Goal: Task Accomplishment & Management: Use online tool/utility

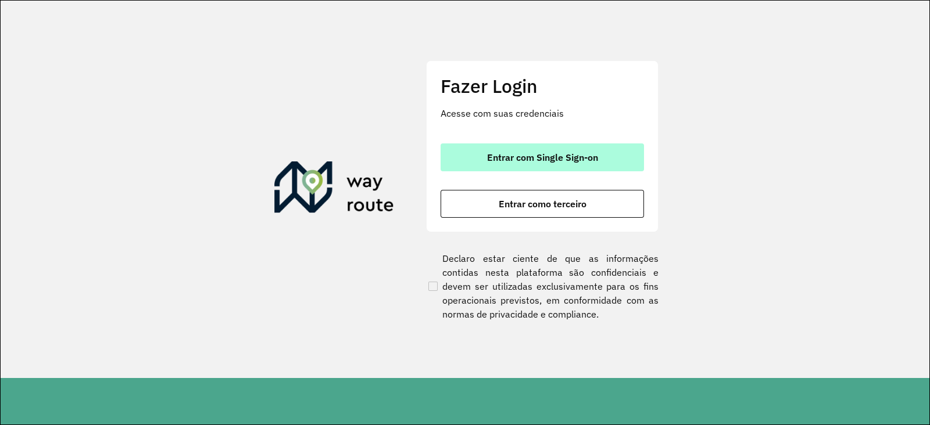
click at [544, 148] on button "Entrar com Single Sign-on" at bounding box center [541, 158] width 203 height 28
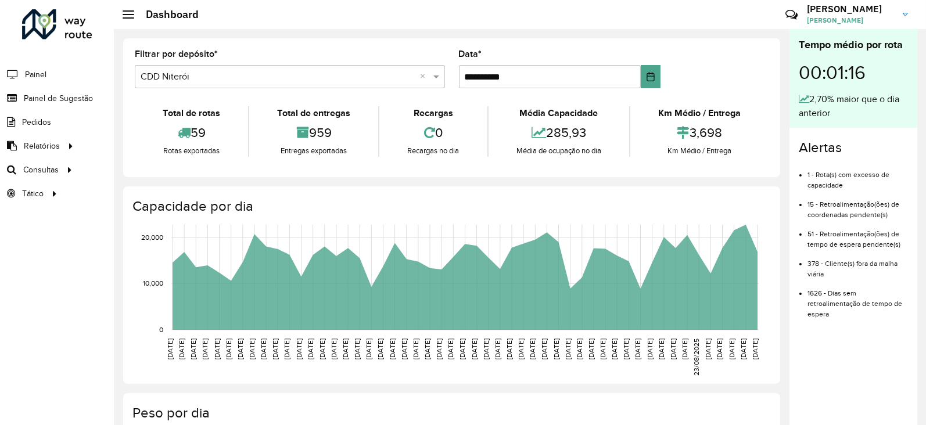
click at [909, 17] on link "JOSE JOSE MANOEL DA CRUZ" at bounding box center [862, 14] width 110 height 30
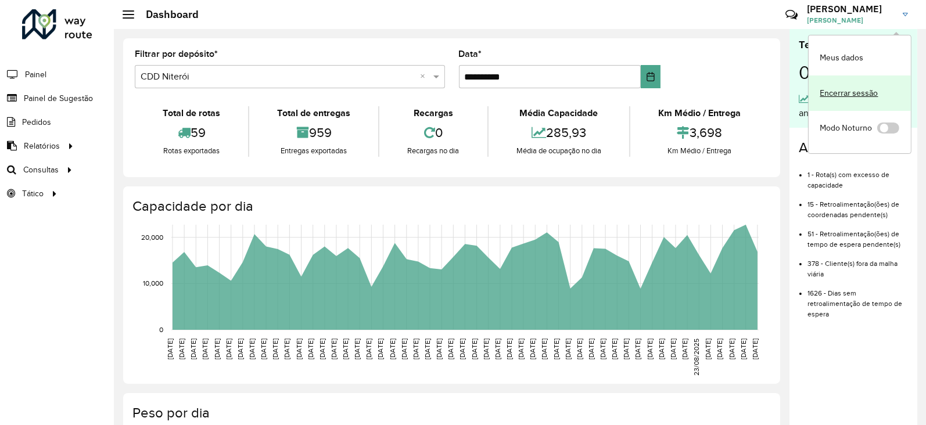
click at [835, 97] on link "Encerrar sessão" at bounding box center [860, 93] width 102 height 35
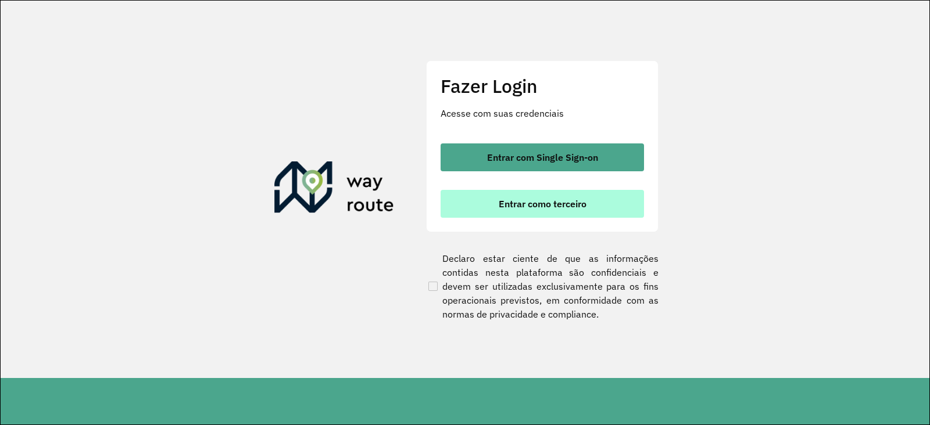
click at [518, 199] on span "Entrar como terceiro" at bounding box center [543, 203] width 88 height 9
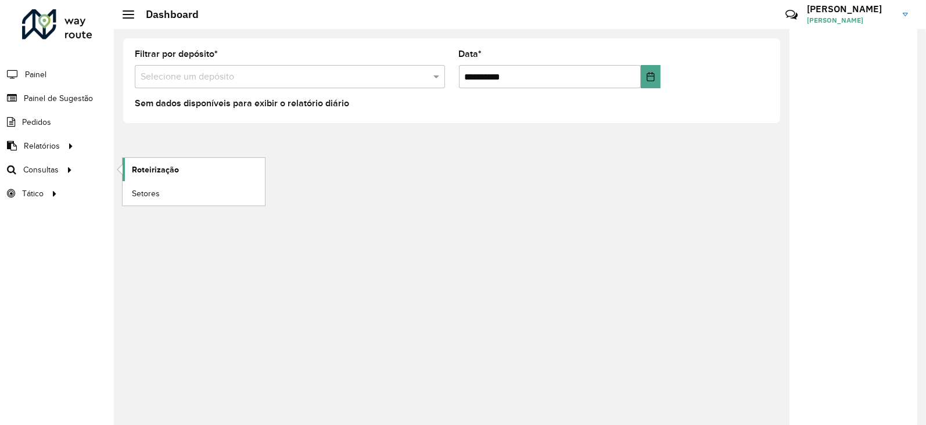
click at [154, 175] on span "Roteirização" at bounding box center [155, 170] width 47 height 12
click at [183, 164] on link "Roteirização" at bounding box center [194, 169] width 142 height 23
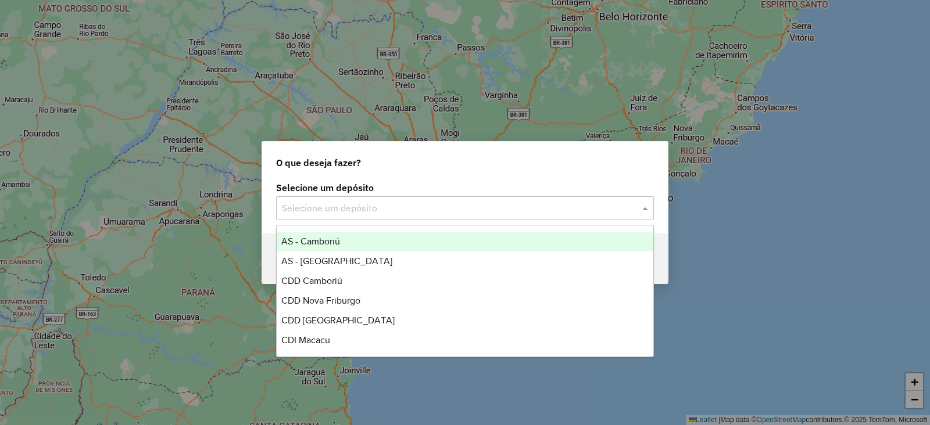
click at [345, 209] on input "text" at bounding box center [453, 209] width 343 height 14
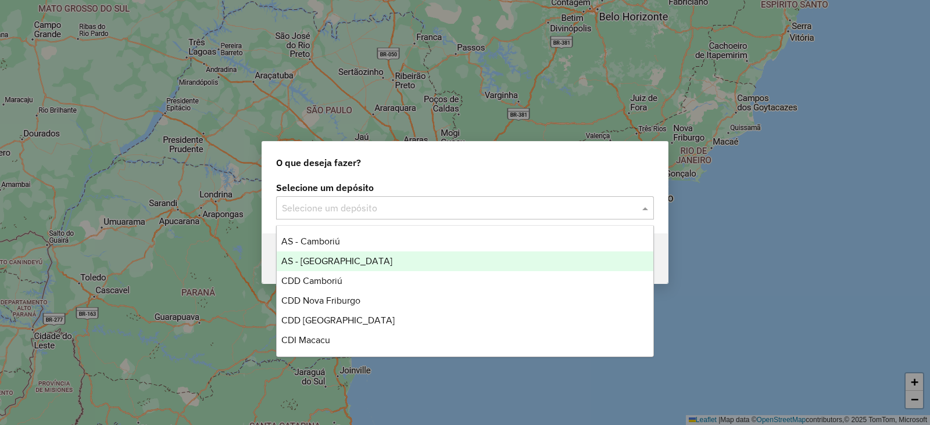
click at [325, 256] on span "AS - [GEOGRAPHIC_DATA]" at bounding box center [336, 261] width 111 height 10
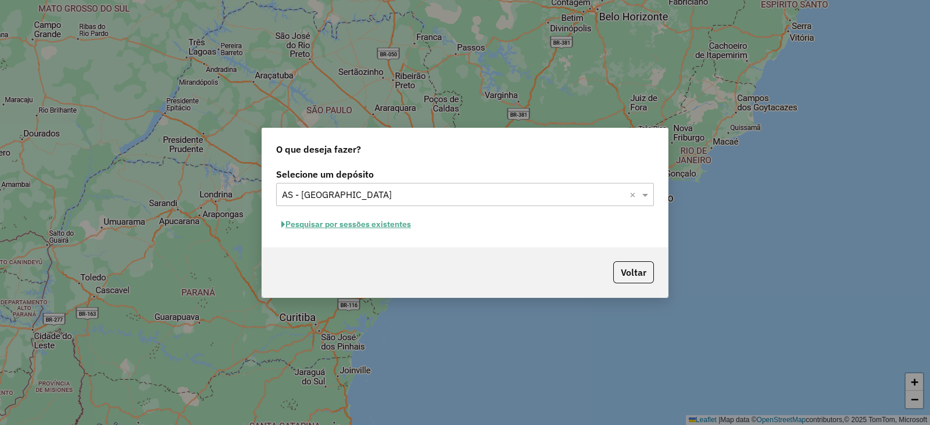
click at [381, 192] on input "text" at bounding box center [453, 195] width 343 height 14
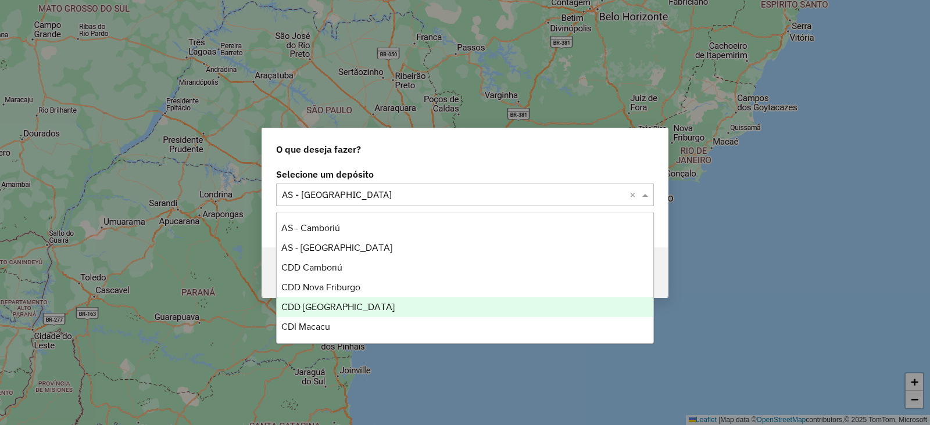
click at [340, 307] on span "CDD [GEOGRAPHIC_DATA]" at bounding box center [337, 307] width 113 height 10
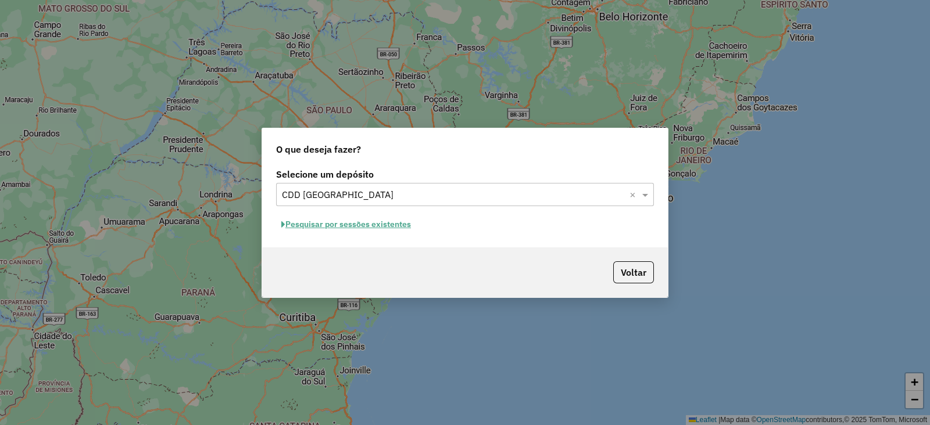
click at [339, 224] on button "Pesquisar por sessões existentes" at bounding box center [346, 225] width 140 height 18
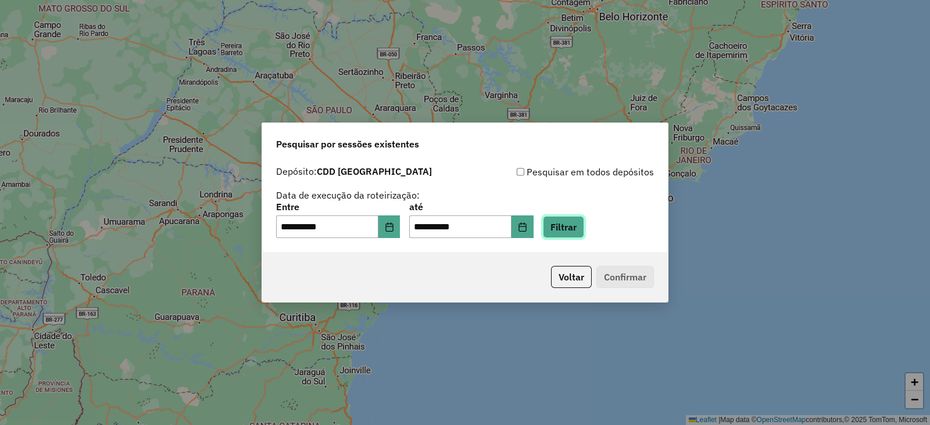
click at [584, 238] on button "Filtrar" at bounding box center [563, 227] width 41 height 22
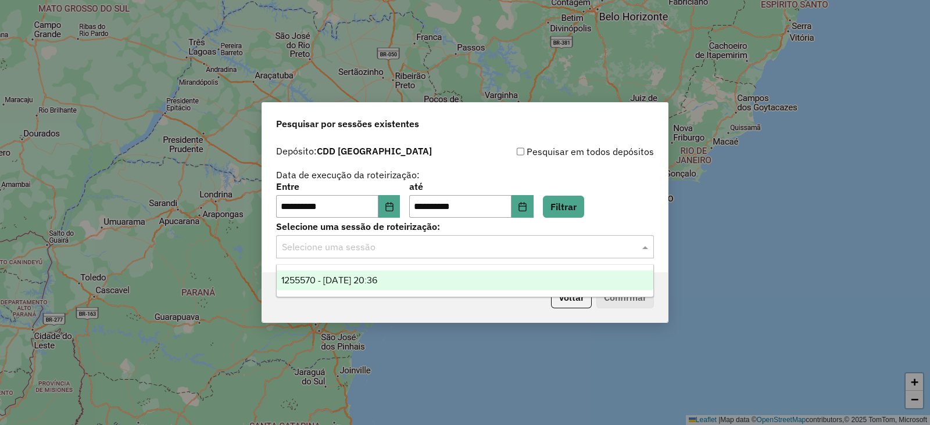
click at [651, 246] on span at bounding box center [646, 247] width 15 height 14
click at [426, 284] on div "1255570 - 29/08/2025 20:36" at bounding box center [465, 281] width 376 height 20
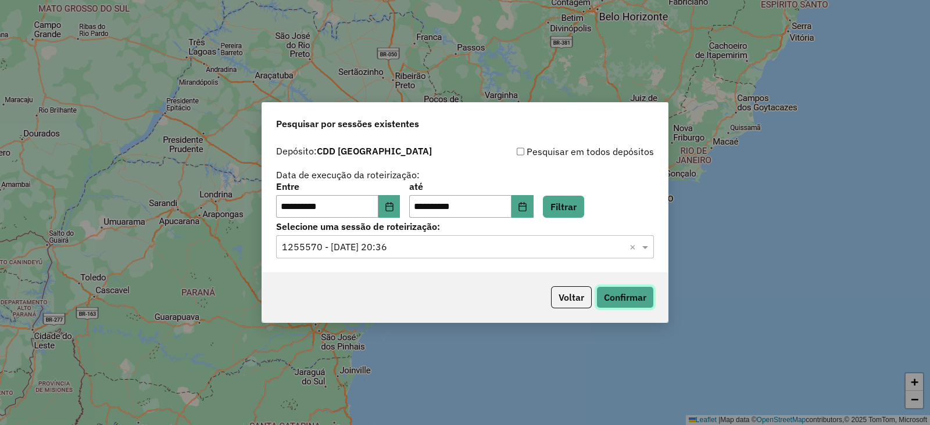
click at [638, 290] on button "Confirmar" at bounding box center [625, 297] width 58 height 22
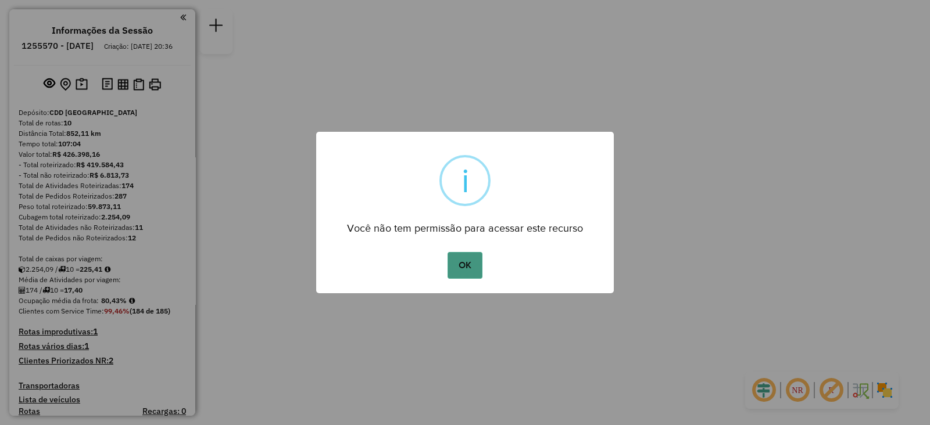
click at [472, 271] on button "OK" at bounding box center [464, 265] width 34 height 27
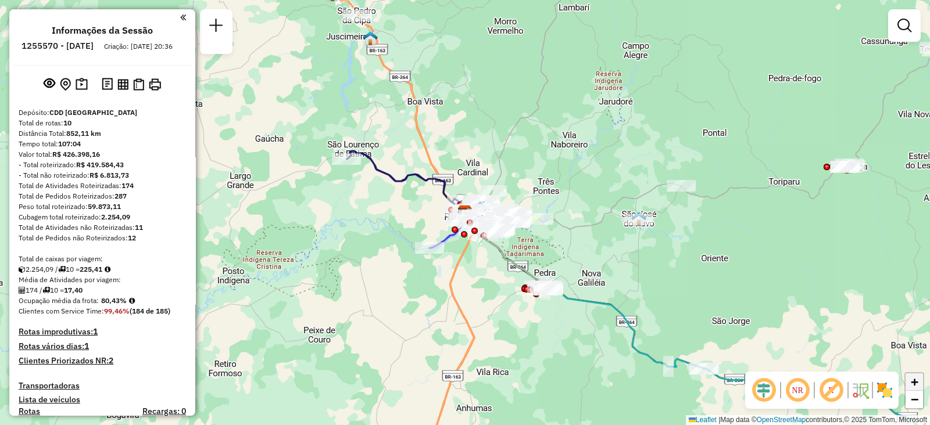
click at [914, 383] on span "+" at bounding box center [914, 382] width 8 height 15
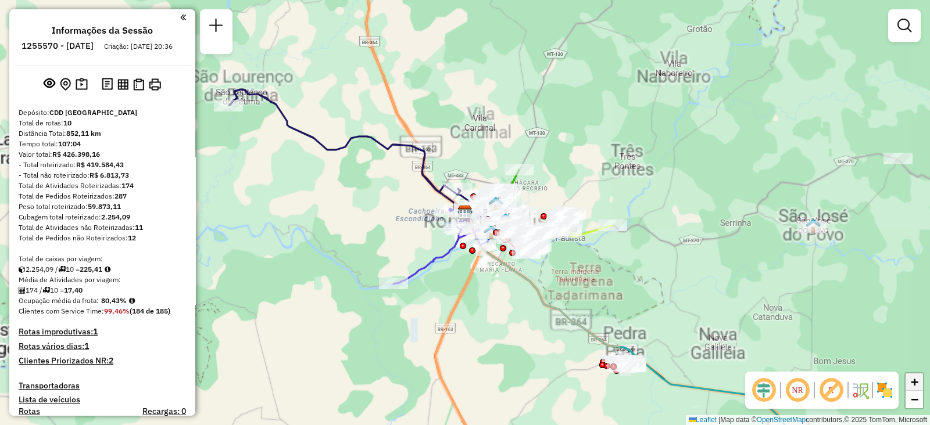
click at [914, 383] on span "+" at bounding box center [914, 382] width 8 height 15
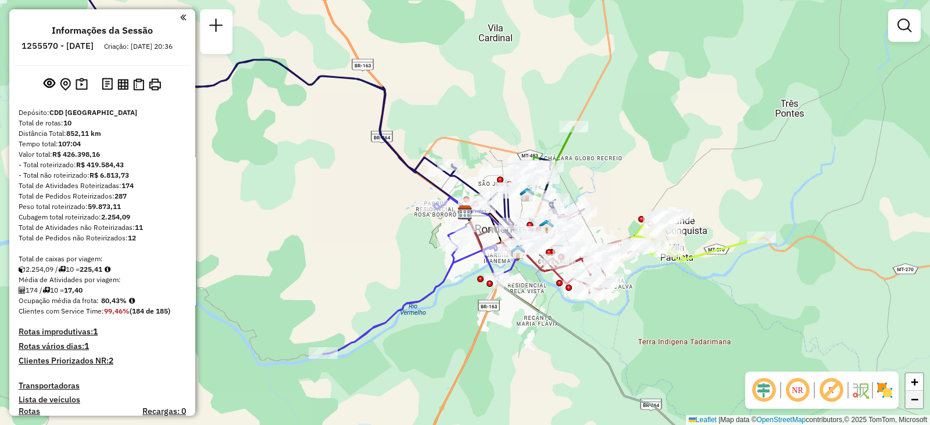
click at [921, 406] on link "−" at bounding box center [913, 399] width 17 height 17
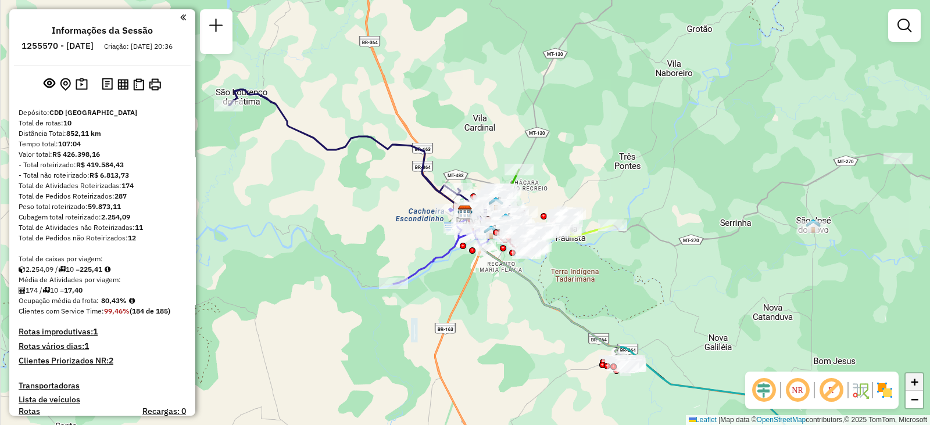
click at [915, 378] on span "+" at bounding box center [914, 382] width 8 height 15
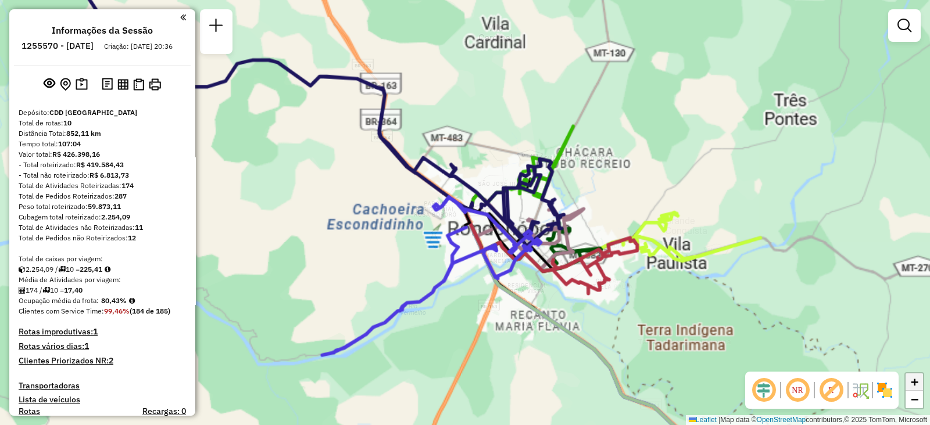
click at [915, 378] on span "+" at bounding box center [914, 382] width 8 height 15
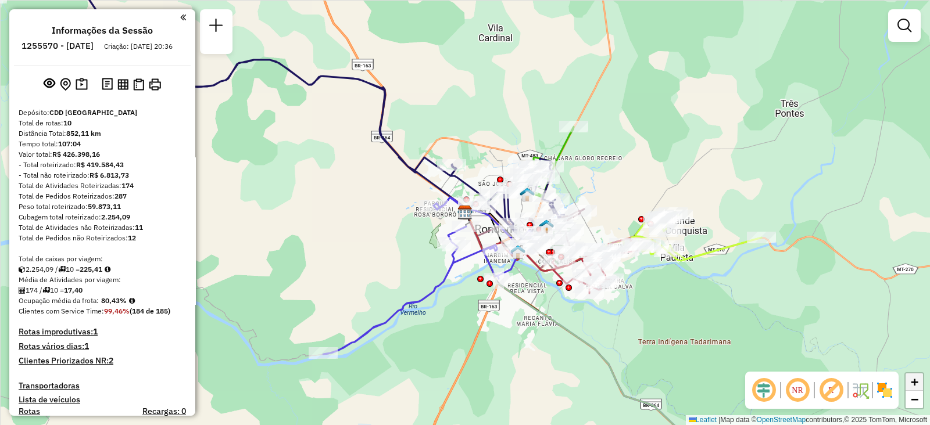
click at [915, 378] on span "+" at bounding box center [914, 382] width 8 height 15
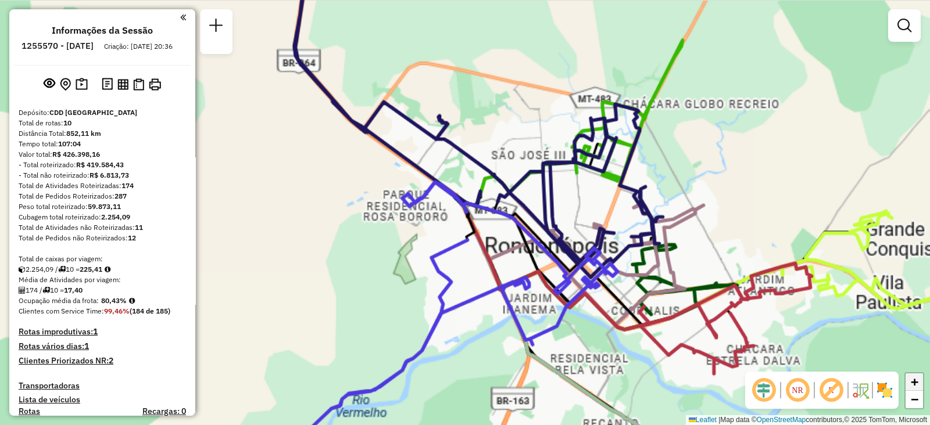
click at [915, 378] on span "+" at bounding box center [914, 382] width 8 height 15
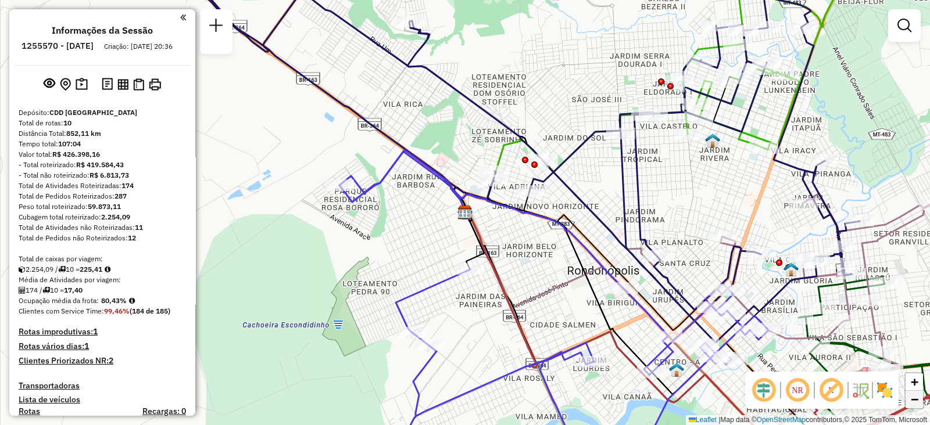
click at [920, 405] on link "−" at bounding box center [913, 399] width 17 height 17
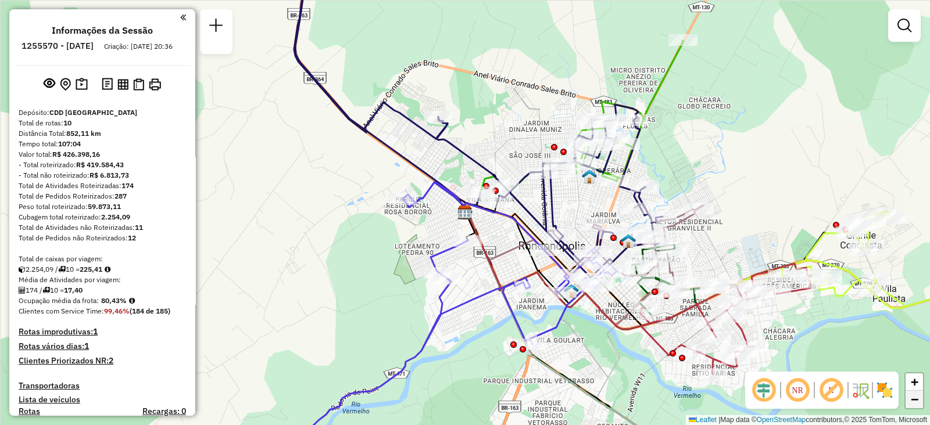
click at [920, 405] on link "−" at bounding box center [913, 399] width 17 height 17
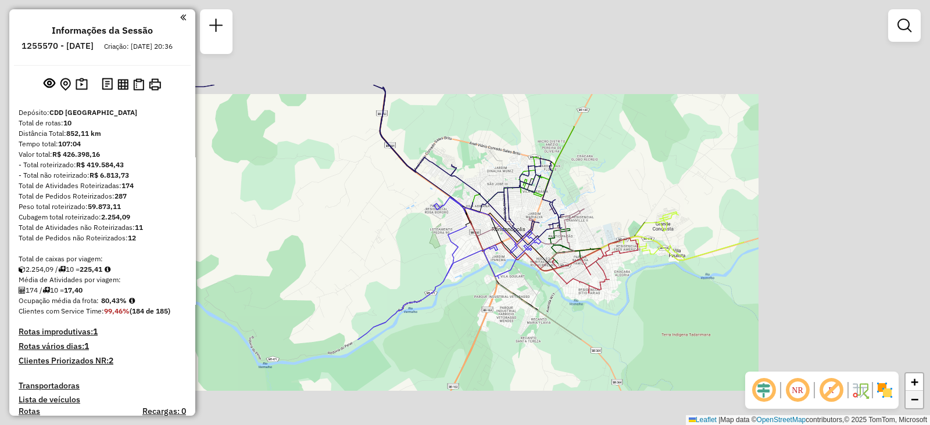
click at [920, 405] on link "−" at bounding box center [913, 399] width 17 height 17
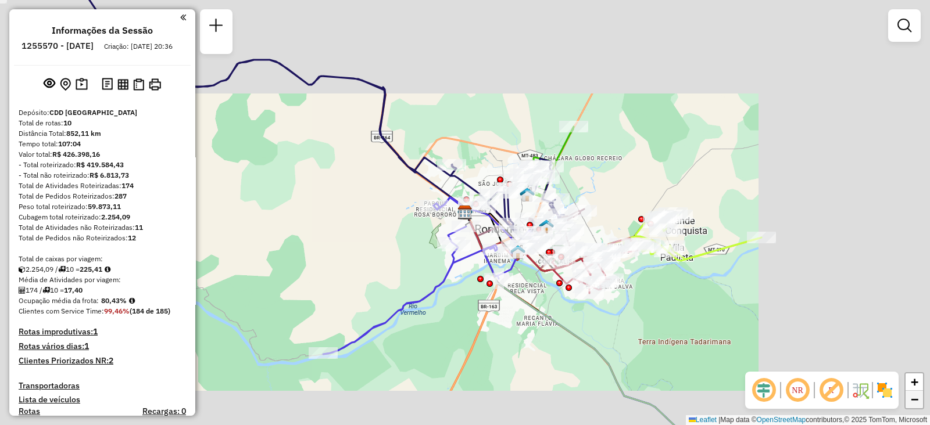
click at [920, 405] on link "−" at bounding box center [913, 399] width 17 height 17
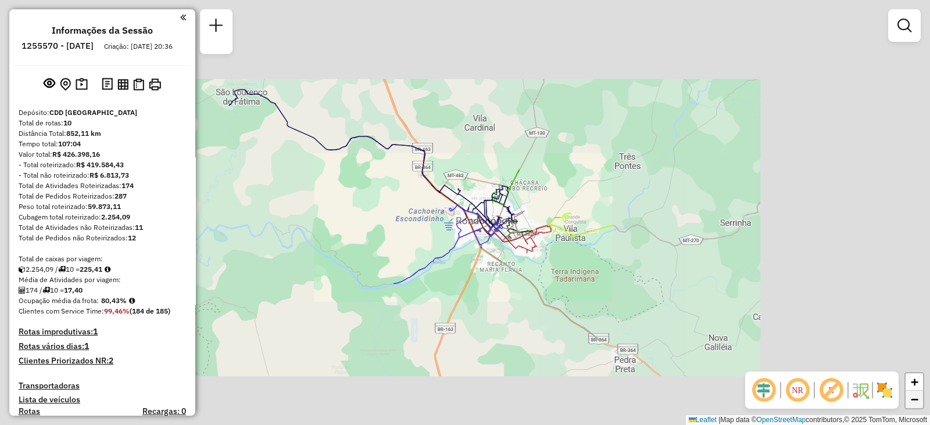
click at [920, 405] on link "−" at bounding box center [913, 399] width 17 height 17
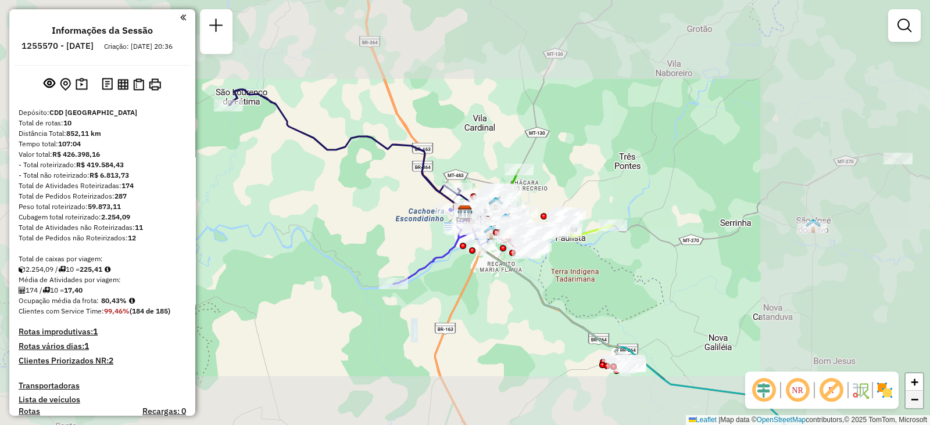
click at [920, 405] on link "−" at bounding box center [913, 399] width 17 height 17
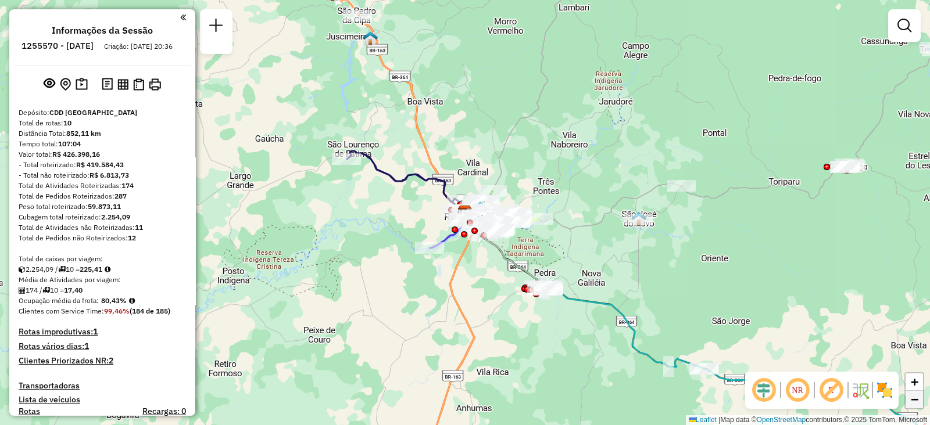
click at [920, 405] on link "−" at bounding box center [913, 399] width 17 height 17
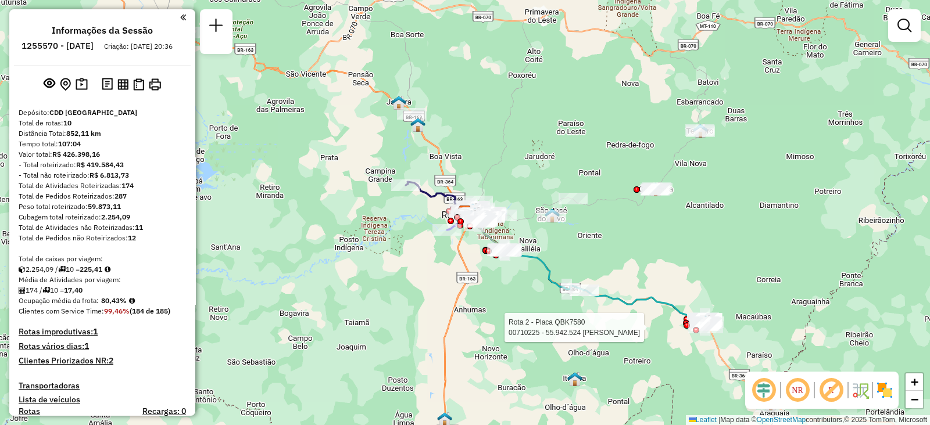
select select "**********"
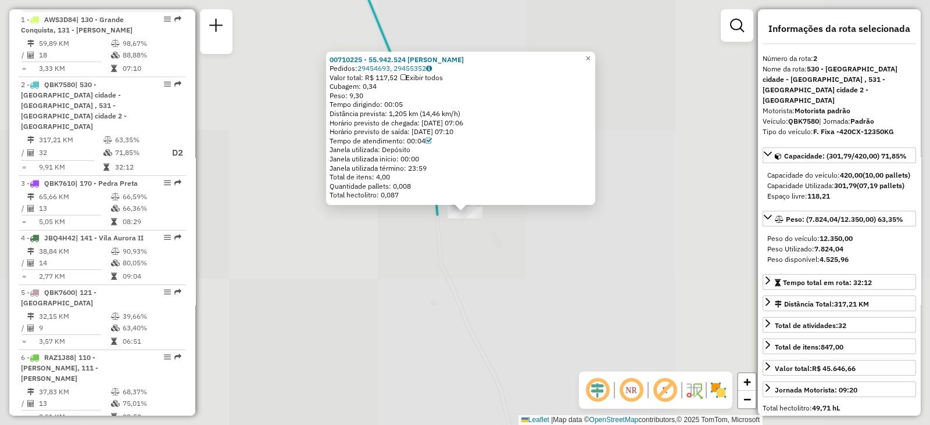
scroll to position [519, 0]
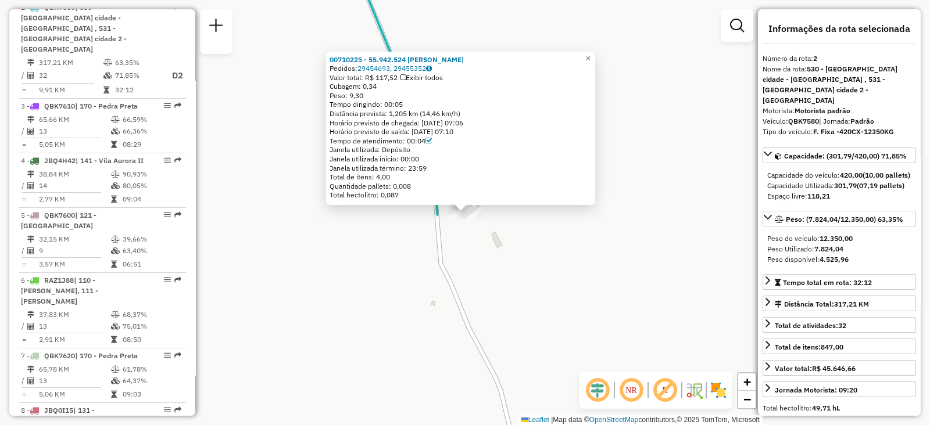
click at [587, 57] on div "00710225 - 55.942.524 ADELAINE CAMARGO DE MORAES" at bounding box center [460, 59] width 262 height 9
click at [751, 401] on link "−" at bounding box center [746, 399] width 17 height 17
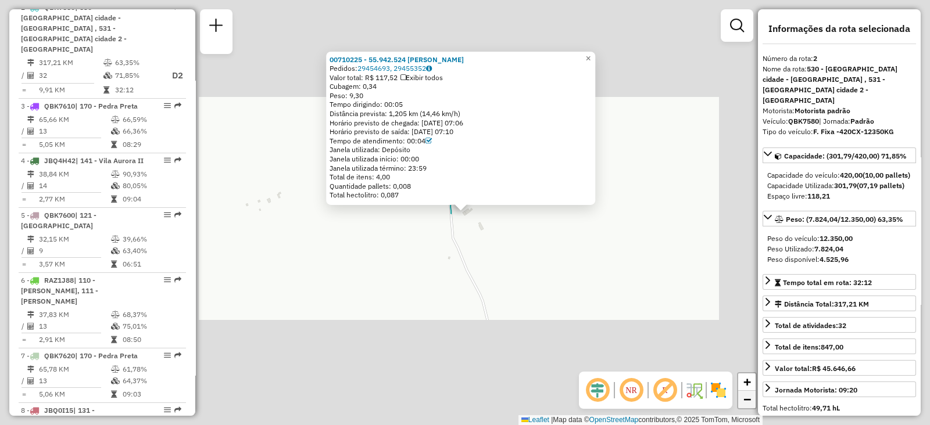
click at [751, 401] on link "−" at bounding box center [746, 399] width 17 height 17
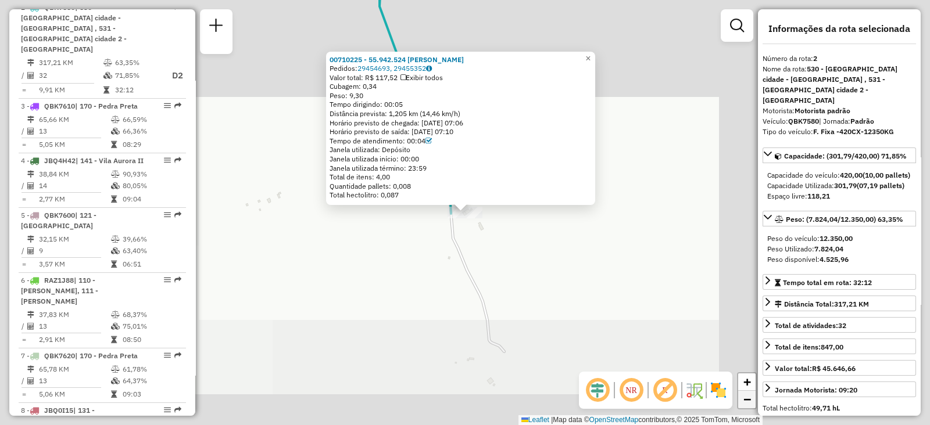
click at [751, 401] on link "−" at bounding box center [746, 399] width 17 height 17
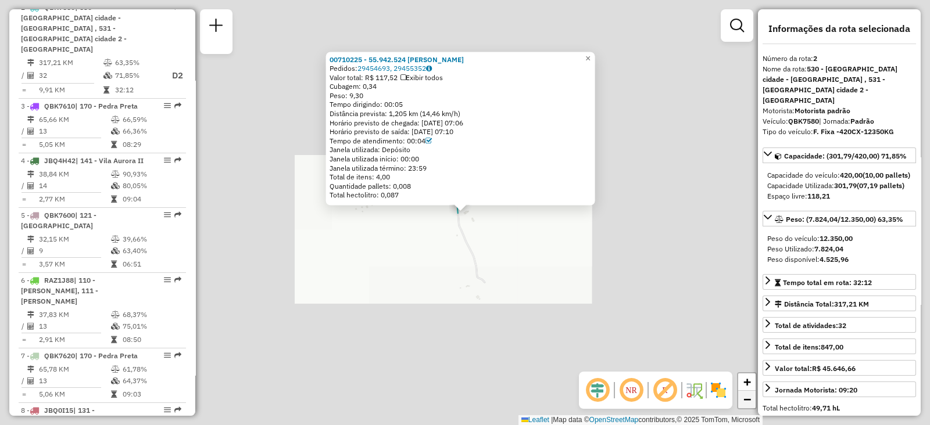
click at [751, 401] on link "−" at bounding box center [746, 399] width 17 height 17
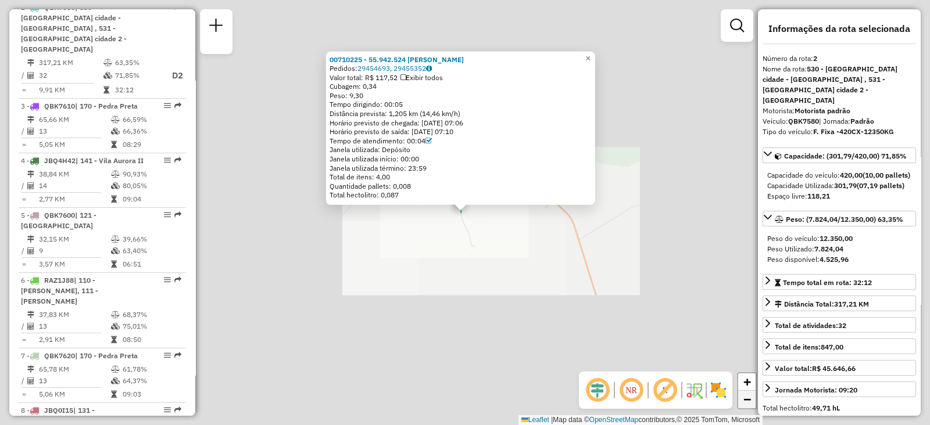
click at [751, 401] on link "−" at bounding box center [746, 399] width 17 height 17
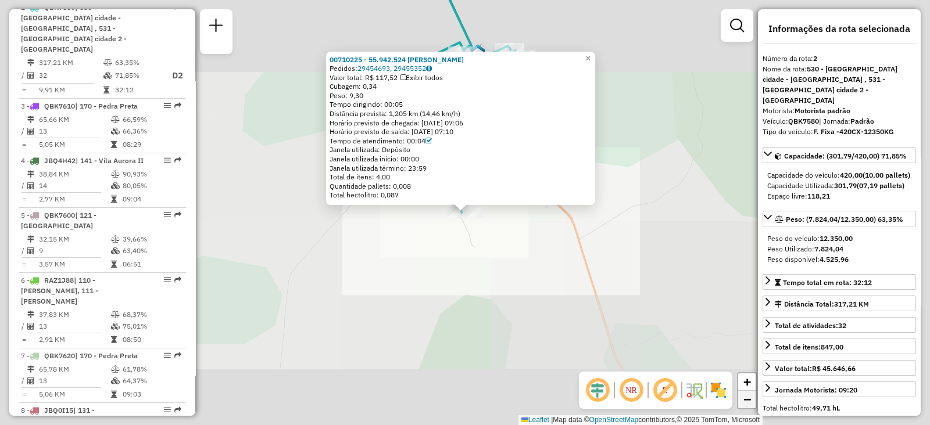
click at [751, 401] on link "−" at bounding box center [746, 399] width 17 height 17
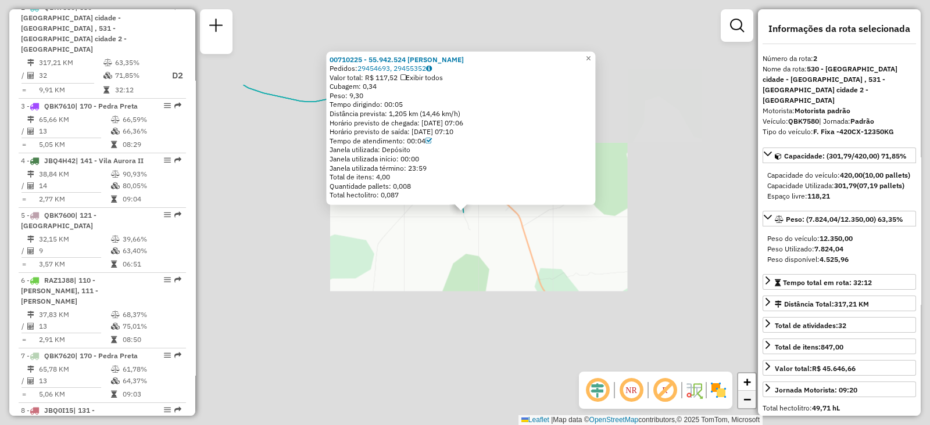
click at [751, 401] on link "−" at bounding box center [746, 399] width 17 height 17
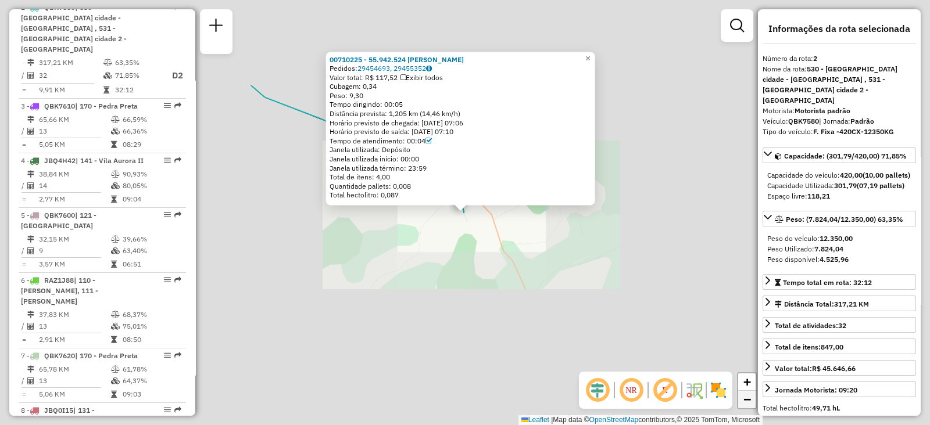
click at [751, 401] on link "−" at bounding box center [746, 399] width 17 height 17
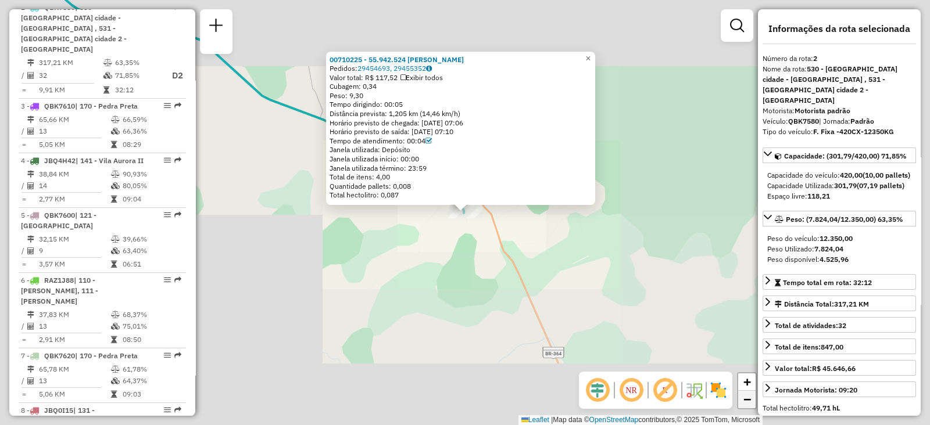
click at [751, 401] on link "−" at bounding box center [746, 399] width 17 height 17
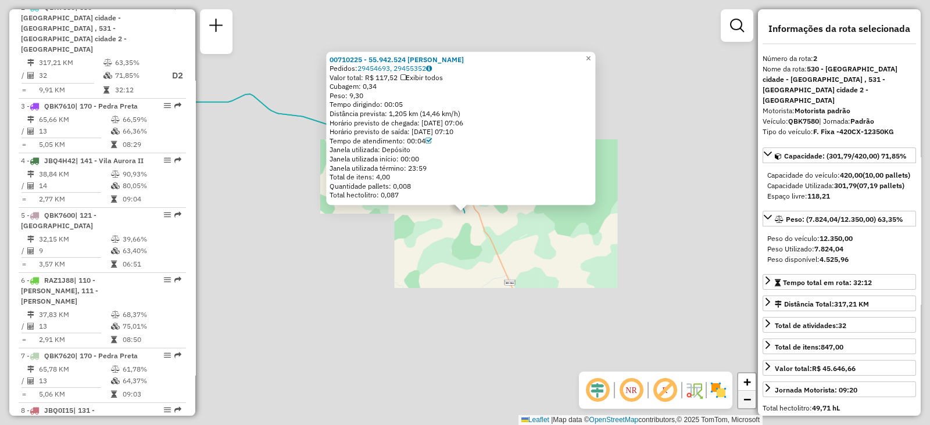
click at [751, 401] on link "−" at bounding box center [746, 399] width 17 height 17
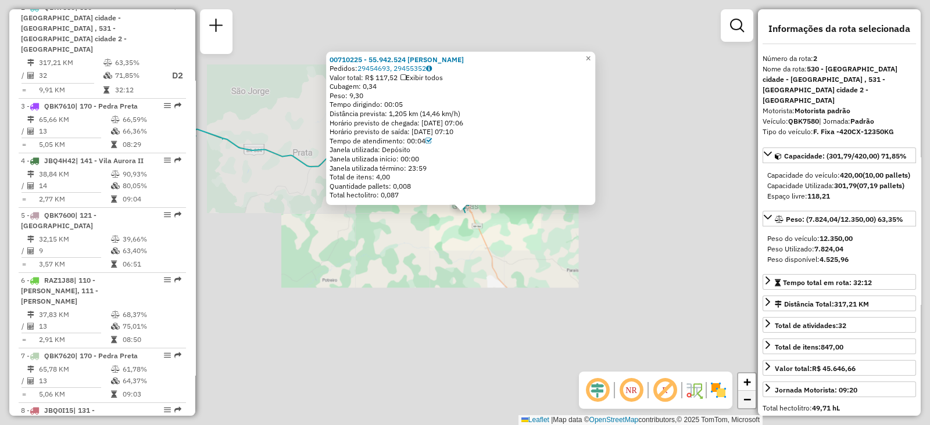
click at [751, 401] on link "−" at bounding box center [746, 399] width 17 height 17
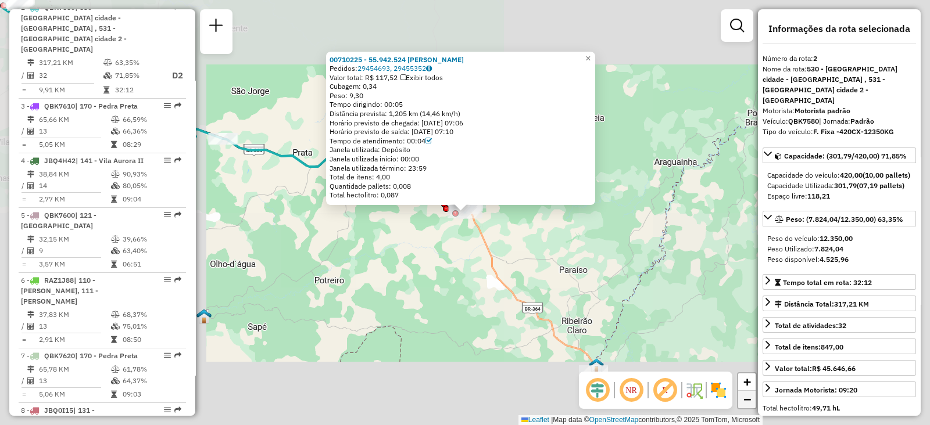
click at [751, 401] on link "−" at bounding box center [746, 399] width 17 height 17
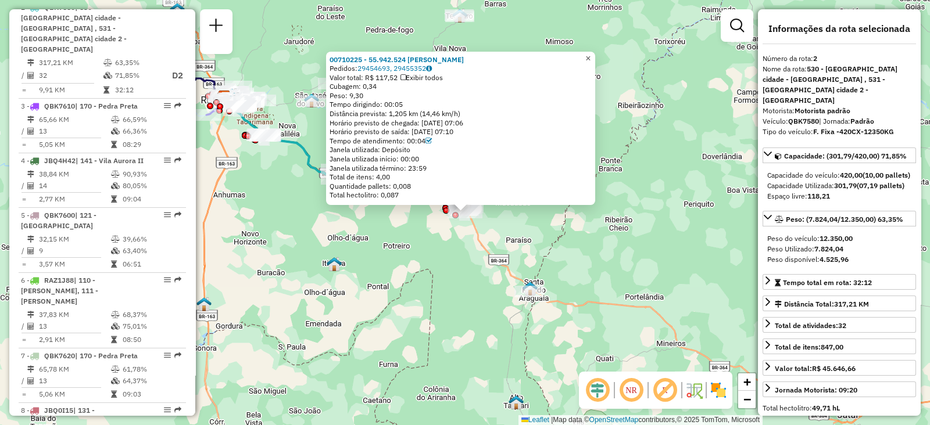
click at [590, 53] on span "×" at bounding box center [587, 58] width 5 height 10
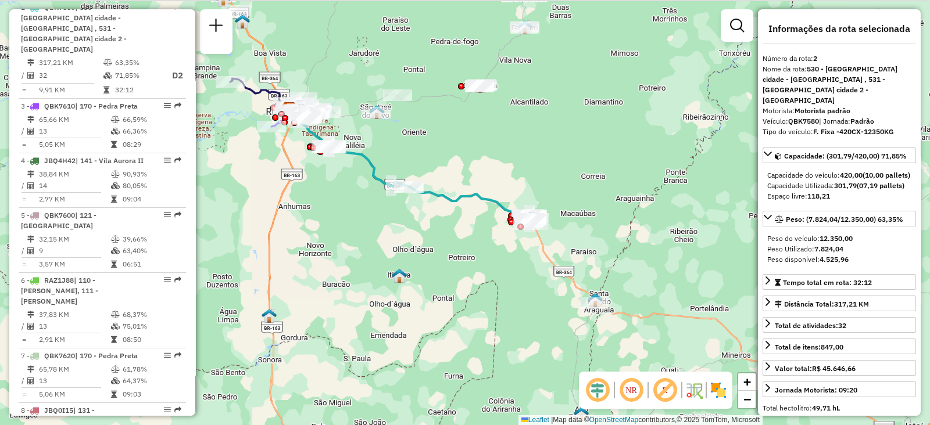
drag, startPoint x: 542, startPoint y: 242, endPoint x: 651, endPoint y: 264, distance: 110.8
click at [648, 264] on div "Janela de atendimento Grade de atendimento Capacidade Transportadoras Veículos …" at bounding box center [465, 212] width 930 height 425
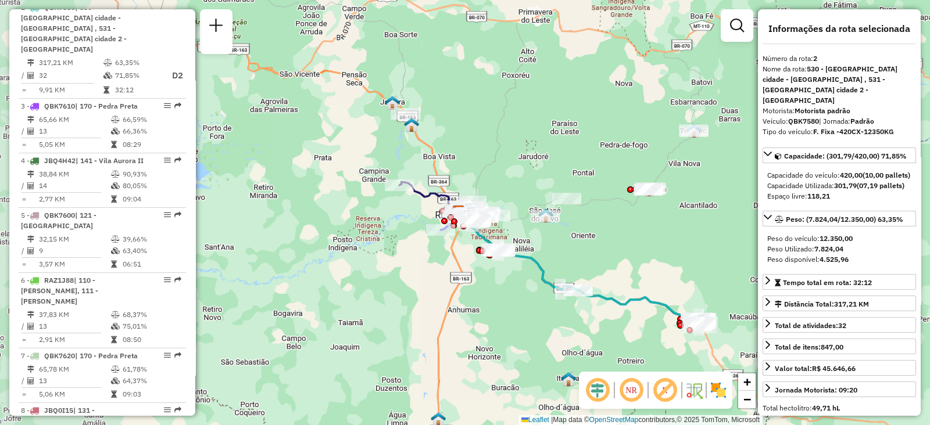
drag, startPoint x: 480, startPoint y: 128, endPoint x: 610, endPoint y: 222, distance: 160.6
click at [610, 222] on div "Janela de atendimento Grade de atendimento Capacidade Transportadoras Veículos …" at bounding box center [465, 212] width 930 height 425
click at [745, 392] on link "−" at bounding box center [746, 399] width 17 height 17
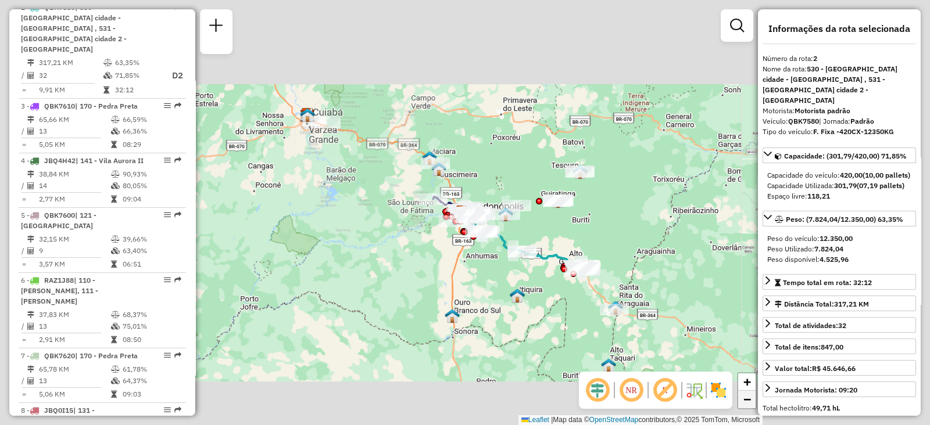
click at [745, 392] on link "−" at bounding box center [746, 399] width 17 height 17
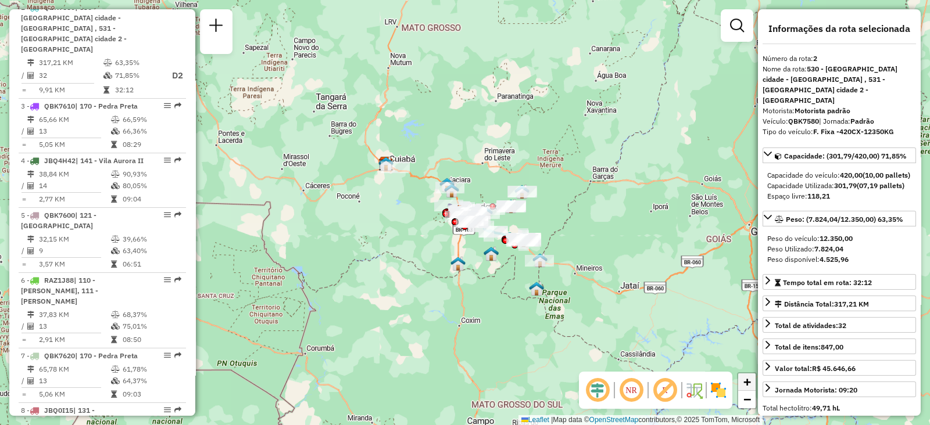
click at [751, 380] on link "+" at bounding box center [746, 382] width 17 height 17
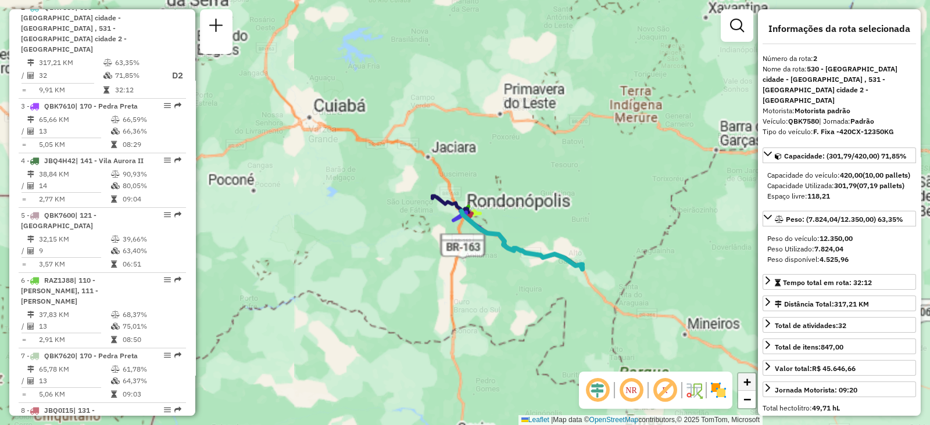
click at [751, 380] on link "+" at bounding box center [746, 382] width 17 height 17
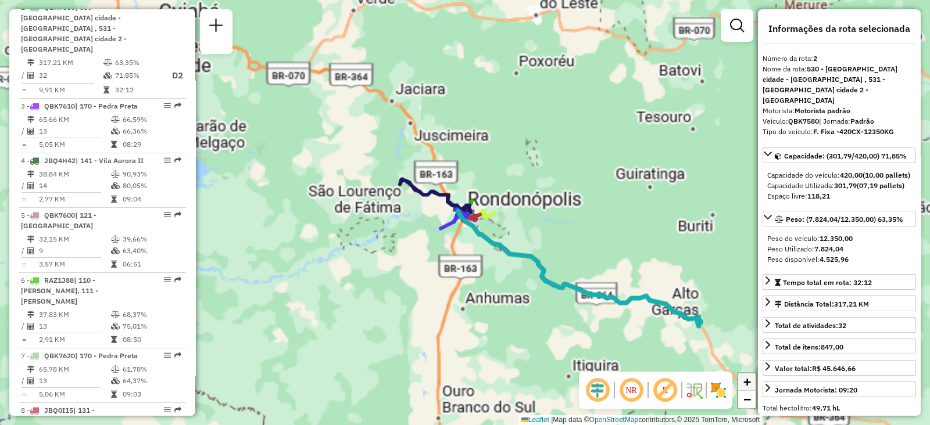
click at [751, 380] on link "+" at bounding box center [746, 382] width 17 height 17
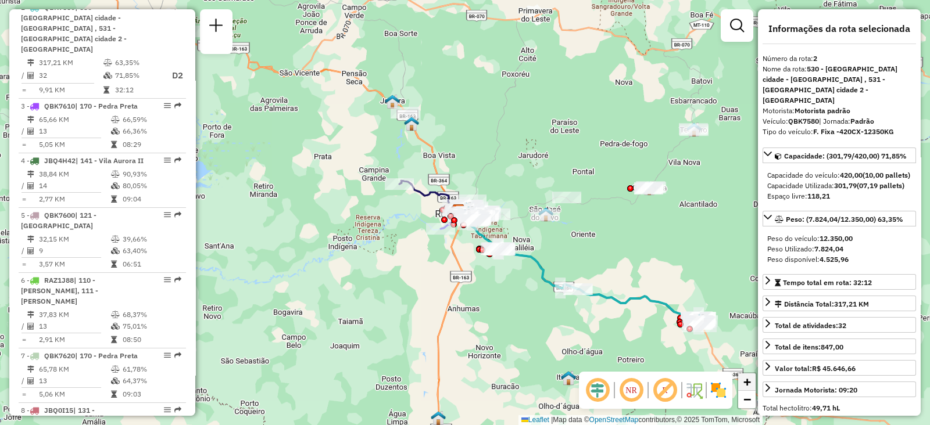
click at [751, 380] on link "+" at bounding box center [746, 382] width 17 height 17
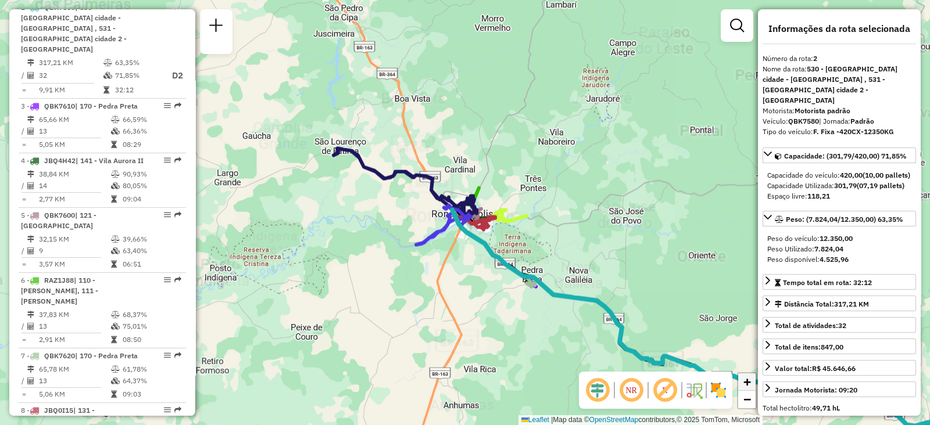
click at [751, 380] on link "+" at bounding box center [746, 382] width 17 height 17
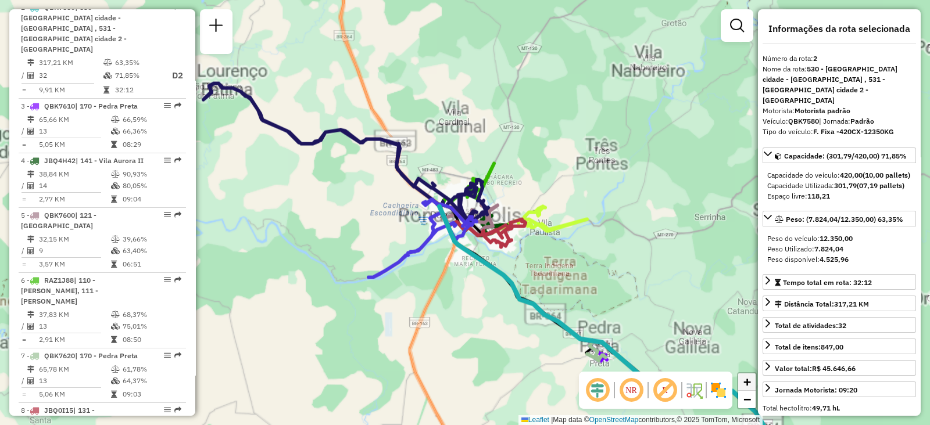
click at [751, 380] on link "+" at bounding box center [746, 382] width 17 height 17
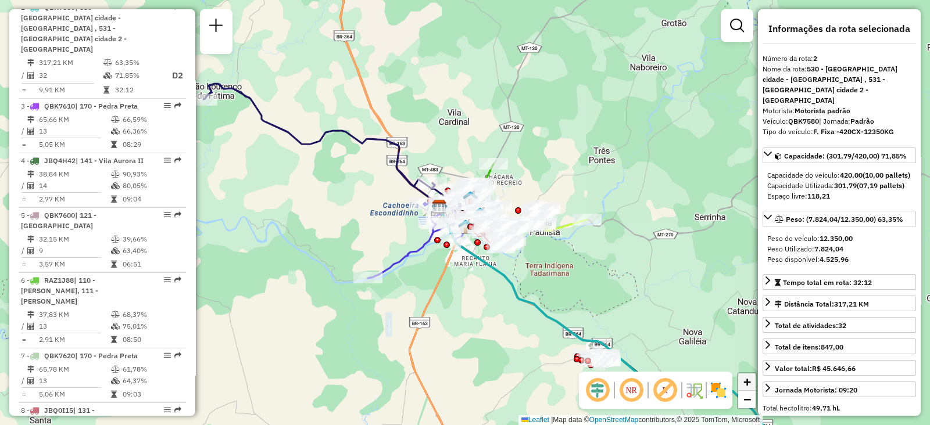
click at [751, 380] on link "+" at bounding box center [746, 382] width 17 height 17
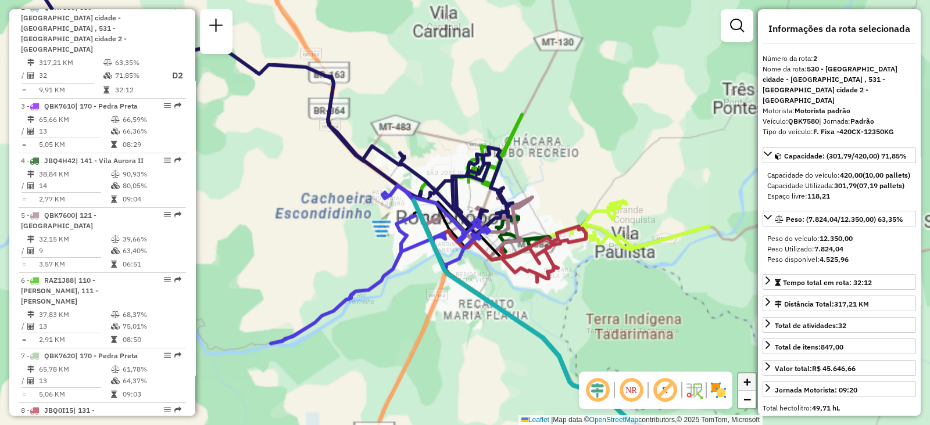
click at [751, 380] on link "+" at bounding box center [746, 382] width 17 height 17
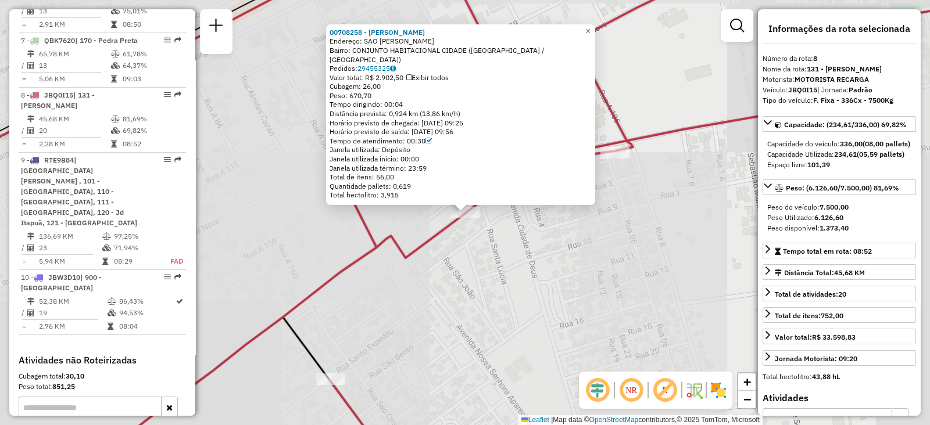
scroll to position [891, 0]
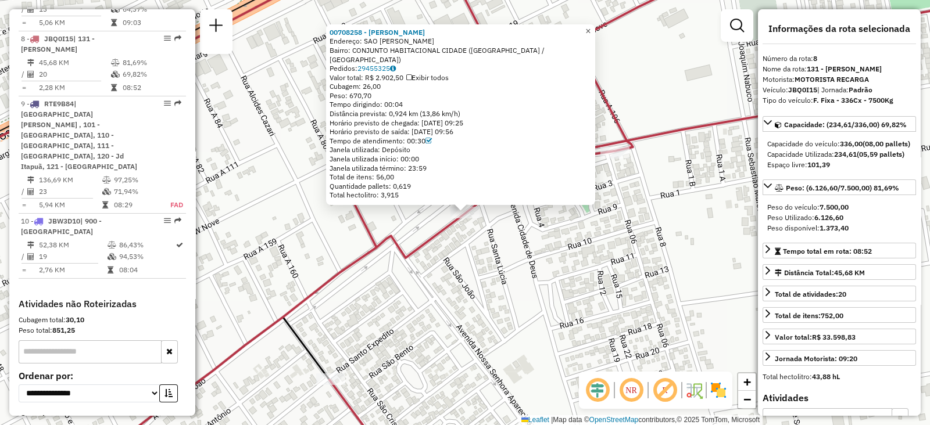
click at [590, 36] on span "×" at bounding box center [587, 31] width 5 height 10
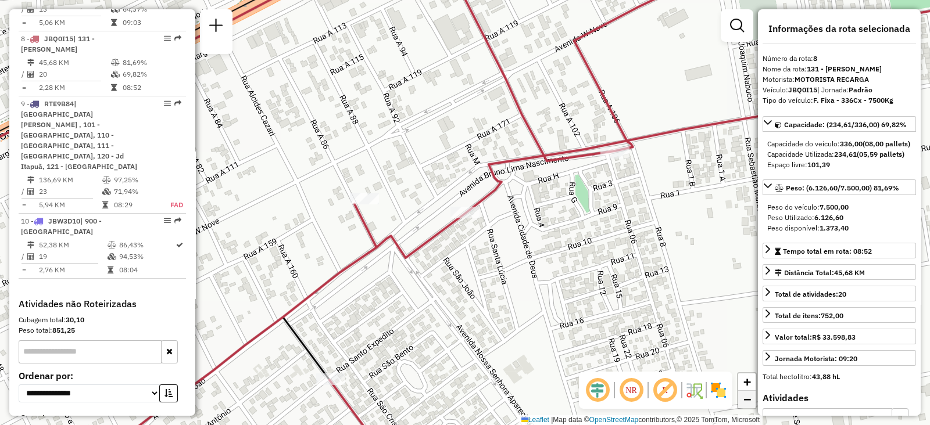
click at [749, 406] on link "−" at bounding box center [746, 399] width 17 height 17
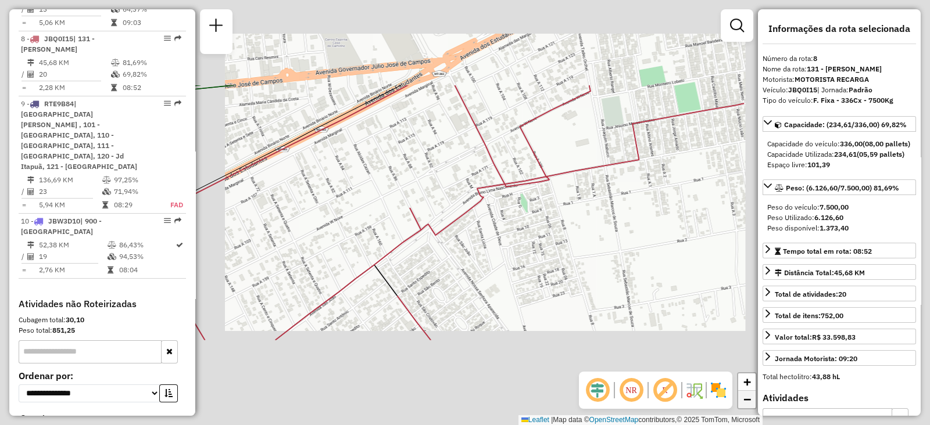
click at [749, 406] on link "−" at bounding box center [746, 399] width 17 height 17
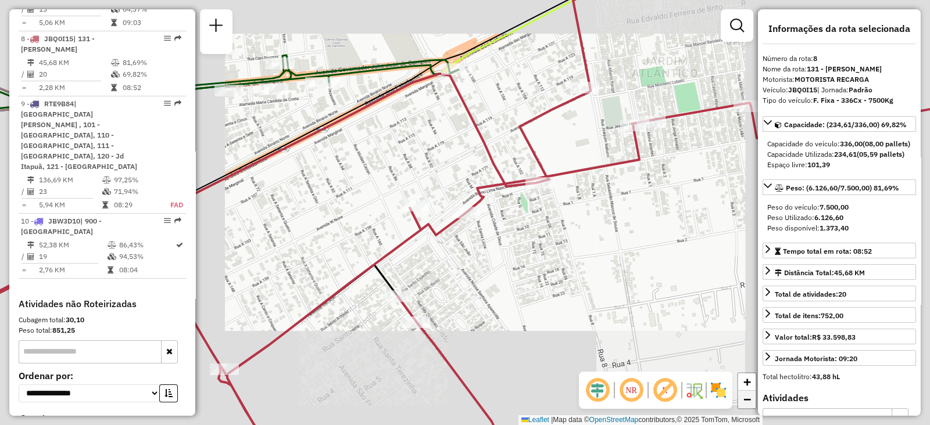
click at [749, 406] on link "−" at bounding box center [746, 399] width 17 height 17
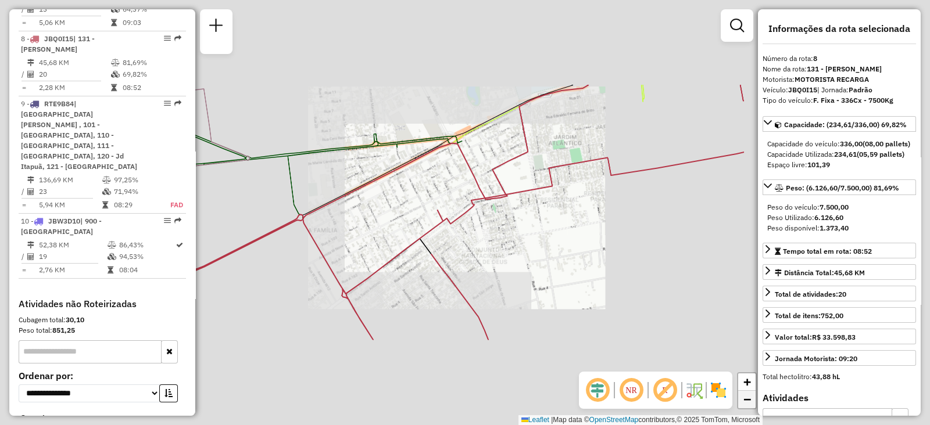
click at [749, 406] on link "−" at bounding box center [746, 399] width 17 height 17
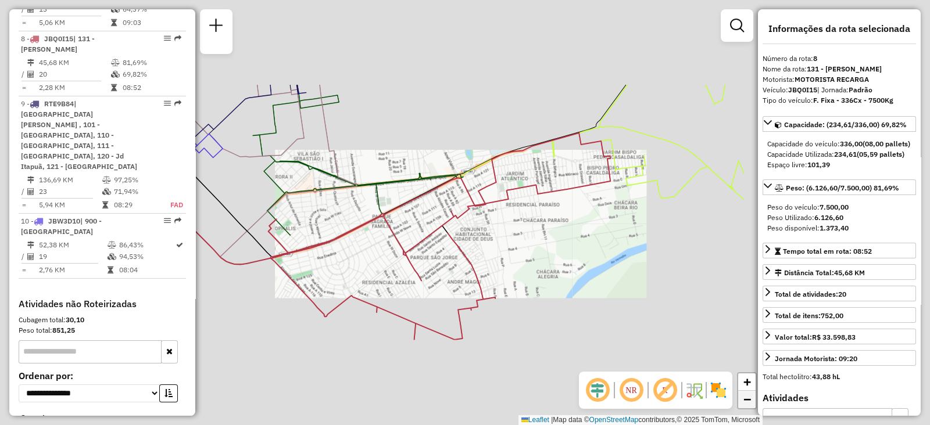
click at [749, 406] on link "−" at bounding box center [746, 399] width 17 height 17
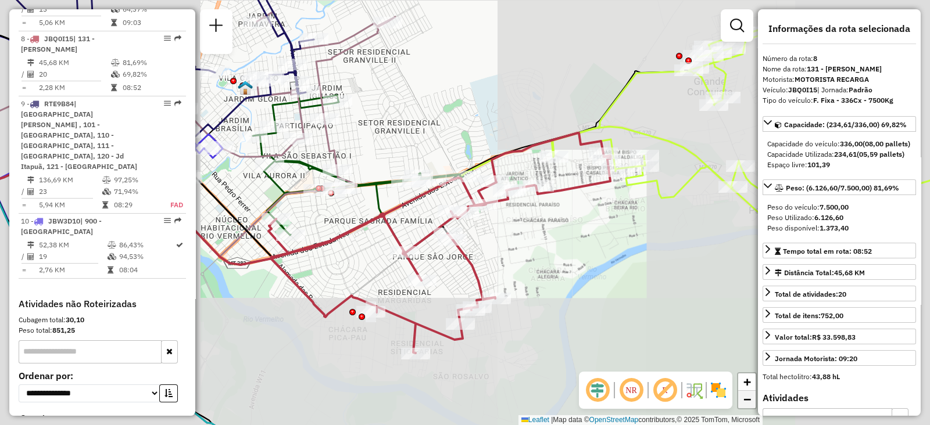
click at [749, 406] on link "−" at bounding box center [746, 399] width 17 height 17
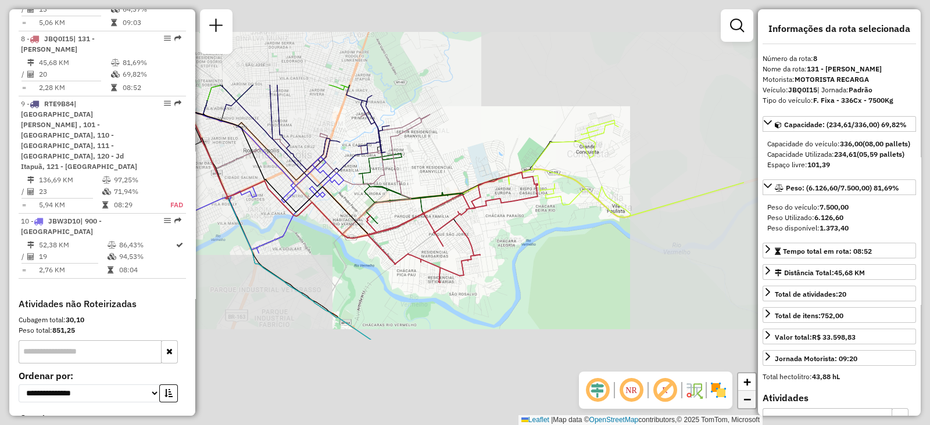
click at [749, 406] on link "−" at bounding box center [746, 399] width 17 height 17
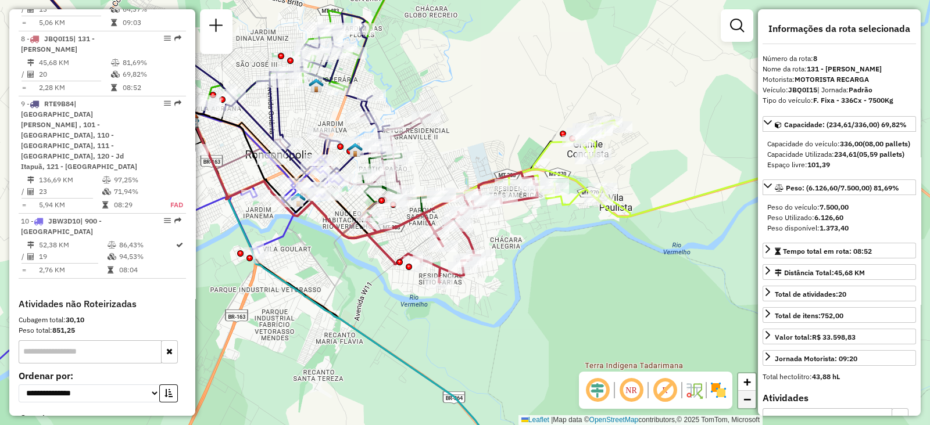
click at [749, 406] on link "−" at bounding box center [746, 399] width 17 height 17
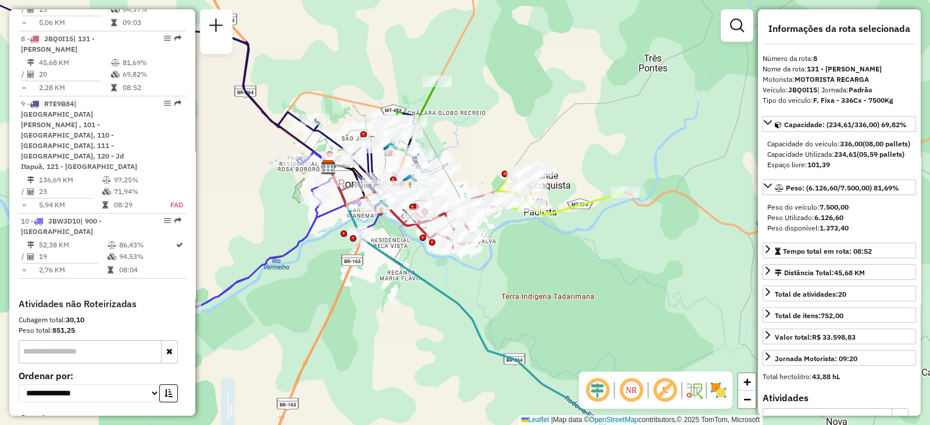
drag, startPoint x: 482, startPoint y: 337, endPoint x: 472, endPoint y: 313, distance: 26.3
click at [472, 313] on icon at bounding box center [508, 317] width 358 height 300
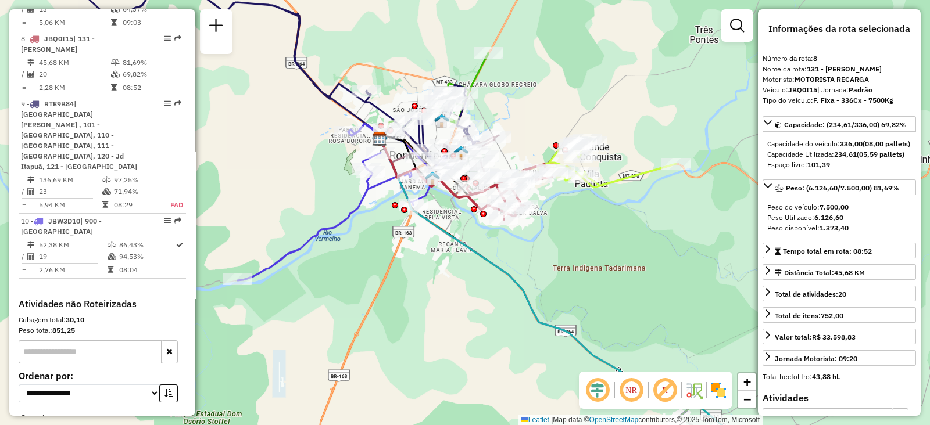
drag, startPoint x: 456, startPoint y: 276, endPoint x: 521, endPoint y: 291, distance: 66.1
click at [521, 291] on icon at bounding box center [583, 308] width 406 height 339
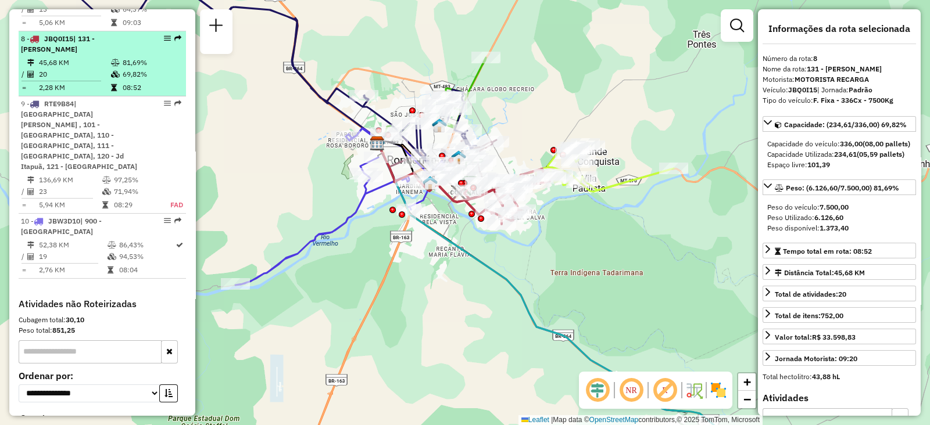
click at [23, 69] on td "/" at bounding box center [24, 75] width 6 height 12
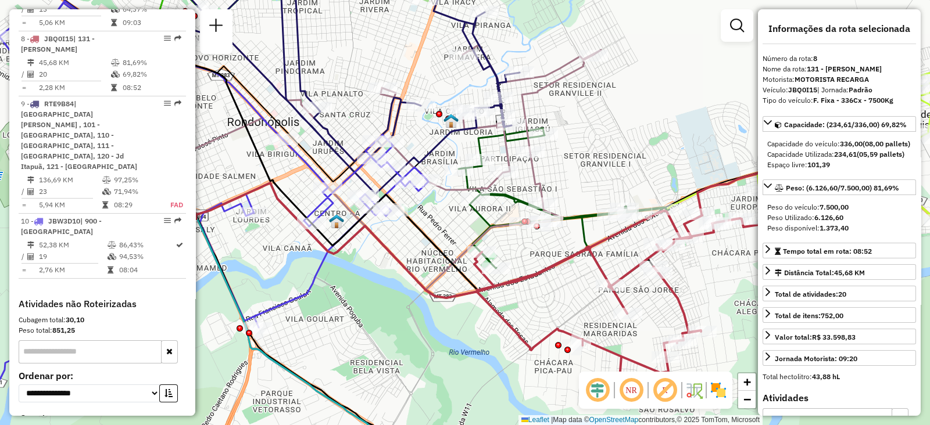
scroll to position [887, 0]
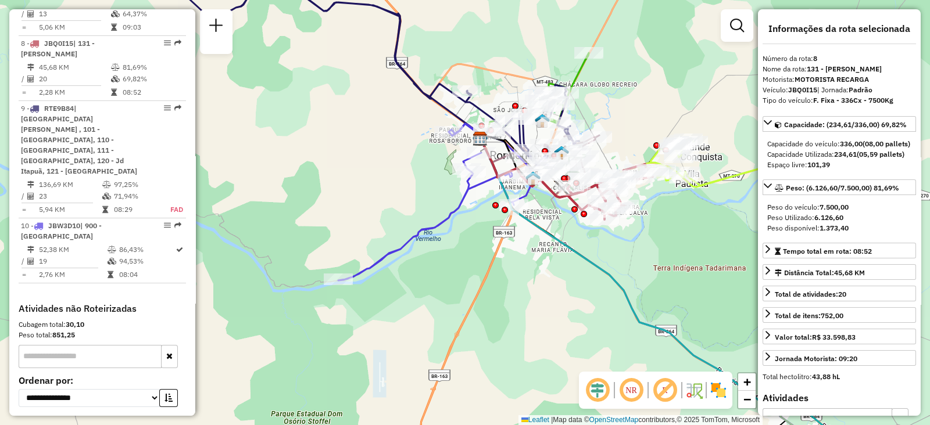
click at [718, 389] on img at bounding box center [718, 390] width 19 height 19
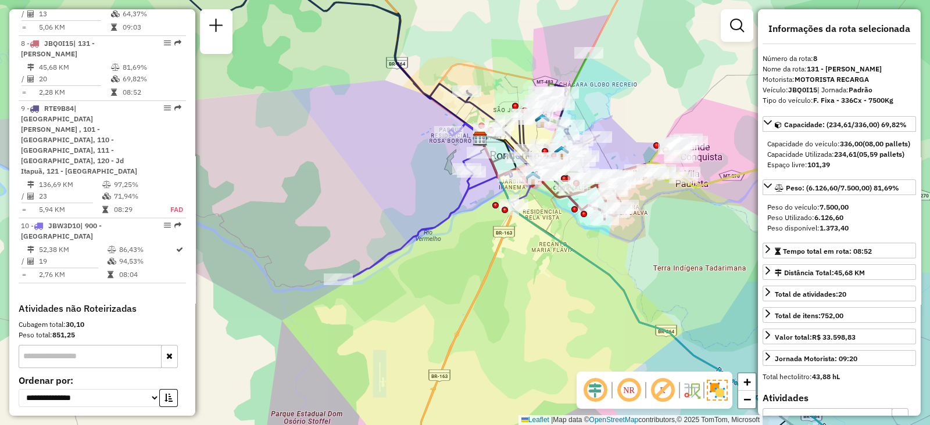
click at [718, 389] on img at bounding box center [717, 390] width 21 height 21
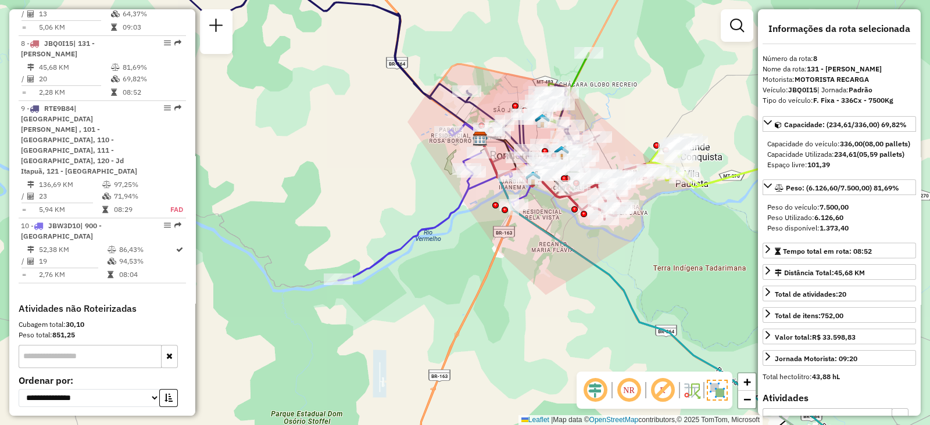
click at [715, 393] on img at bounding box center [717, 390] width 21 height 21
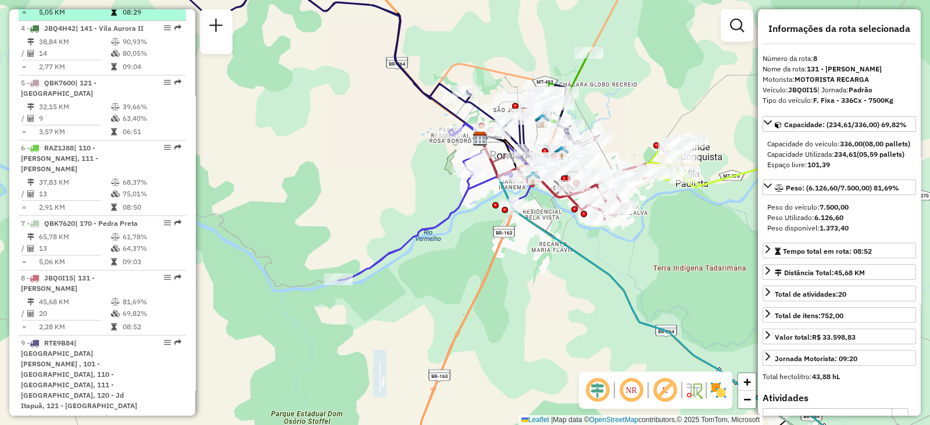
scroll to position [653, 0]
click at [96, 338] on span "| 100 - Dom Osório , 101 - Parque Nova Era, 110 - Jd Rivera, 111 - João Bosco B…" at bounding box center [79, 373] width 116 height 71
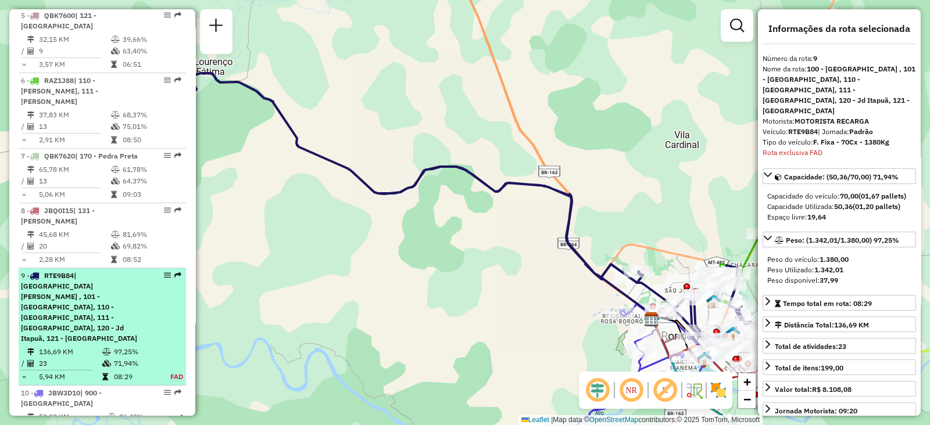
scroll to position [731, 0]
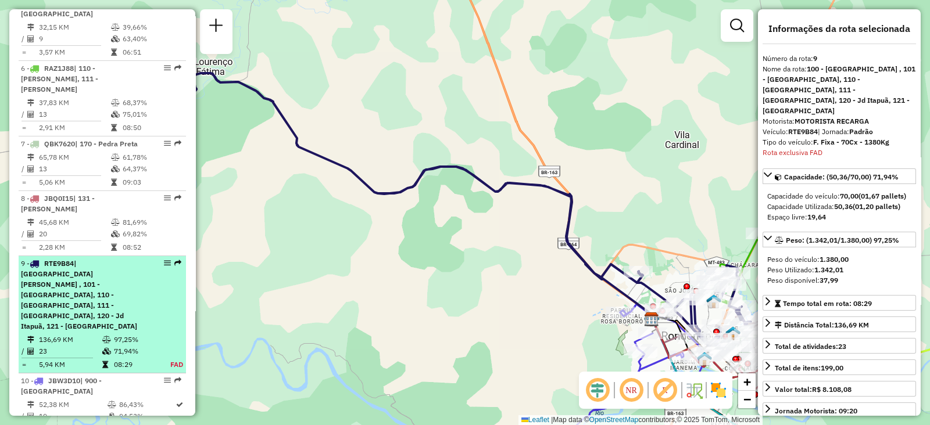
drag, startPoint x: 120, startPoint y: 283, endPoint x: 67, endPoint y: 303, distance: 56.6
click at [67, 334] on table "136,69 KM 97,25% / 23 71,94% = 5,94 KM 08:29 FAD" at bounding box center [102, 352] width 163 height 37
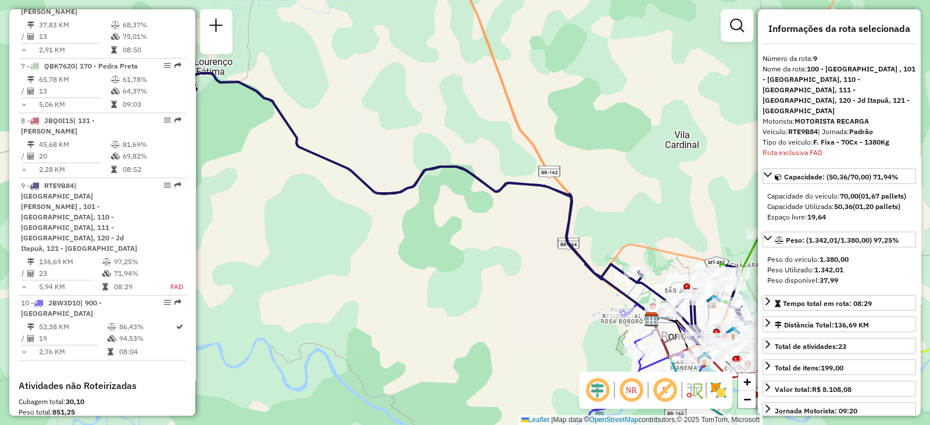
scroll to position [902, 0]
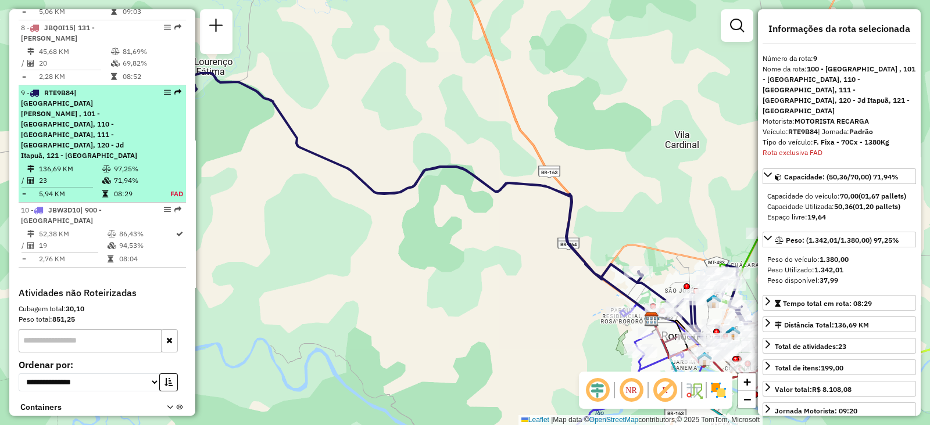
click at [164, 89] on em at bounding box center [167, 92] width 7 height 7
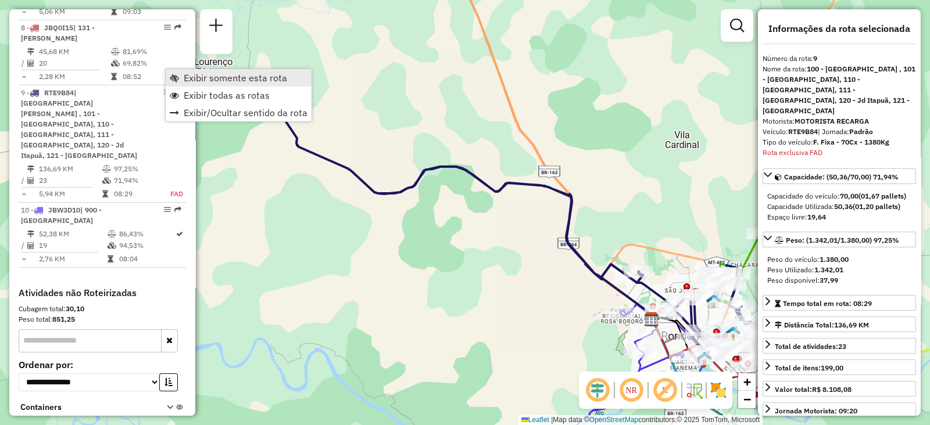
click at [195, 85] on link "Exibir somente esta rota" at bounding box center [239, 77] width 146 height 17
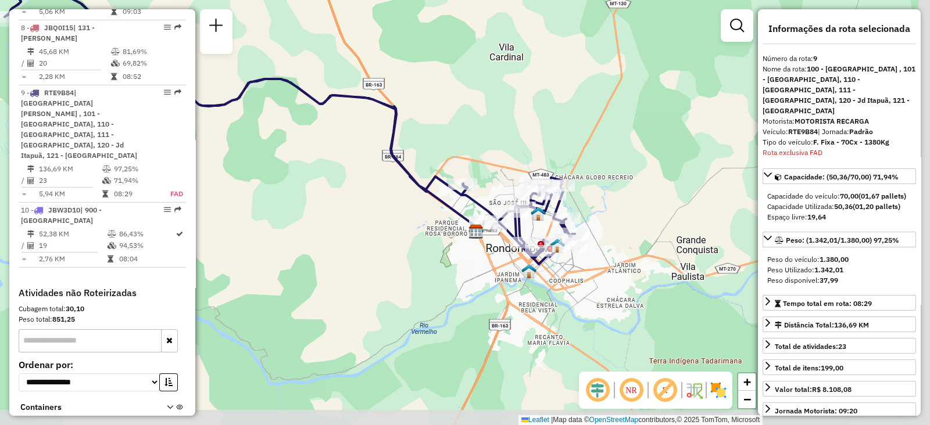
drag, startPoint x: 572, startPoint y: 160, endPoint x: 419, endPoint y: 125, distance: 157.3
click at [419, 125] on div "Janela de atendimento Grade de atendimento Capacidade Transportadoras Veículos …" at bounding box center [465, 212] width 930 height 425
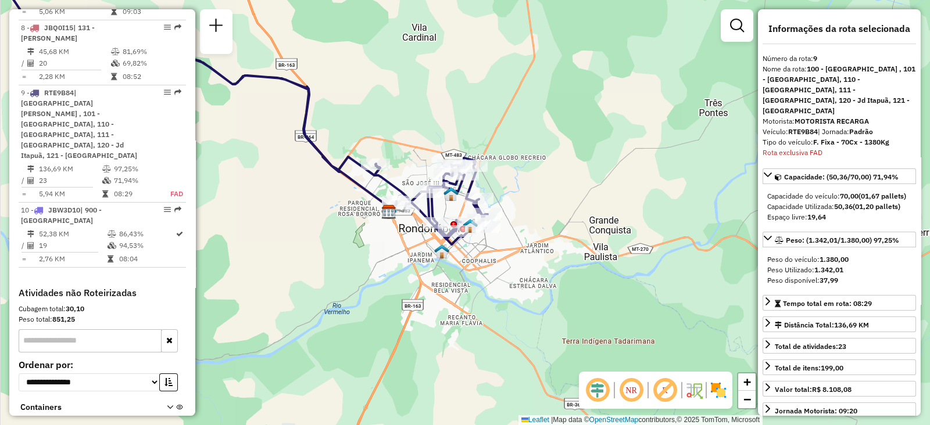
click at [423, 166] on div "Janela de atendimento Grade de atendimento Capacidade Transportadoras Veículos …" at bounding box center [465, 212] width 930 height 425
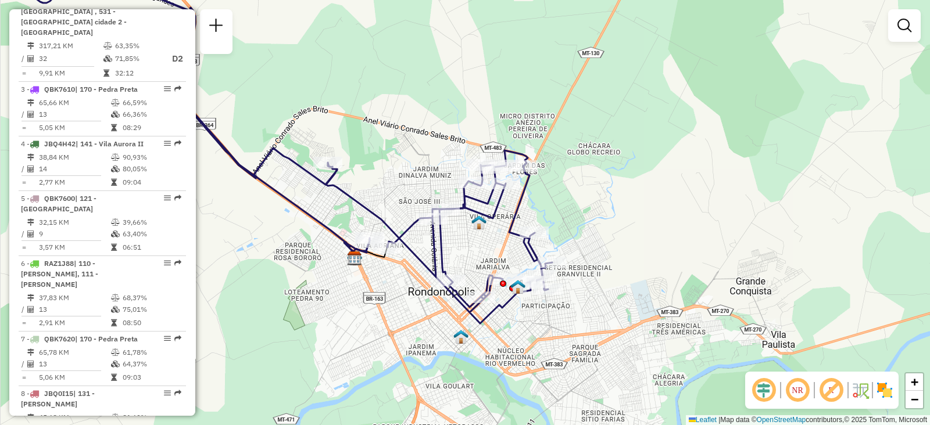
scroll to position [536, 0]
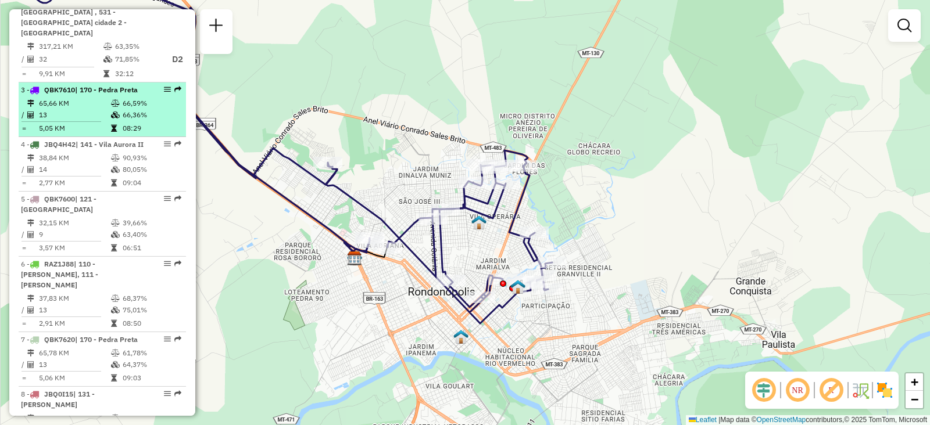
click at [71, 123] on td "5,05 KM" at bounding box center [74, 129] width 72 height 12
select select "**********"
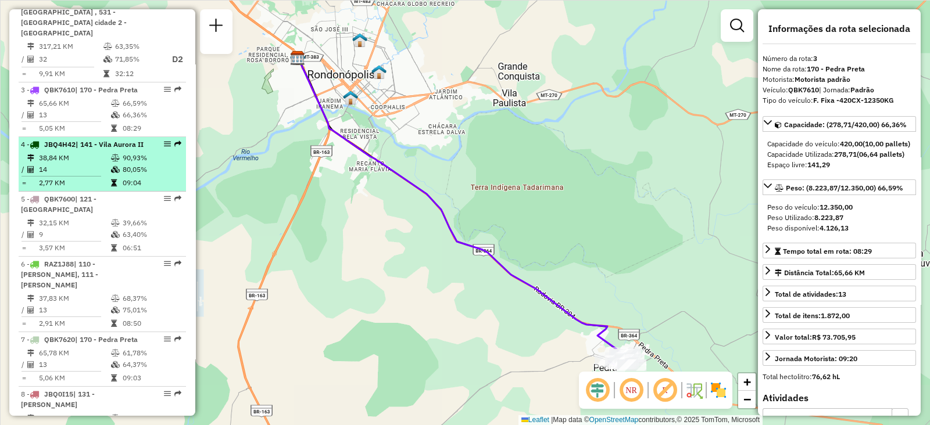
click at [78, 149] on li "4 - JBQ4H42 | 141 - Vila Aurora II 38,84 KM 90,93% / 14 80,05% = 2,77 KM 09:04" at bounding box center [102, 164] width 167 height 55
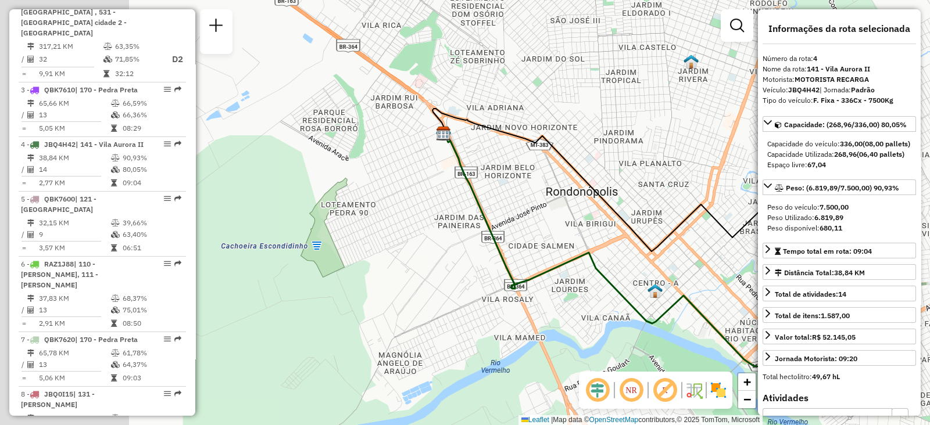
drag, startPoint x: 409, startPoint y: 144, endPoint x: 658, endPoint y: 170, distance: 250.6
click at [658, 170] on div "Janela de atendimento Grade de atendimento Capacidade Transportadoras Veículos …" at bounding box center [465, 212] width 930 height 425
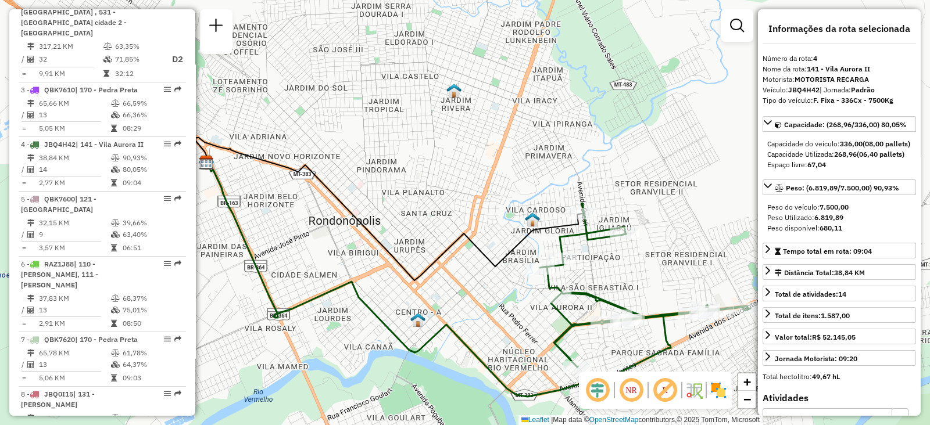
drag, startPoint x: 601, startPoint y: 102, endPoint x: 360, endPoint y: 131, distance: 242.9
click at [360, 131] on div "Janela de atendimento Grade de atendimento Capacidade Transportadoras Veículos …" at bounding box center [465, 212] width 930 height 425
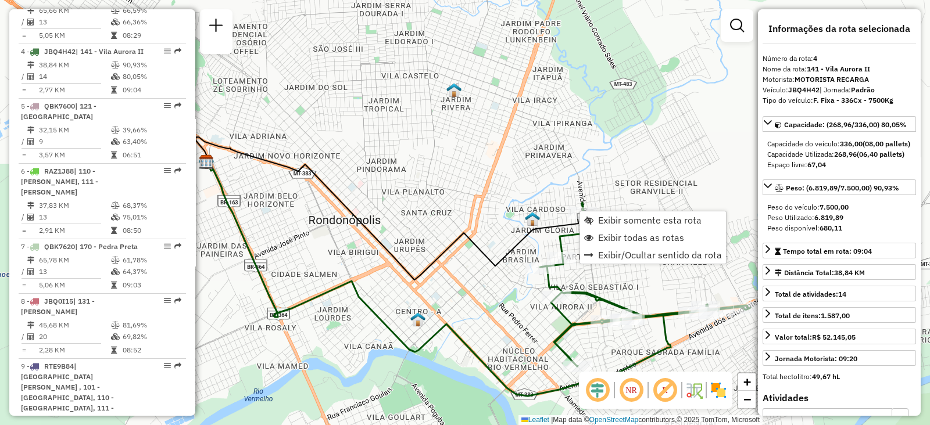
scroll to position [652, 0]
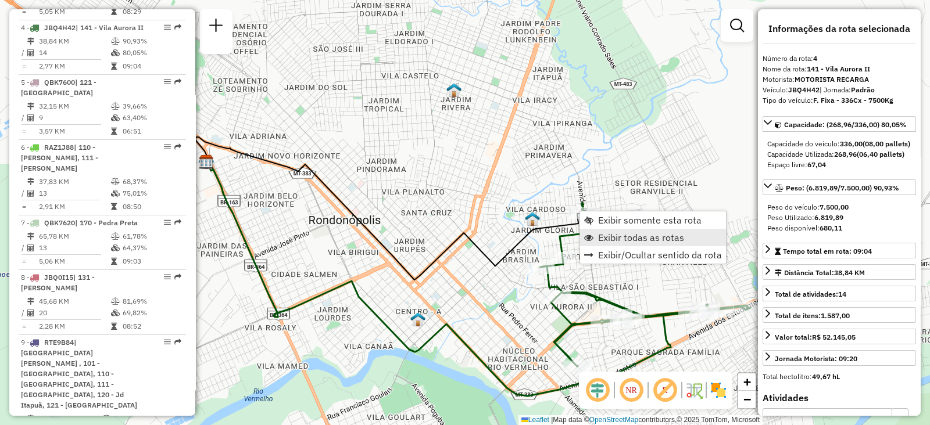
click at [608, 235] on span "Exibir todas as rotas" at bounding box center [641, 237] width 86 height 9
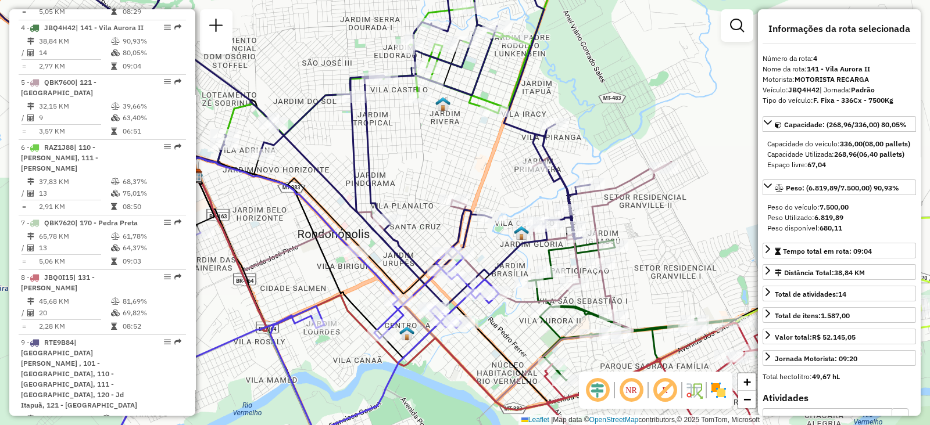
drag, startPoint x: 529, startPoint y: 138, endPoint x: 504, endPoint y: 145, distance: 25.4
click at [504, 145] on div "Janela de atendimento Grade de atendimento Capacidade Transportadoras Veículos …" at bounding box center [465, 212] width 930 height 425
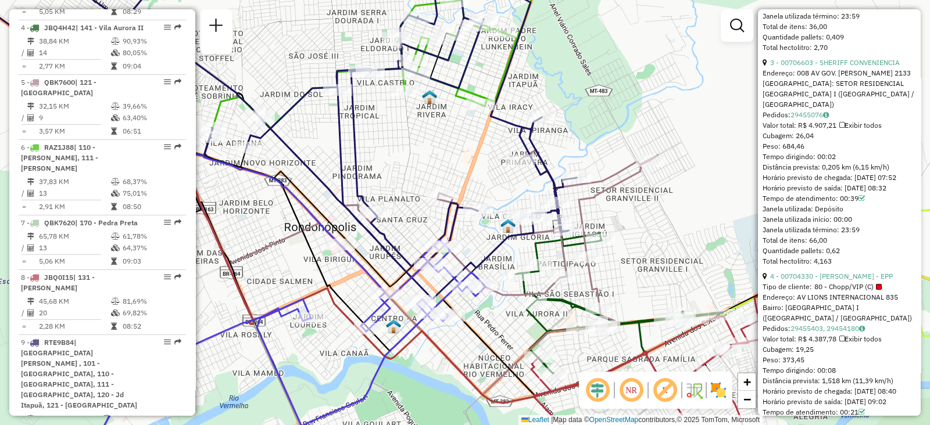
scroll to position [819, 0]
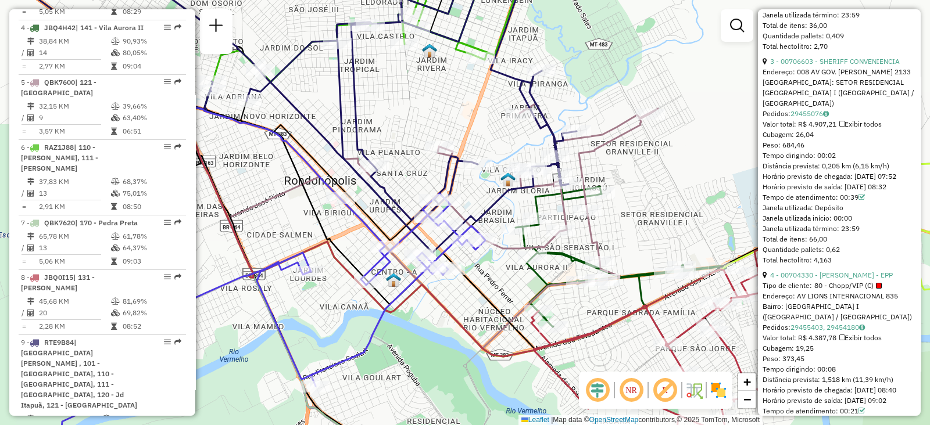
click at [929, 235] on icon at bounding box center [918, 213] width 207 height 185
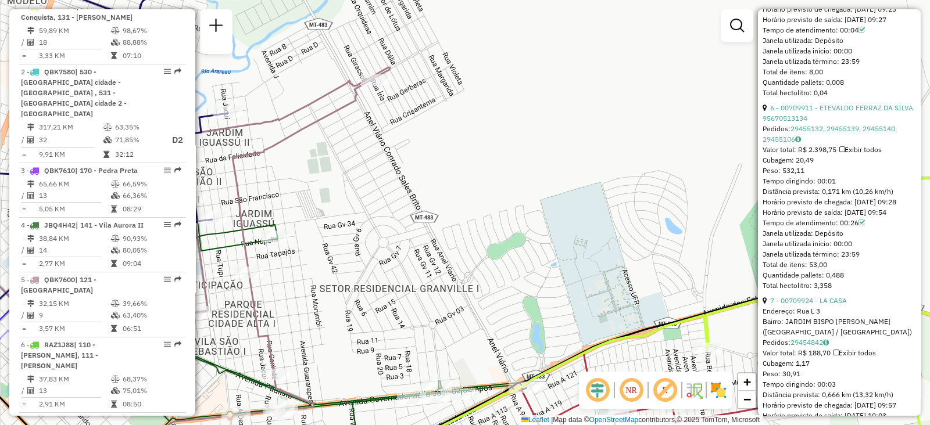
scroll to position [1387, 0]
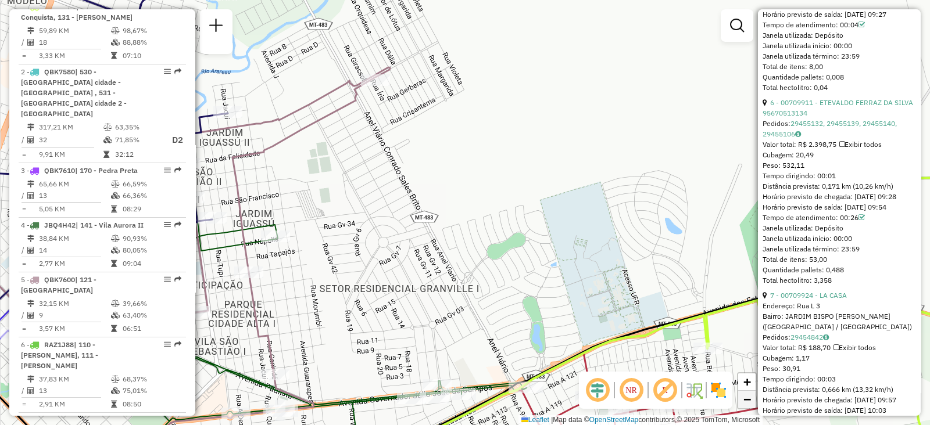
click at [743, 403] on span "−" at bounding box center [747, 399] width 8 height 15
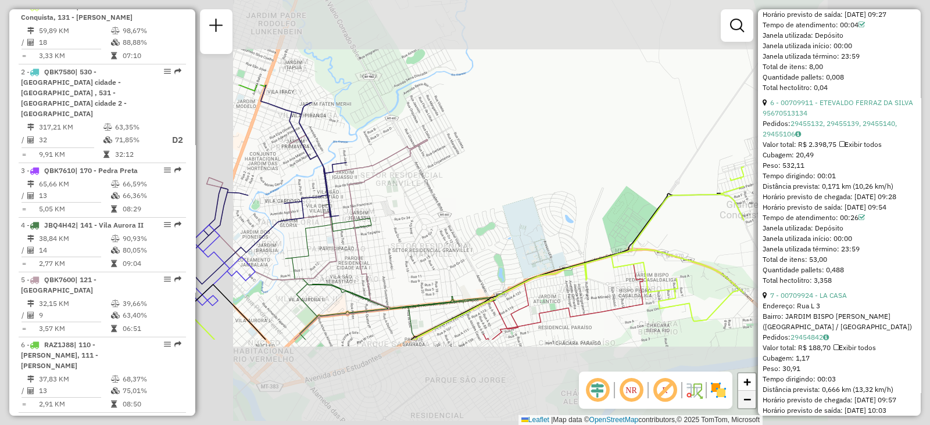
click at [743, 403] on span "−" at bounding box center [747, 399] width 8 height 15
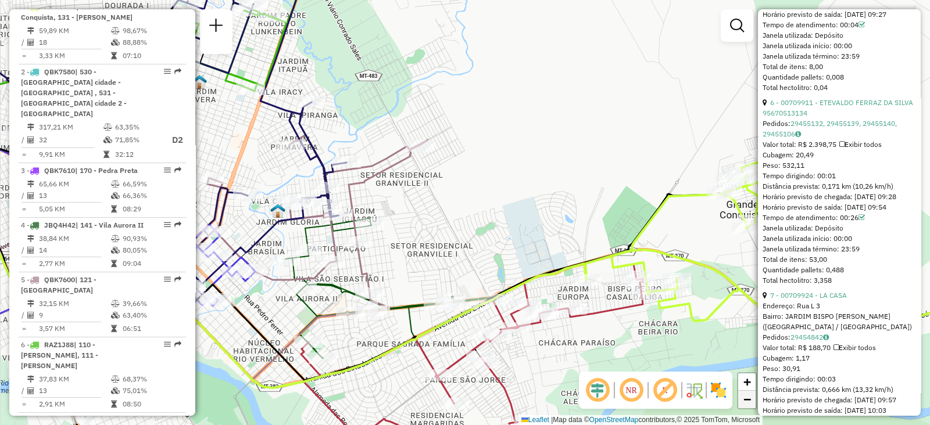
click at [743, 403] on span "−" at bounding box center [747, 399] width 8 height 15
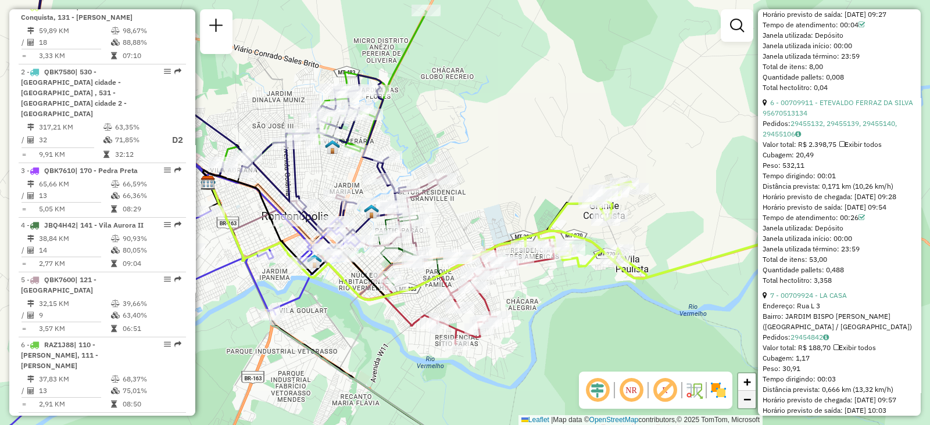
click at [743, 403] on span "−" at bounding box center [747, 399] width 8 height 15
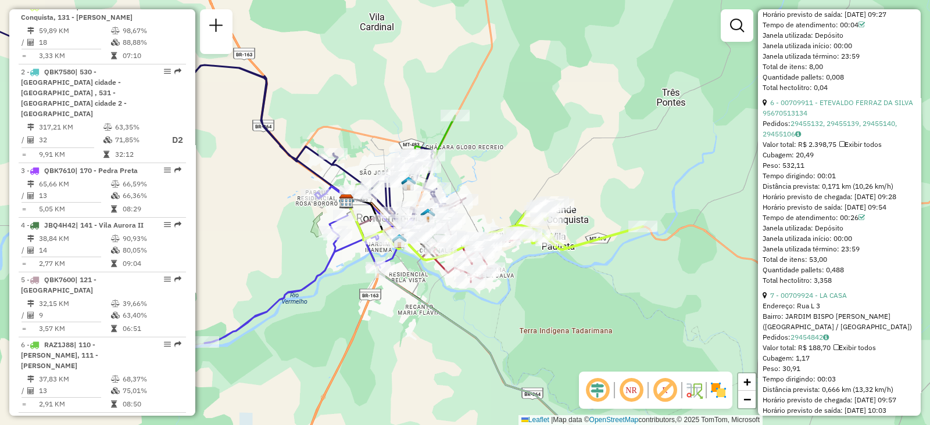
drag, startPoint x: 587, startPoint y: 310, endPoint x: 615, endPoint y: 324, distance: 31.2
click at [615, 324] on div "Janela de atendimento Grade de atendimento Capacidade Transportadoras Veículos …" at bounding box center [465, 212] width 930 height 425
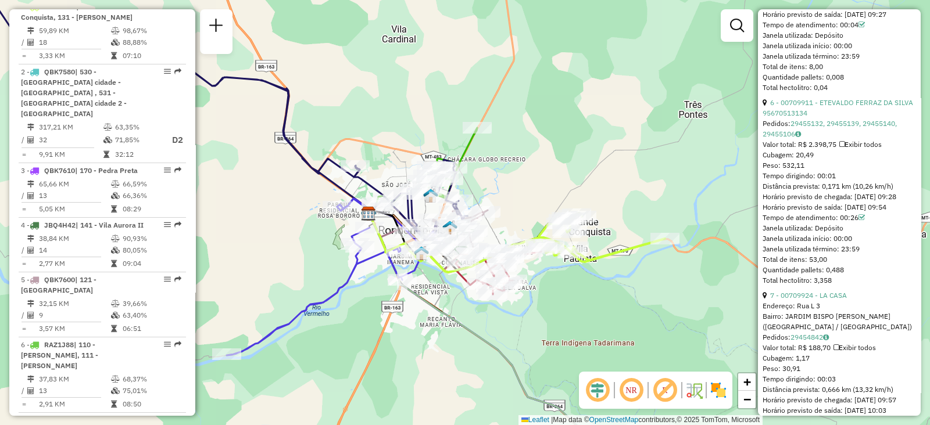
click at [916, 175] on div "**********" at bounding box center [839, 212] width 163 height 407
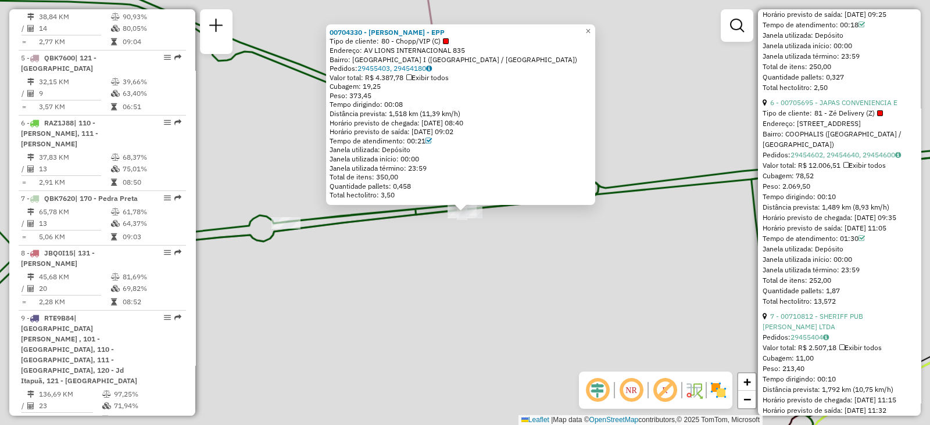
scroll to position [652, 0]
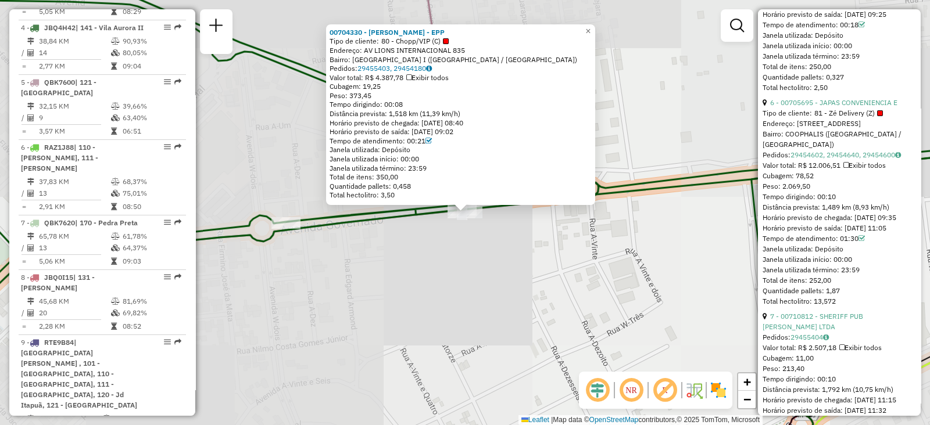
click at [468, 268] on div "00704330 - R.M. ZAMBONATO - EPP Tipo de cliente: 80 - Chopp/VIP (C) Endereço: A…" at bounding box center [465, 212] width 930 height 425
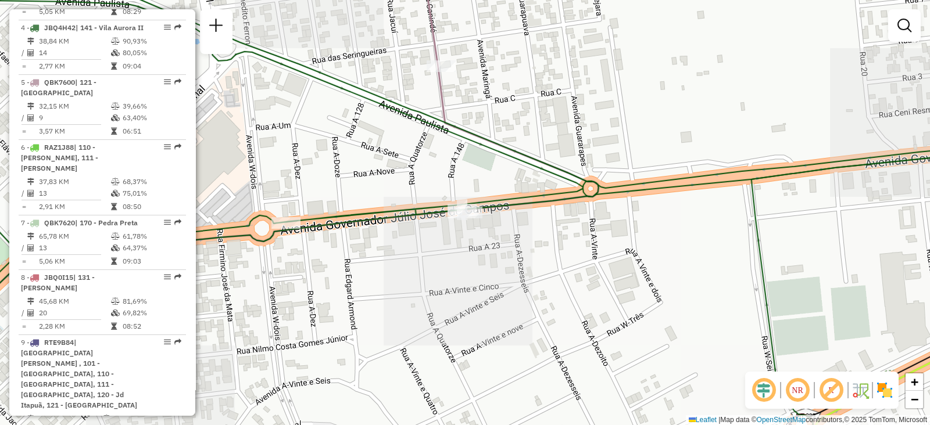
click at [468, 268] on div "Janela de atendimento Grade de atendimento Capacidade Transportadoras Veículos …" at bounding box center [465, 212] width 930 height 425
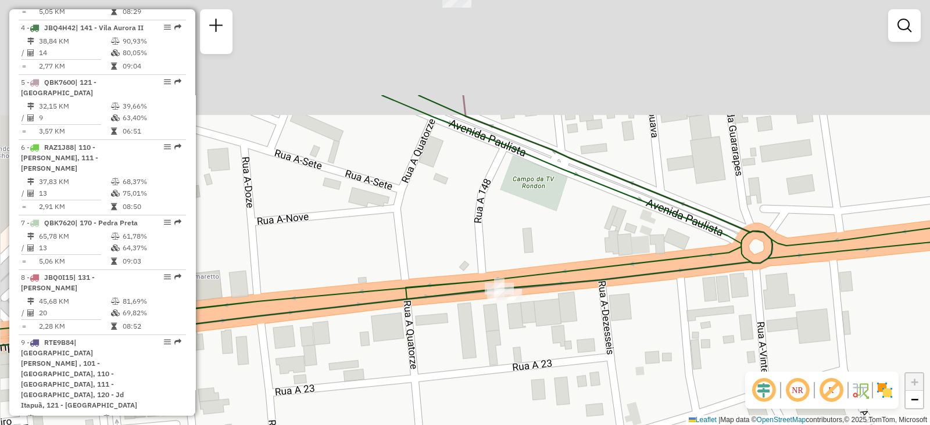
drag, startPoint x: 479, startPoint y: 237, endPoint x: 522, endPoint y: 375, distance: 144.3
click at [522, 375] on div "Janela de atendimento Grade de atendimento Capacidade Transportadoras Veículos …" at bounding box center [465, 212] width 930 height 425
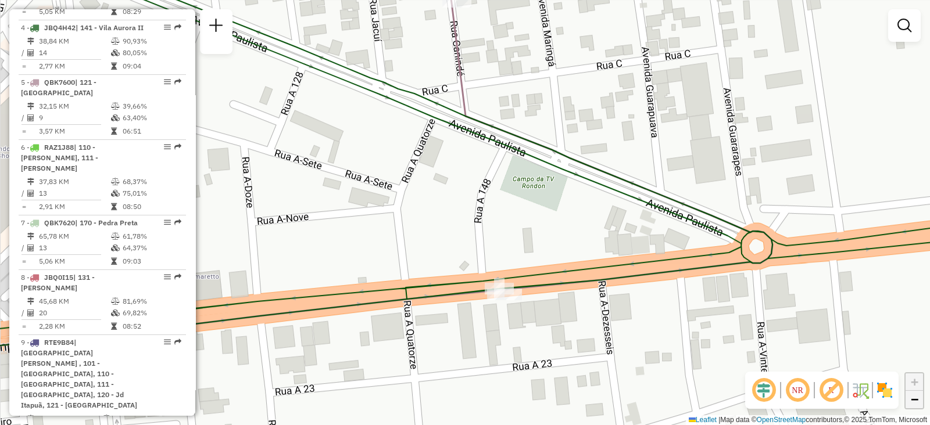
click at [921, 405] on link "−" at bounding box center [913, 399] width 17 height 17
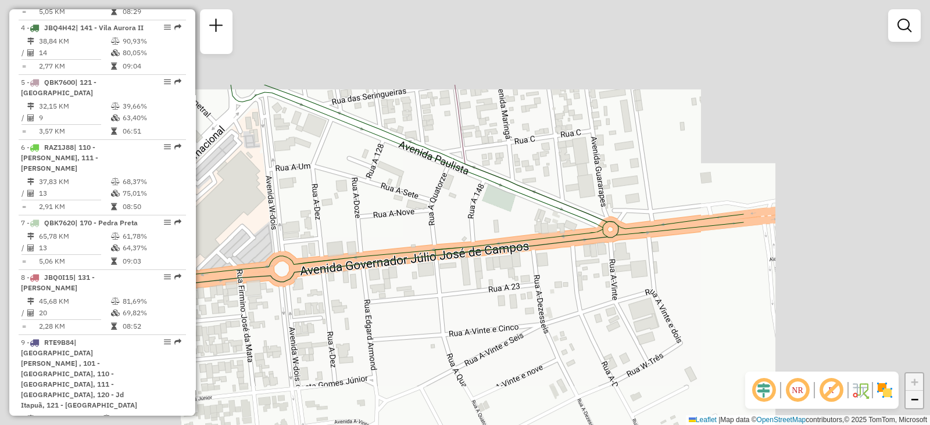
click at [921, 405] on link "−" at bounding box center [913, 399] width 17 height 17
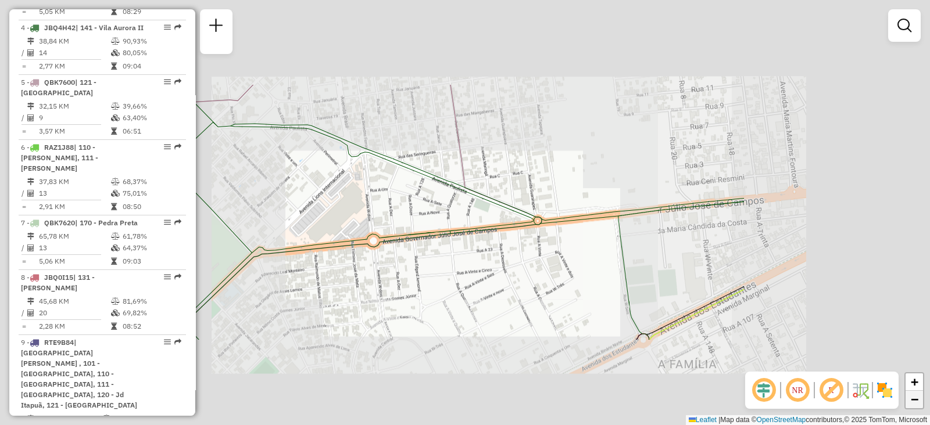
click at [921, 405] on link "−" at bounding box center [913, 399] width 17 height 17
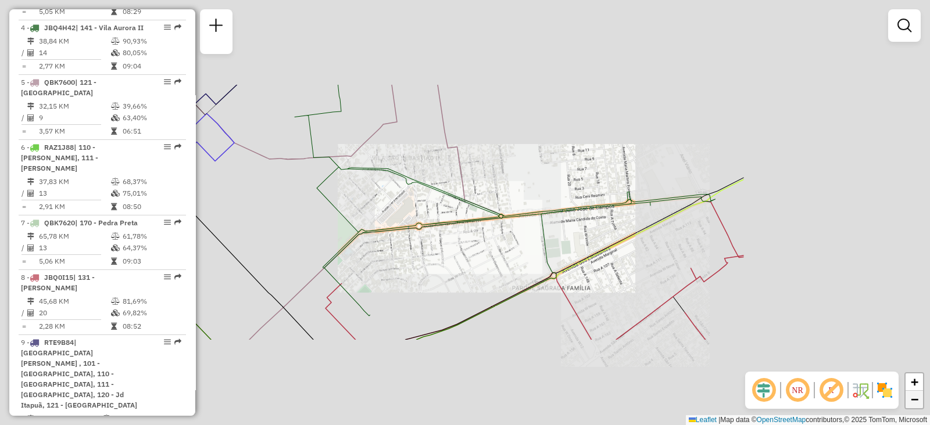
click at [921, 405] on link "−" at bounding box center [913, 399] width 17 height 17
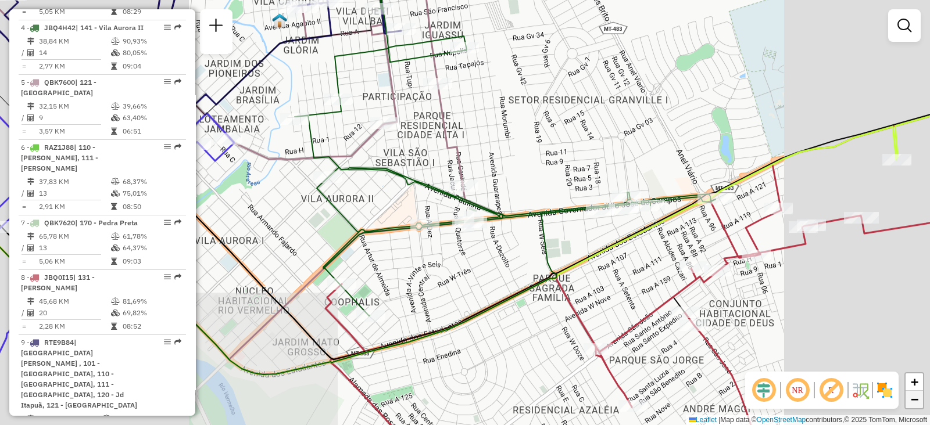
click at [921, 405] on link "−" at bounding box center [913, 399] width 17 height 17
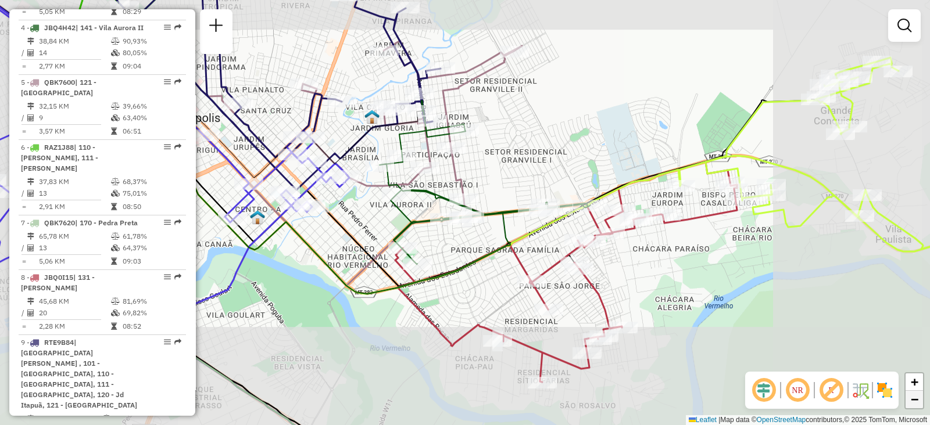
click at [921, 405] on link "−" at bounding box center [913, 399] width 17 height 17
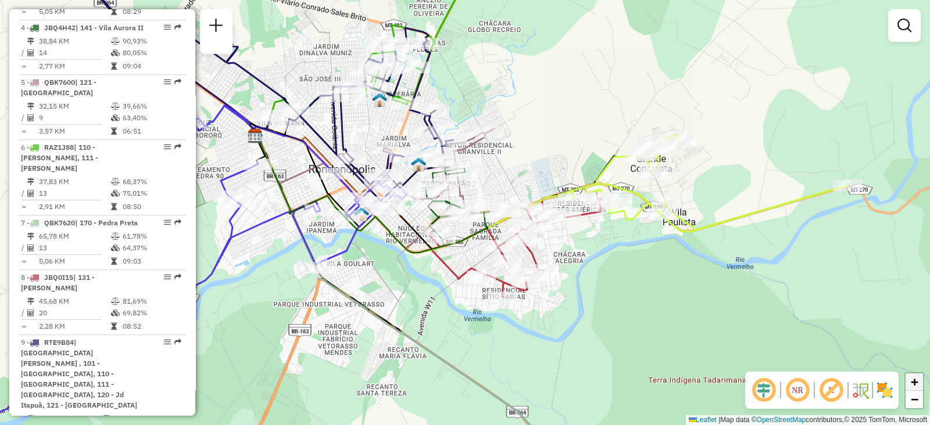
click at [909, 378] on link "+" at bounding box center [913, 382] width 17 height 17
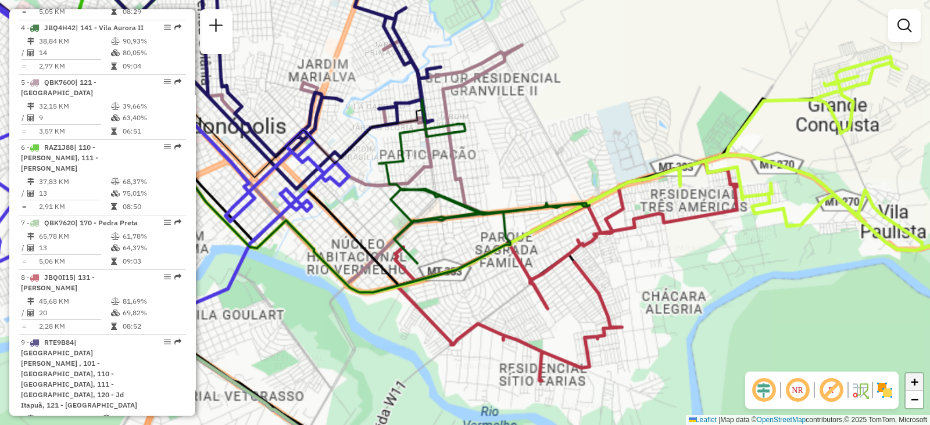
click at [909, 378] on link "+" at bounding box center [913, 382] width 17 height 17
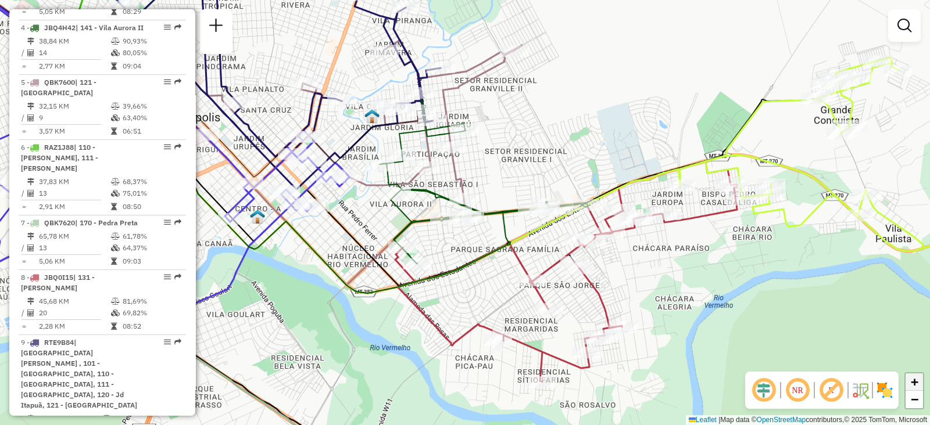
click at [909, 378] on link "+" at bounding box center [913, 382] width 17 height 17
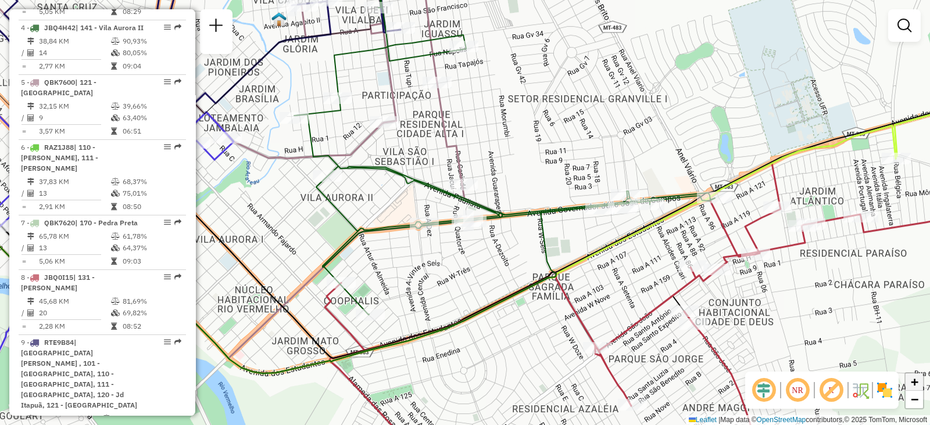
click at [920, 382] on link "+" at bounding box center [913, 382] width 17 height 17
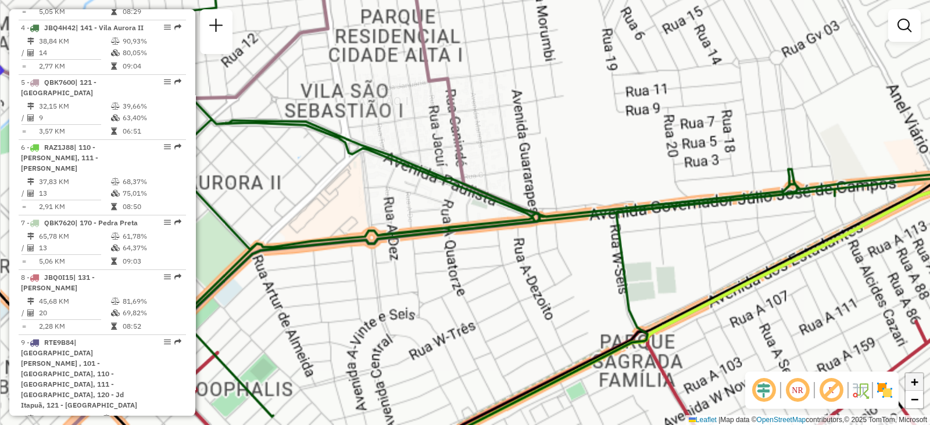
click at [920, 382] on link "+" at bounding box center [913, 382] width 17 height 17
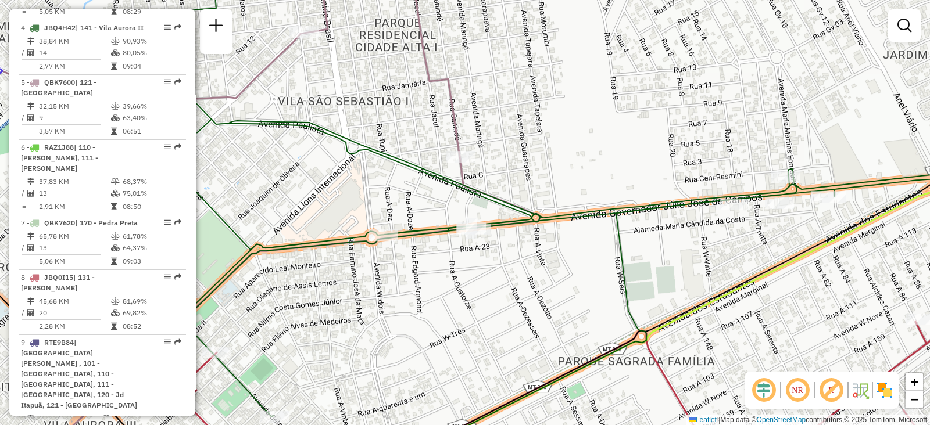
click at [783, 312] on div "Janela de atendimento Grade de atendimento Capacidade Transportadoras Veículos …" at bounding box center [465, 212] width 930 height 425
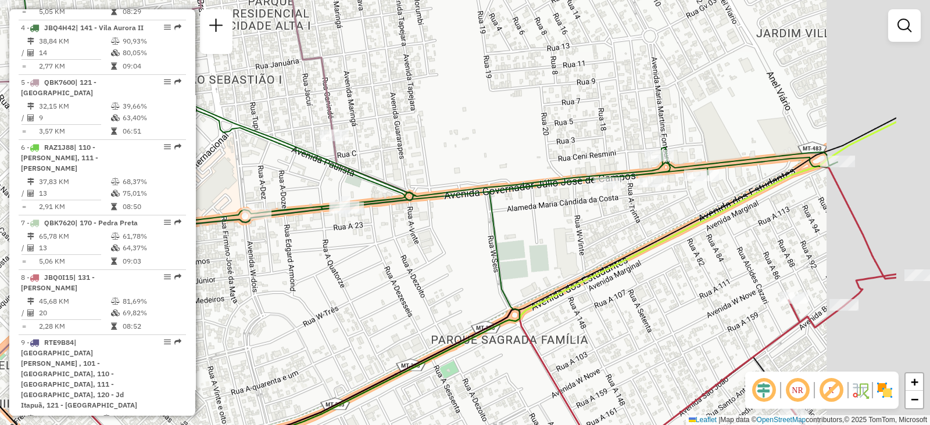
drag, startPoint x: 781, startPoint y: 315, endPoint x: 614, endPoint y: 282, distance: 170.5
click at [614, 282] on div "Janela de atendimento Grade de atendimento Capacidade Transportadoras Veículos …" at bounding box center [465, 212] width 930 height 425
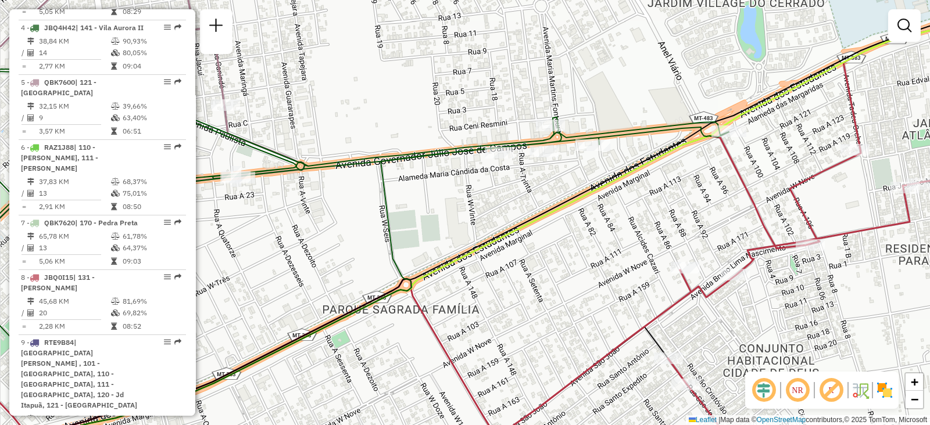
drag, startPoint x: 708, startPoint y: 286, endPoint x: 626, endPoint y: 256, distance: 87.3
click at [626, 256] on div "Janela de atendimento Grade de atendimento Capacidade Transportadoras Veículos …" at bounding box center [465, 212] width 930 height 425
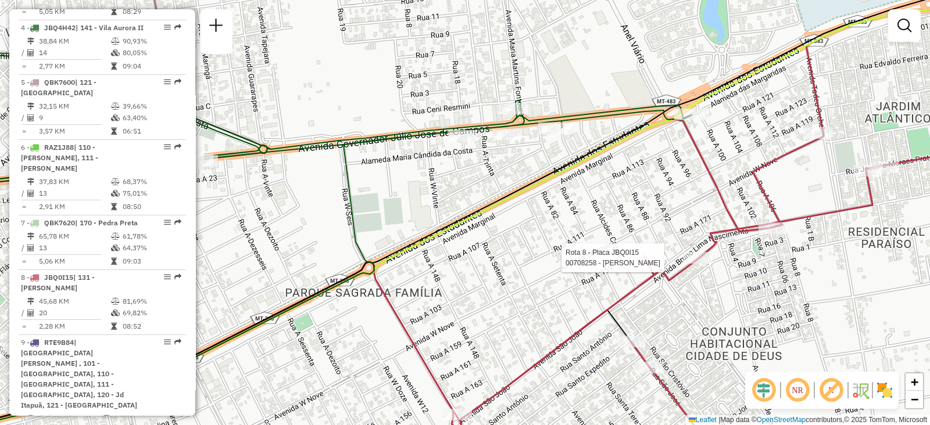
select select "**********"
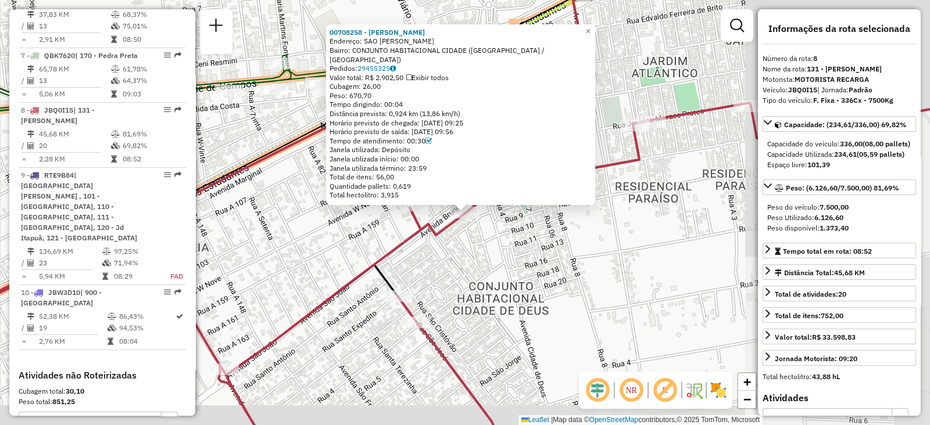
scroll to position [891, 0]
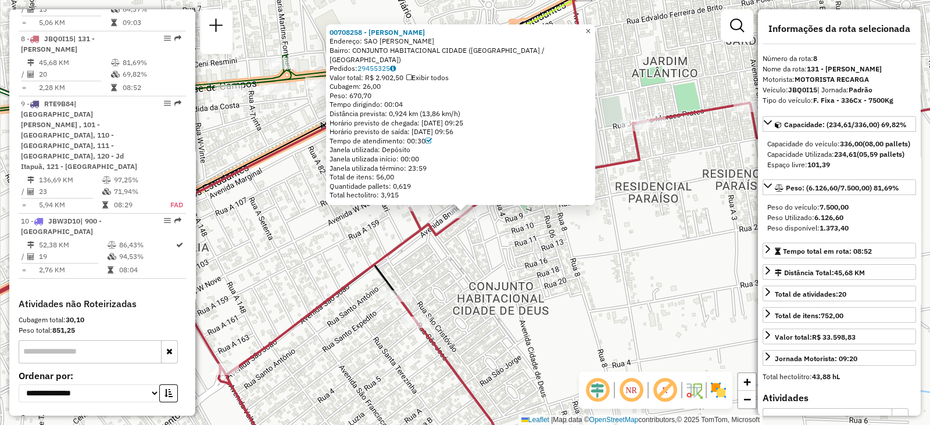
click at [590, 35] on span "×" at bounding box center [587, 31] width 5 height 10
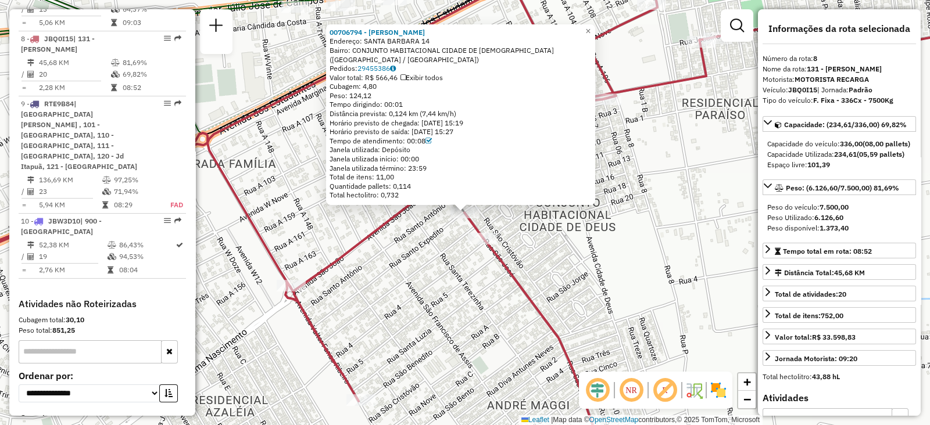
click at [381, 116] on div "Distância prevista: 0,124 km (7,44 km/h)" at bounding box center [460, 113] width 262 height 9
drag, startPoint x: 422, startPoint y: 113, endPoint x: 459, endPoint y: 112, distance: 36.6
click at [459, 112] on div "Distância prevista: 0,124 km (7,44 km/h)" at bounding box center [460, 113] width 262 height 9
drag, startPoint x: 377, startPoint y: 98, endPoint x: 386, endPoint y: 99, distance: 8.8
click at [386, 99] on div "00706794 - BRUTUS Endereço: SANTA BARBARA 14 Bairro: CONJUNTO HABITACIONAL CIDA…" at bounding box center [460, 114] width 262 height 172
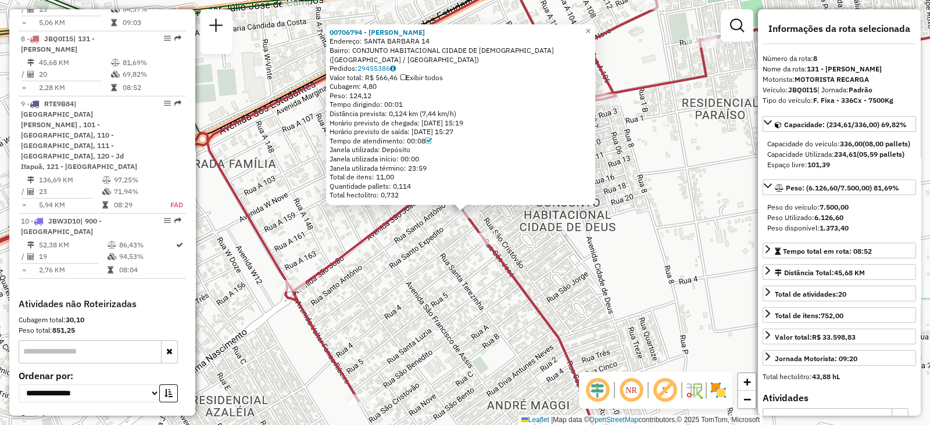
click at [408, 104] on div "Tempo dirigindo: 00:01" at bounding box center [460, 104] width 262 height 9
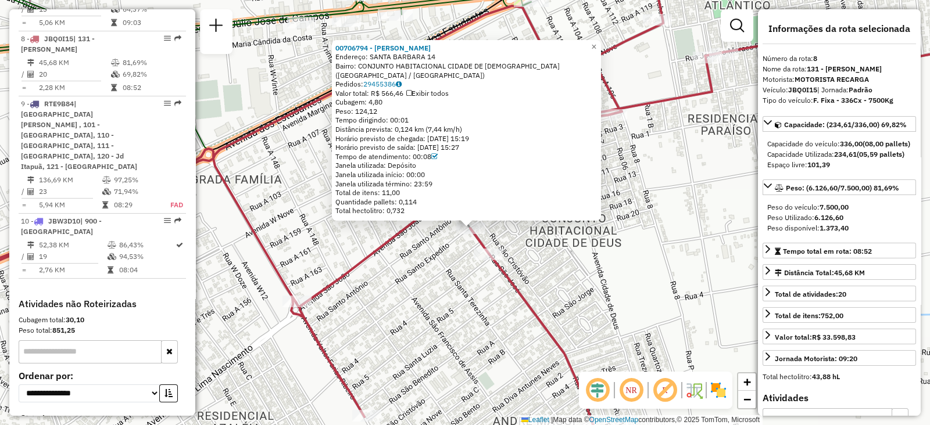
drag, startPoint x: 920, startPoint y: 37, endPoint x: 927, endPoint y: 53, distance: 16.9
click at [927, 53] on icon at bounding box center [471, 228] width 1116 height 510
click at [620, 31] on div "00706794 - BRUTUS Endereço: SANTA BARBARA 14 Bairro: CONJUNTO HABITACIONAL CIDA…" at bounding box center [465, 212] width 930 height 425
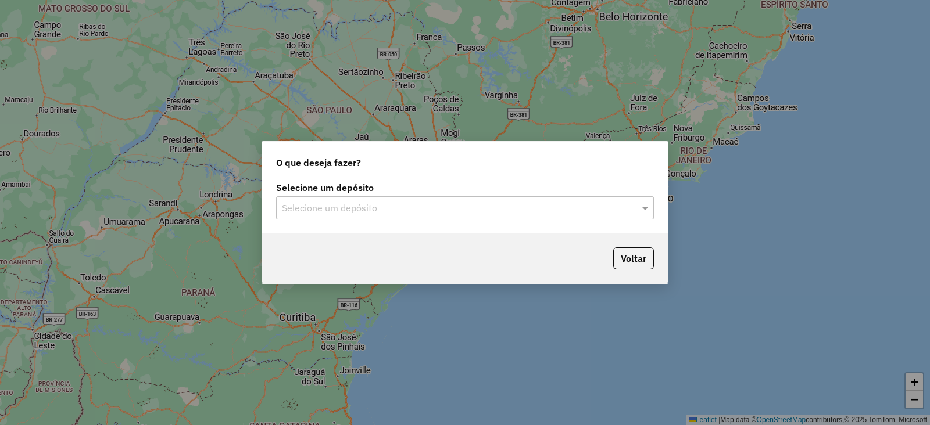
click at [468, 207] on input "text" at bounding box center [453, 209] width 343 height 14
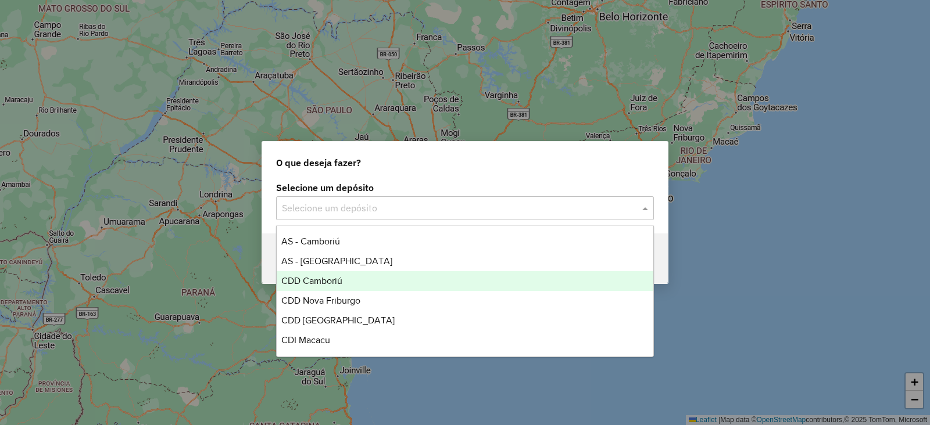
click at [338, 282] on span "CDD Camboriú" at bounding box center [311, 281] width 61 height 10
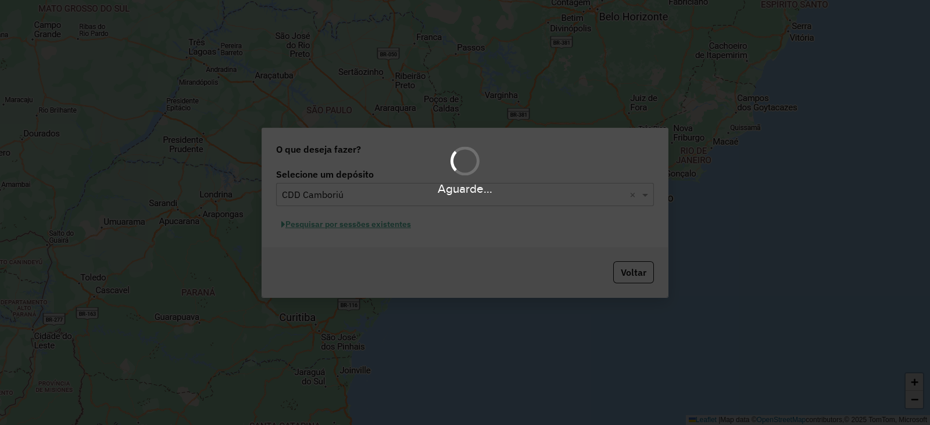
click at [338, 282] on div "Aguarde..." at bounding box center [465, 212] width 930 height 425
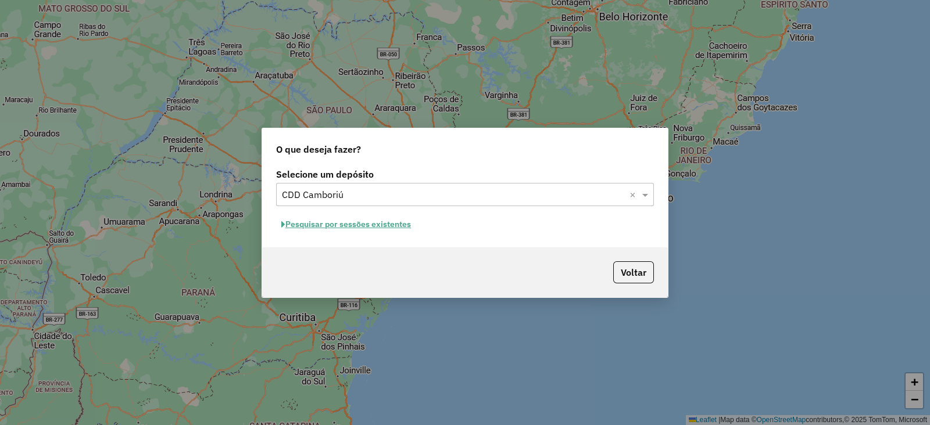
click at [325, 221] on button "Pesquisar por sessões existentes" at bounding box center [346, 225] width 140 height 18
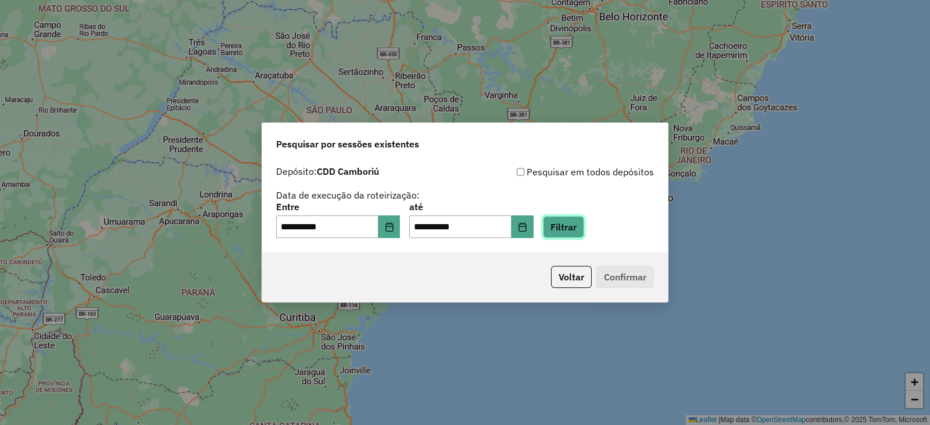
click at [584, 228] on button "Filtrar" at bounding box center [563, 227] width 41 height 22
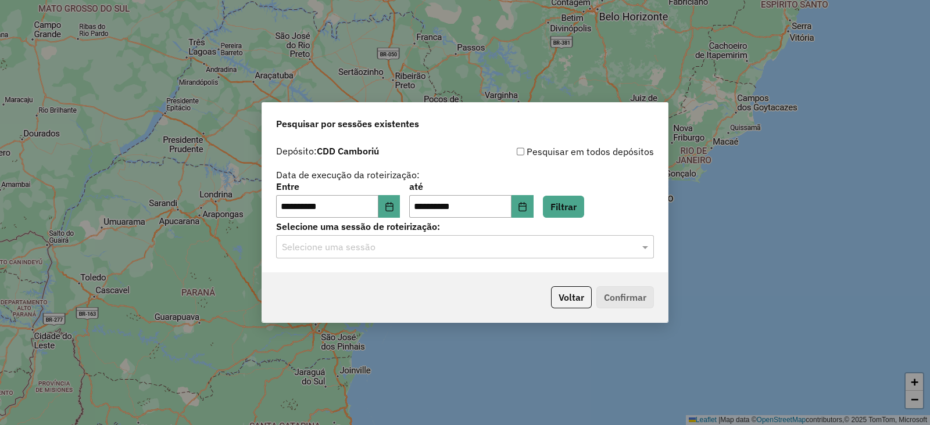
click at [578, 245] on input "text" at bounding box center [453, 248] width 343 height 14
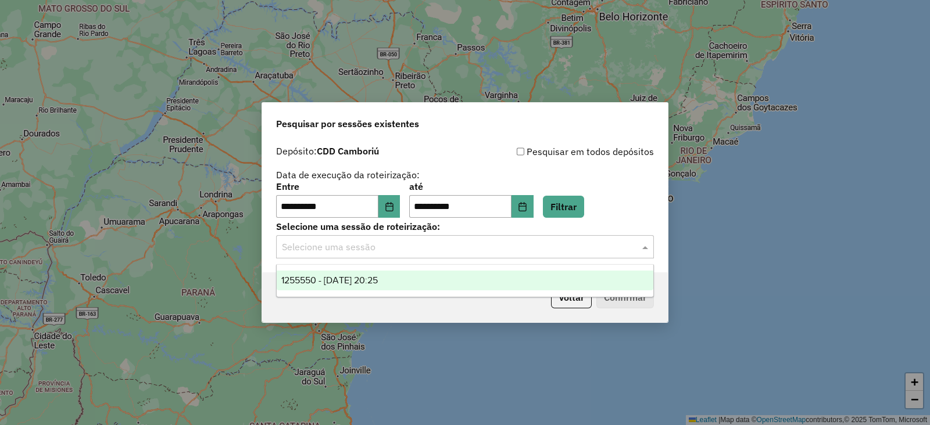
click at [432, 282] on div "1255550 - 29/08/2025 20:25" at bounding box center [465, 281] width 376 height 20
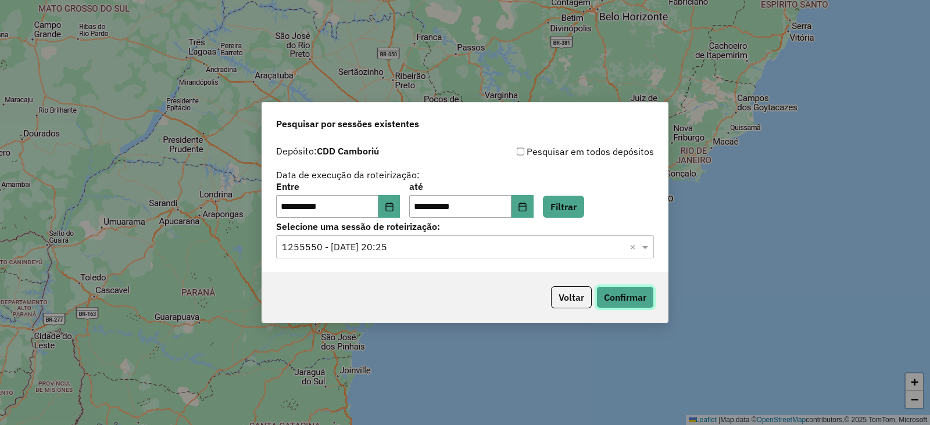
click at [636, 291] on button "Confirmar" at bounding box center [625, 297] width 58 height 22
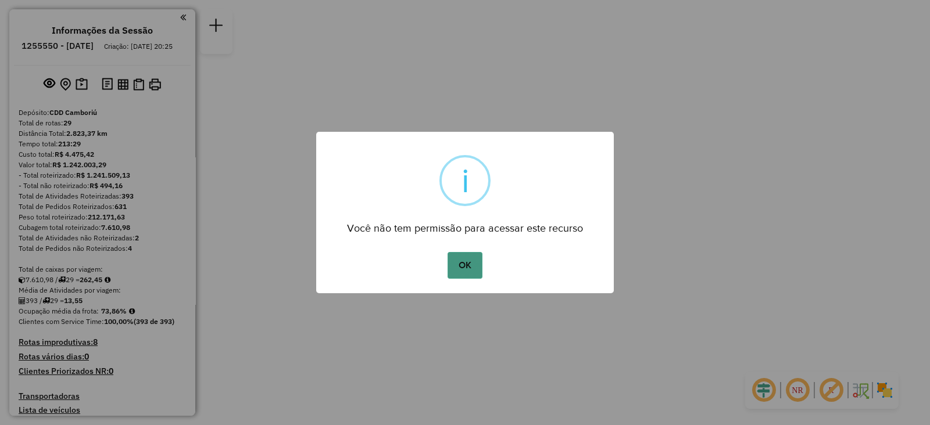
click at [465, 261] on button "OK" at bounding box center [464, 265] width 34 height 27
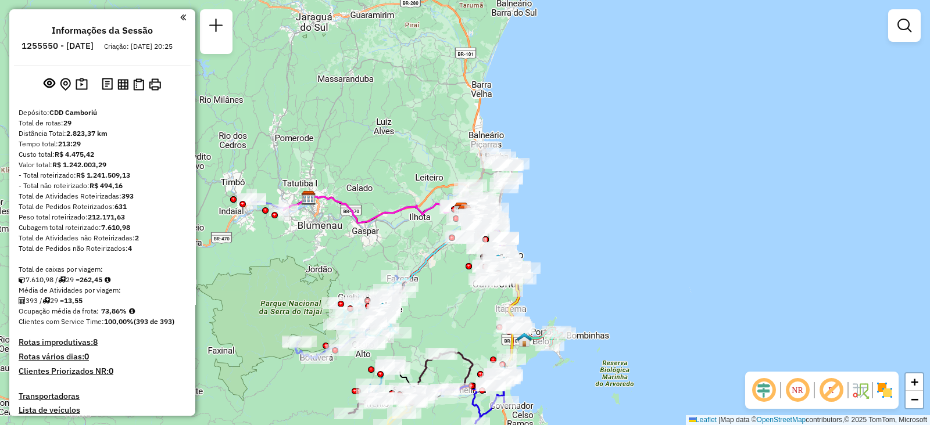
click at [552, 240] on div "Janela de atendimento Grade de atendimento Capacidade Transportadoras Veículos …" at bounding box center [465, 212] width 930 height 425
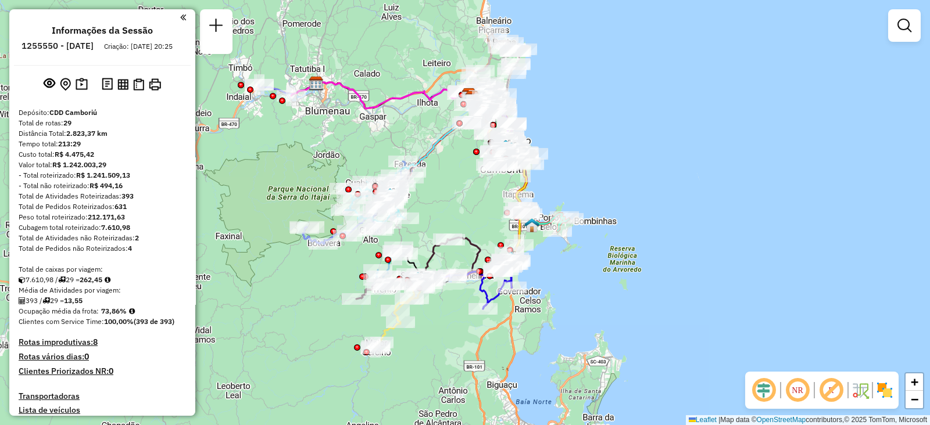
drag, startPoint x: 437, startPoint y: 272, endPoint x: 444, endPoint y: 159, distance: 113.5
click at [444, 159] on div "Janela de atendimento Grade de atendimento Capacidade Transportadoras Veículos …" at bounding box center [465, 212] width 930 height 425
click at [625, 259] on div "Janela de atendimento Grade de atendimento Capacidade Transportadoras Veículos …" at bounding box center [465, 212] width 930 height 425
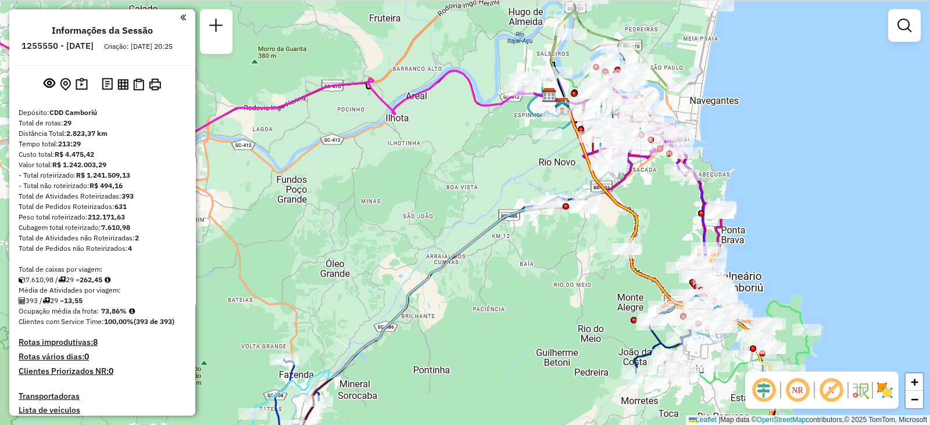
click at [662, 211] on div "Janela de atendimento Grade de atendimento Capacidade Transportadoras Veículos …" at bounding box center [465, 212] width 930 height 425
drag, startPoint x: 643, startPoint y: 235, endPoint x: 613, endPoint y: 208, distance: 39.9
click at [613, 208] on div "Janela de atendimento Grade de atendimento Capacidade Transportadoras Veículos …" at bounding box center [465, 212] width 930 height 425
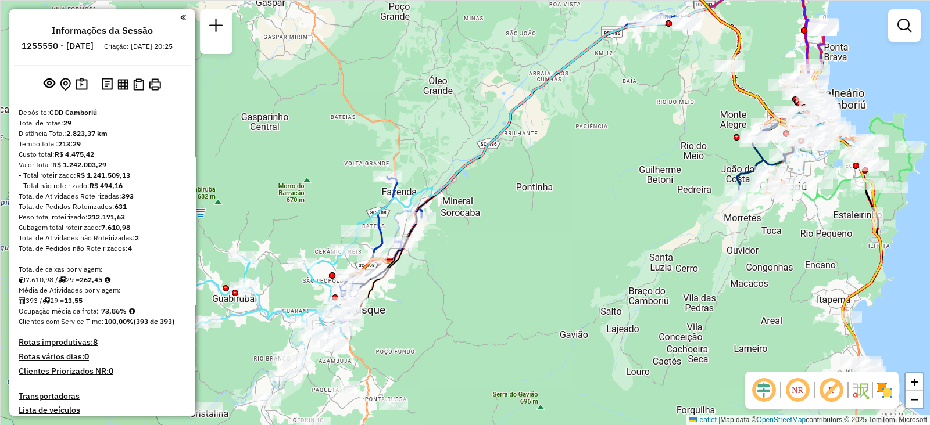
drag, startPoint x: 592, startPoint y: 190, endPoint x: 754, endPoint y: 60, distance: 207.9
click at [754, 60] on div "Janela de atendimento Grade de atendimento Capacidade Transportadoras Veículos …" at bounding box center [465, 212] width 930 height 425
click at [916, 398] on span "−" at bounding box center [914, 399] width 8 height 15
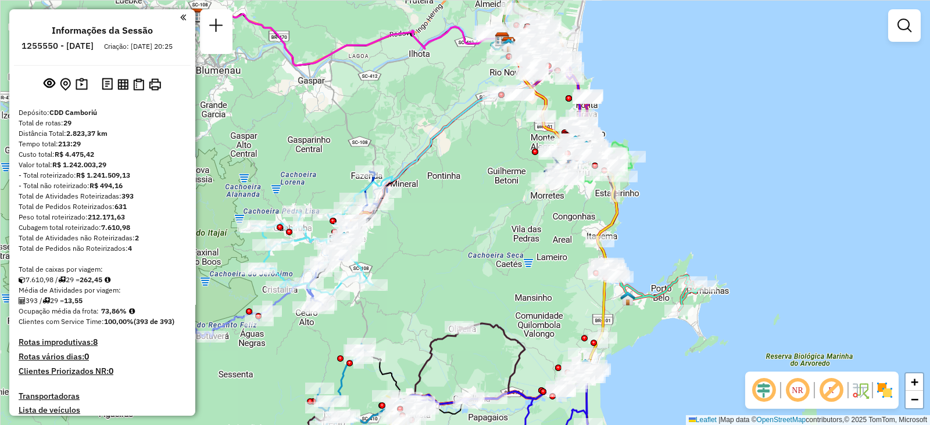
drag, startPoint x: 616, startPoint y: 273, endPoint x: 560, endPoint y: 256, distance: 59.0
click at [560, 256] on div "Janela de atendimento Grade de atendimento Capacidade Transportadoras Veículos …" at bounding box center [465, 212] width 930 height 425
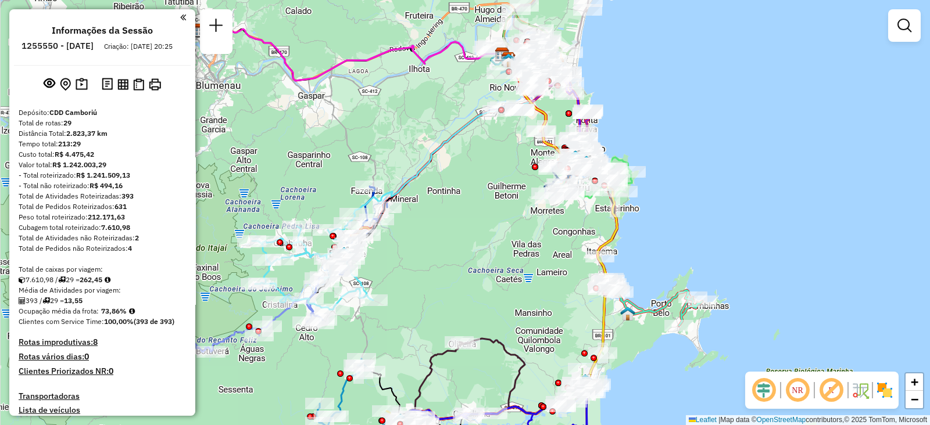
click at [680, 225] on div "Janela de atendimento Grade de atendimento Capacidade Transportadoras Veículos …" at bounding box center [465, 212] width 930 height 425
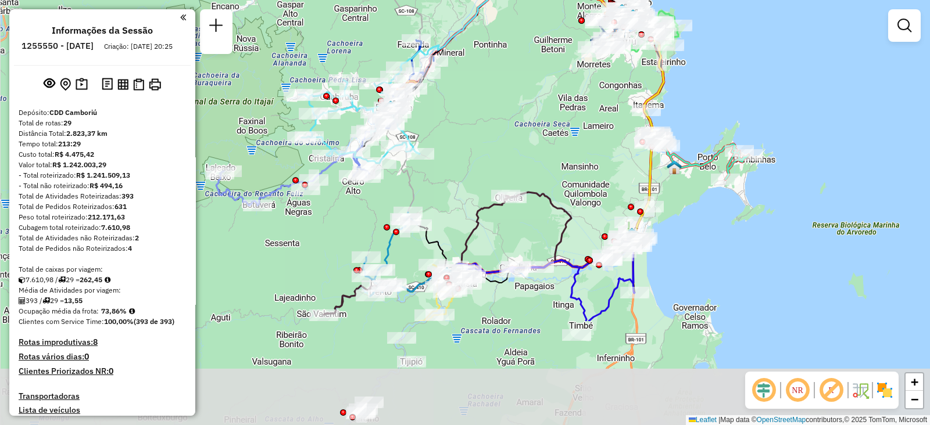
drag, startPoint x: 680, startPoint y: 226, endPoint x: 726, endPoint y: 80, distance: 153.6
click at [726, 80] on div "Janela de atendimento Grade de atendimento Capacidade Transportadoras Veículos …" at bounding box center [465, 212] width 930 height 425
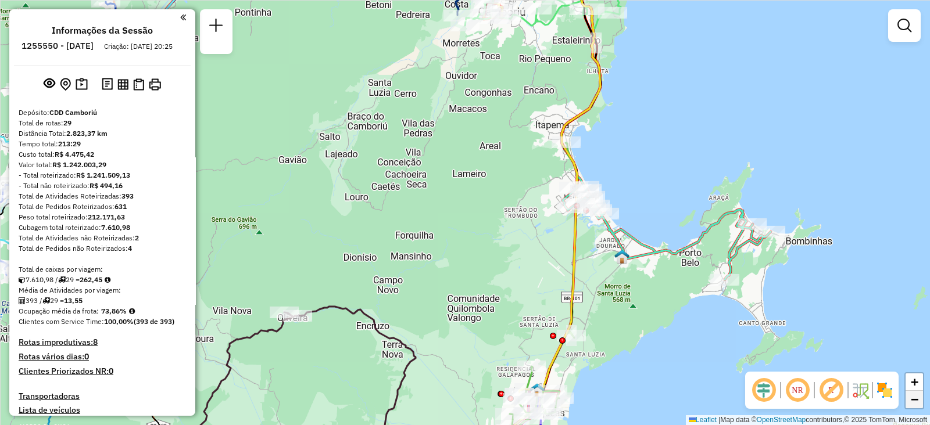
click at [920, 405] on link "−" at bounding box center [913, 399] width 17 height 17
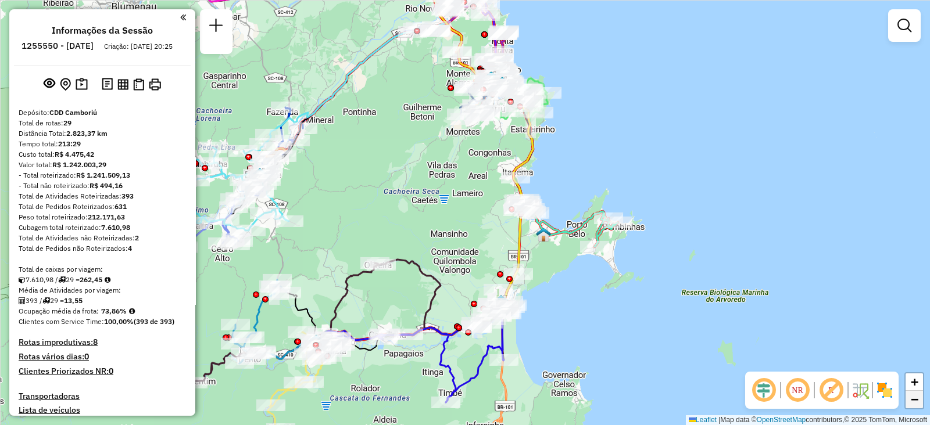
click at [920, 405] on link "−" at bounding box center [913, 399] width 17 height 17
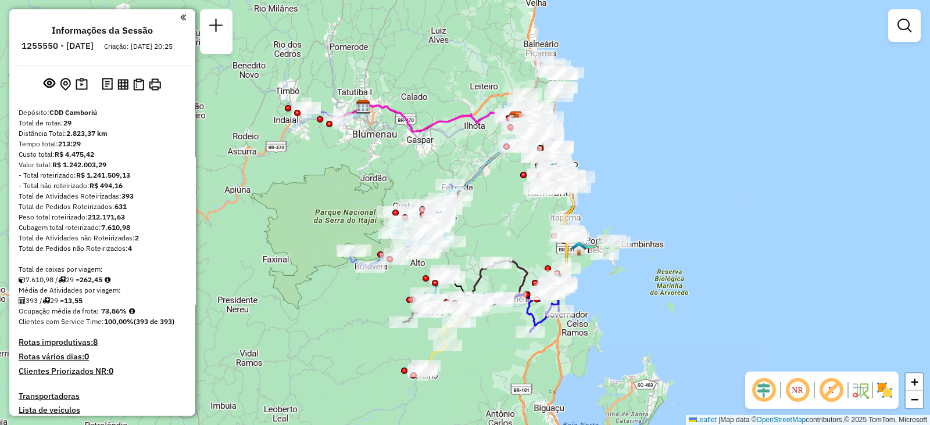
drag, startPoint x: 443, startPoint y: 207, endPoint x: 518, endPoint y: 232, distance: 78.8
click at [518, 232] on div "Janela de atendimento Grade de atendimento Capacidade Transportadoras Veículos …" at bounding box center [465, 212] width 930 height 425
click at [913, 385] on span "+" at bounding box center [914, 382] width 8 height 15
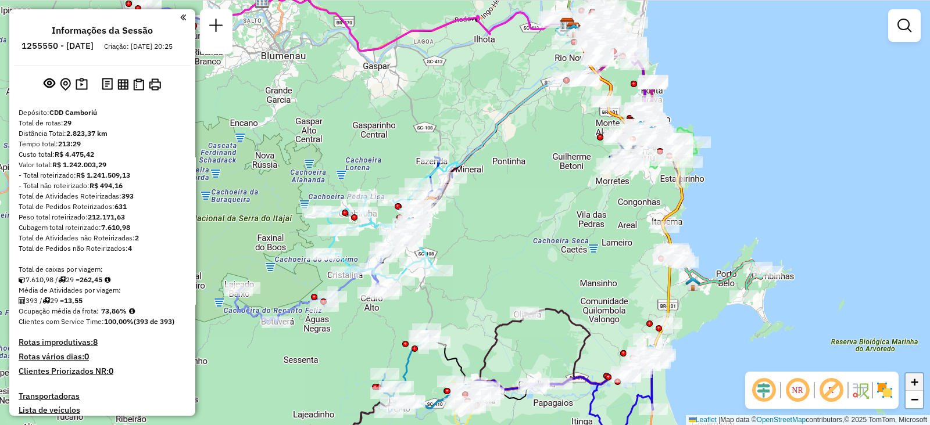
click at [913, 385] on span "+" at bounding box center [914, 382] width 8 height 15
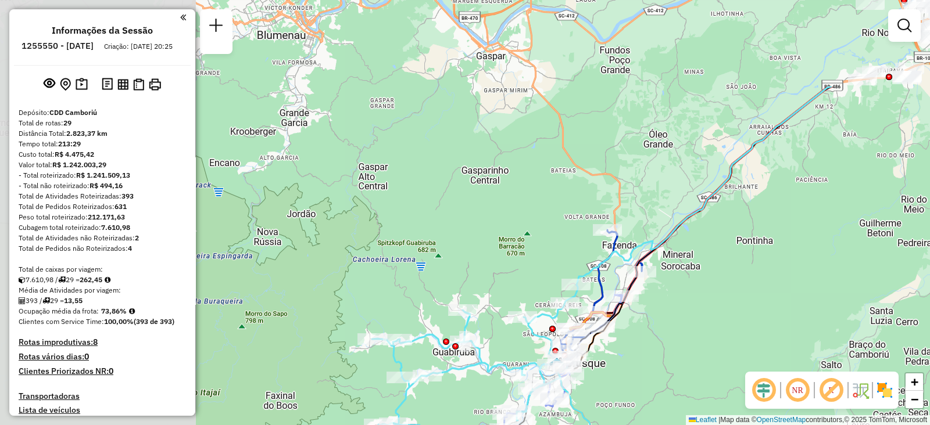
drag, startPoint x: 505, startPoint y: 195, endPoint x: 708, endPoint y: 324, distance: 240.3
click at [708, 324] on div "Janela de atendimento Grade de atendimento Capacidade Transportadoras Veículos …" at bounding box center [465, 212] width 930 height 425
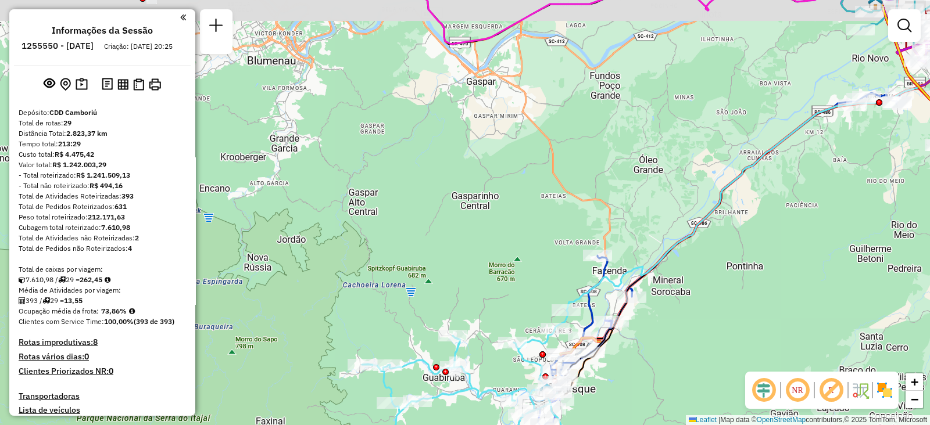
drag, startPoint x: 756, startPoint y: 152, endPoint x: 729, endPoint y: 271, distance: 122.8
click at [729, 271] on icon at bounding box center [741, 156] width 351 height 310
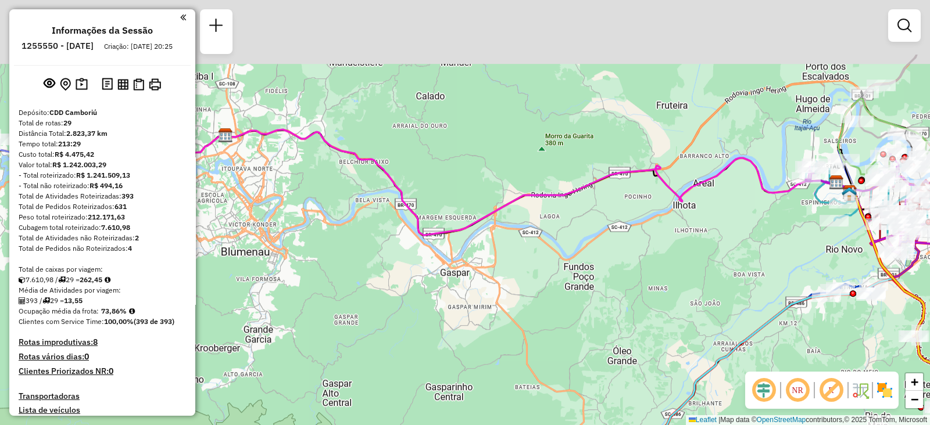
drag, startPoint x: 715, startPoint y: 130, endPoint x: 706, endPoint y: 227, distance: 97.4
click at [706, 227] on div "Janela de atendimento Grade de atendimento Capacidade Transportadoras Veículos …" at bounding box center [465, 212] width 930 height 425
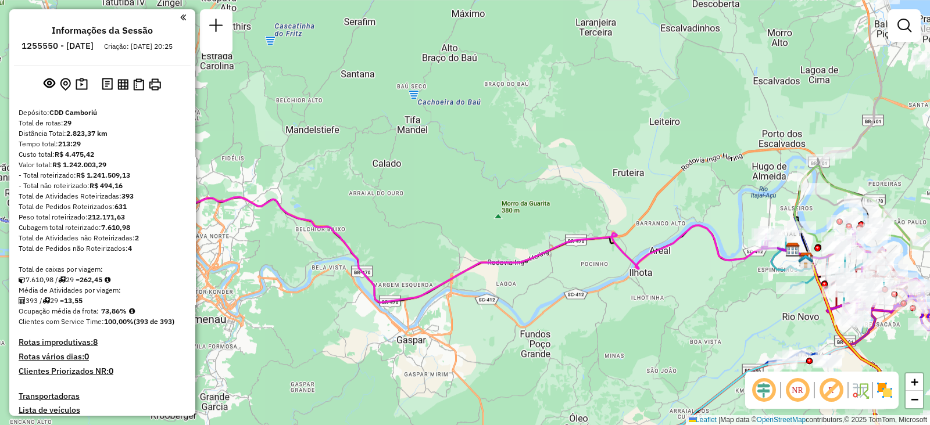
drag, startPoint x: 706, startPoint y: 227, endPoint x: 651, endPoint y: 309, distance: 98.5
click at [651, 309] on div "Janela de atendimento Grade de atendimento Capacidade Transportadoras Veículos …" at bounding box center [465, 212] width 930 height 425
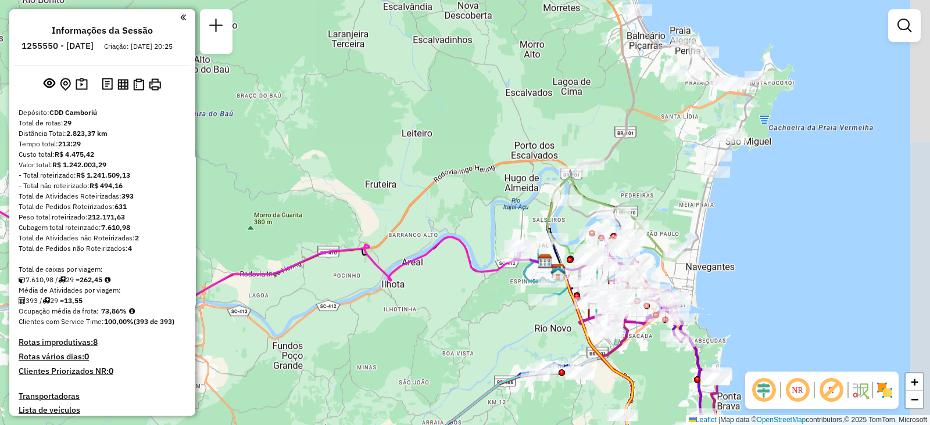
drag, startPoint x: 651, startPoint y: 309, endPoint x: 414, endPoint y: 312, distance: 237.7
click at [414, 312] on div "Janela de atendimento Grade de atendimento Capacidade Transportadoras Veículos …" at bounding box center [465, 212] width 930 height 425
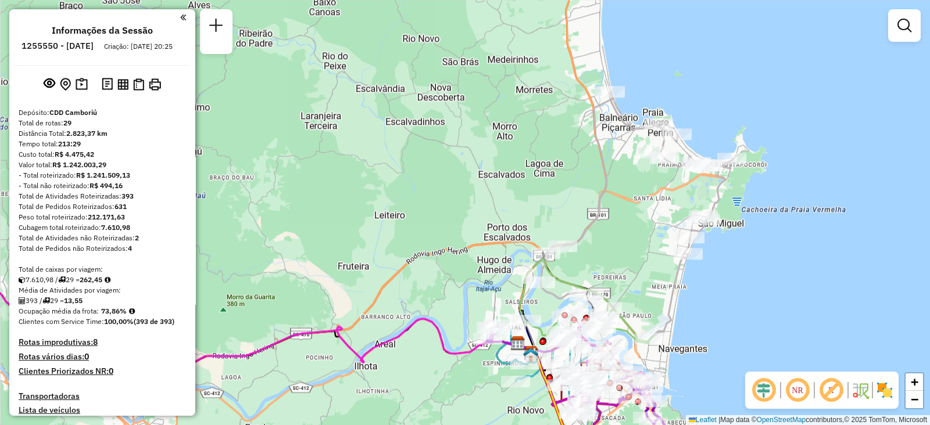
drag, startPoint x: 647, startPoint y: 168, endPoint x: 643, endPoint y: 181, distance: 13.6
click at [643, 181] on div "Janela de atendimento Grade de atendimento Capacidade Transportadoras Veículos …" at bounding box center [465, 212] width 930 height 425
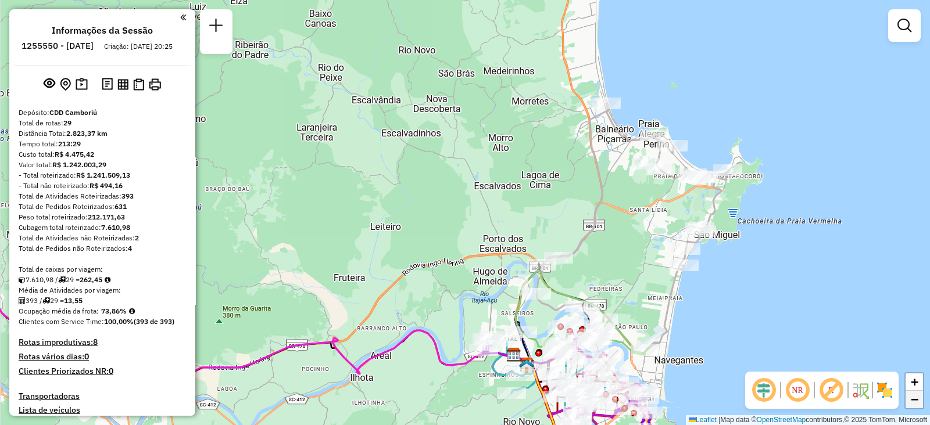
click at [915, 404] on span "−" at bounding box center [914, 399] width 8 height 15
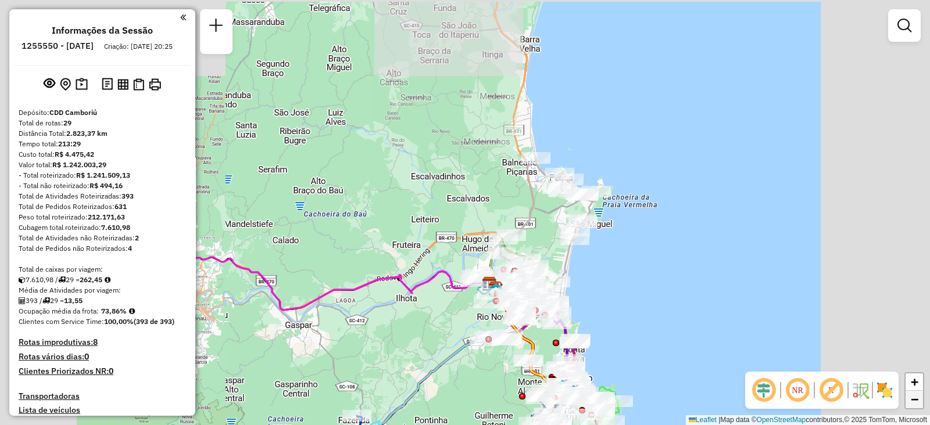
click at [915, 404] on span "−" at bounding box center [914, 399] width 8 height 15
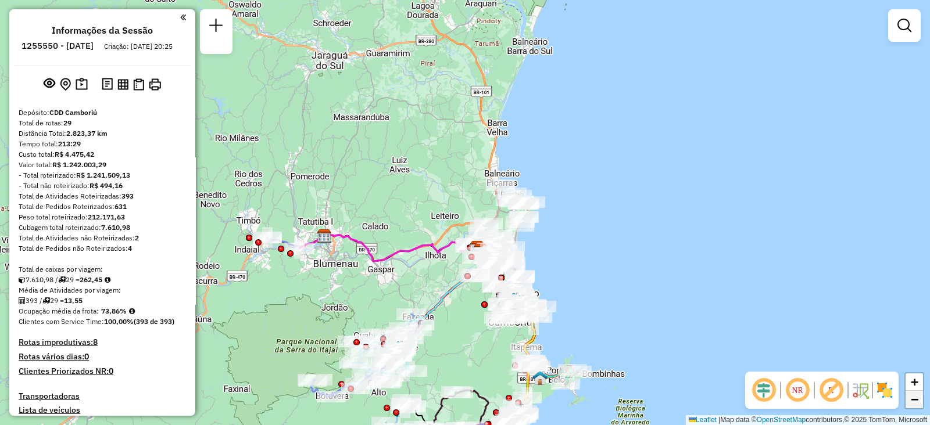
click at [915, 404] on span "−" at bounding box center [914, 399] width 8 height 15
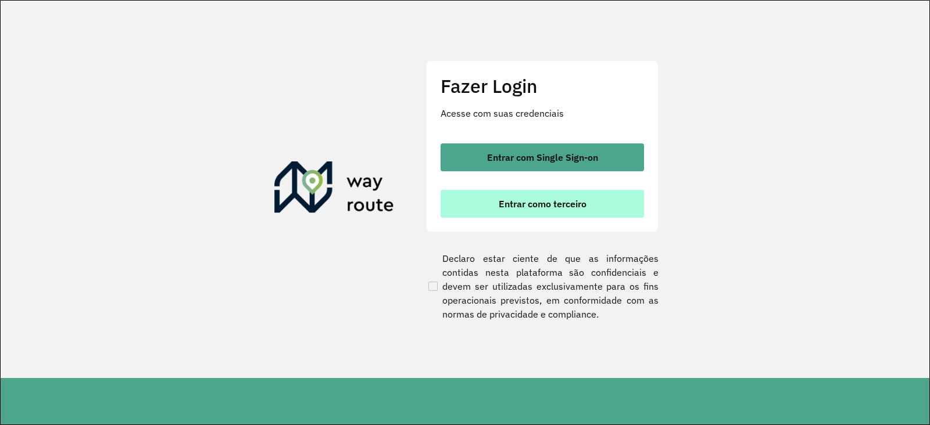
click at [537, 202] on span "Entrar como terceiro" at bounding box center [543, 203] width 88 height 9
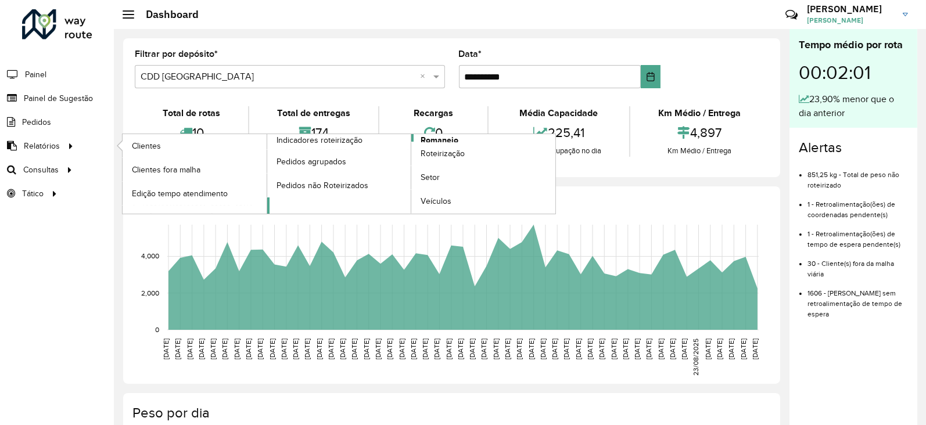
click at [436, 140] on span "Romaneio" at bounding box center [440, 140] width 38 height 12
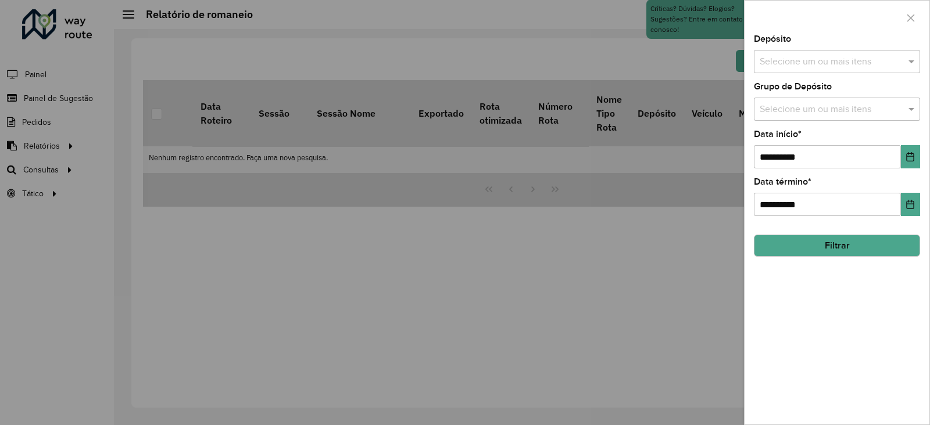
click at [772, 46] on div "Depósito Selecione um ou mais itens" at bounding box center [837, 54] width 166 height 38
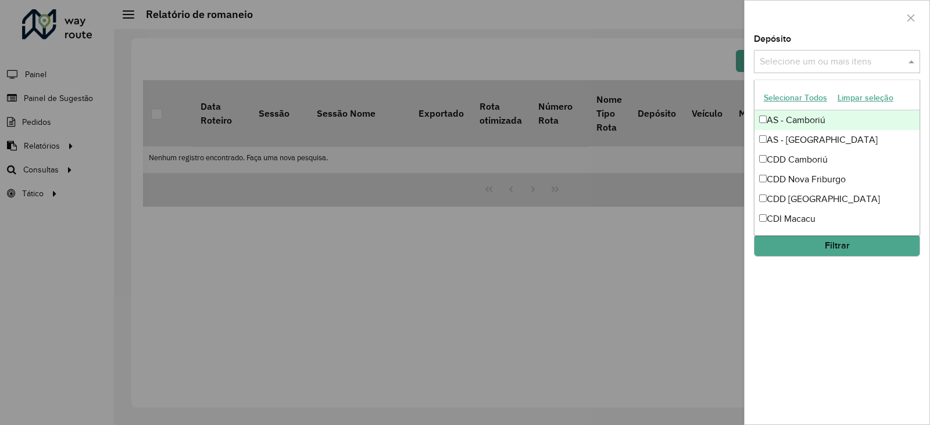
click at [778, 51] on div "Selecione um ou mais itens" at bounding box center [837, 61] width 166 height 23
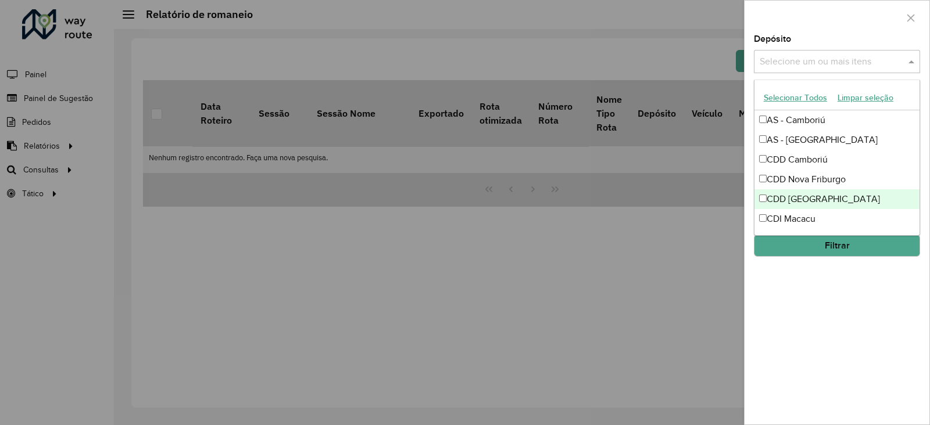
click at [45, 174] on div at bounding box center [465, 212] width 930 height 425
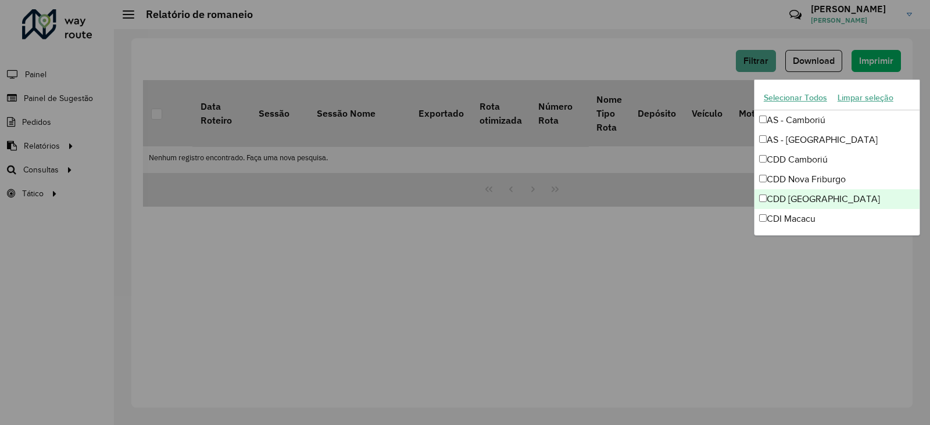
click at [45, 174] on div at bounding box center [465, 212] width 930 height 425
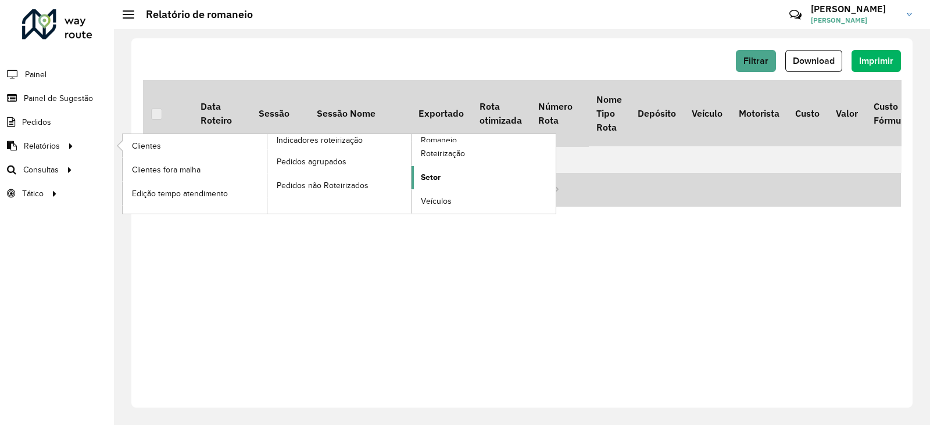
click at [440, 175] on span "Setor" at bounding box center [431, 177] width 20 height 12
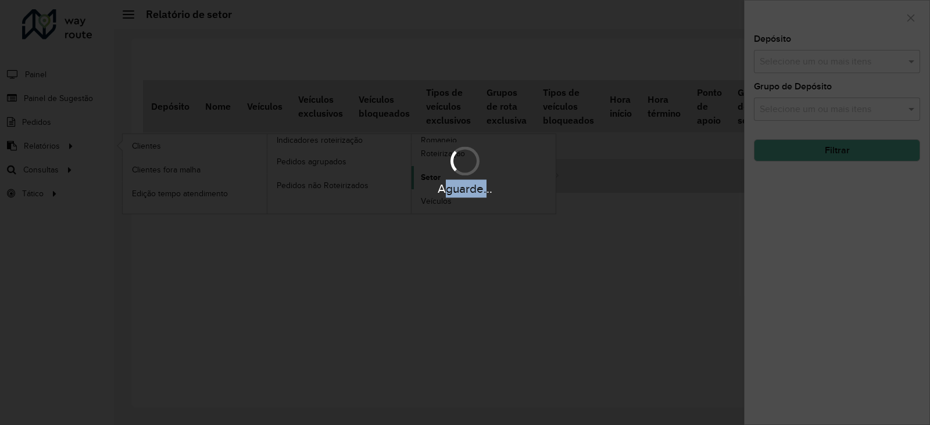
click at [440, 175] on div "Aguarde..." at bounding box center [465, 169] width 930 height 55
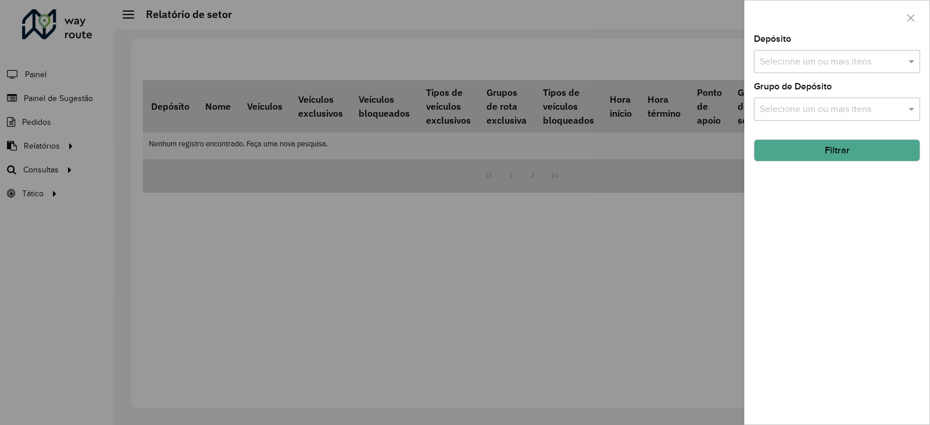
drag, startPoint x: 869, startPoint y: 58, endPoint x: 874, endPoint y: 62, distance: 6.8
click at [874, 62] on input "text" at bounding box center [830, 62] width 149 height 14
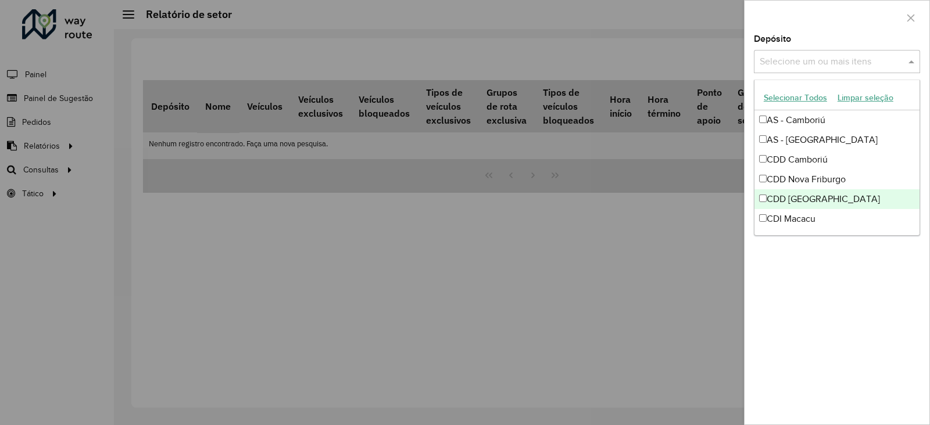
click at [811, 205] on div "CDD [GEOGRAPHIC_DATA]" at bounding box center [836, 199] width 165 height 20
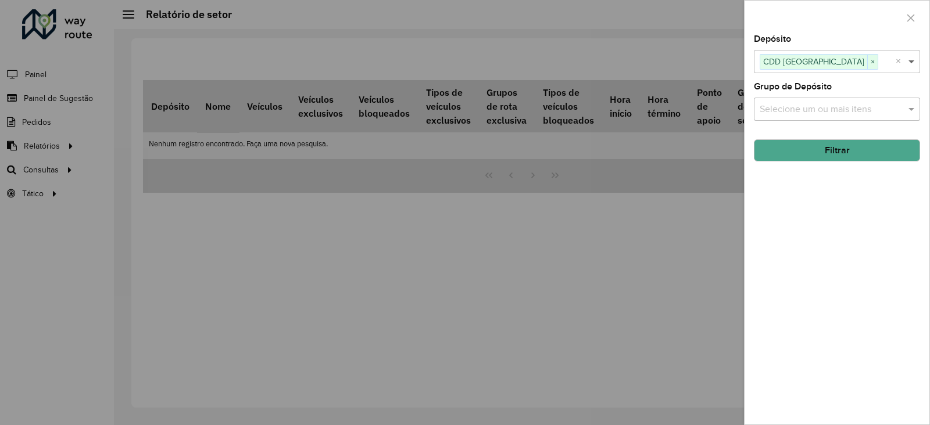
click at [914, 65] on span at bounding box center [912, 62] width 15 height 14
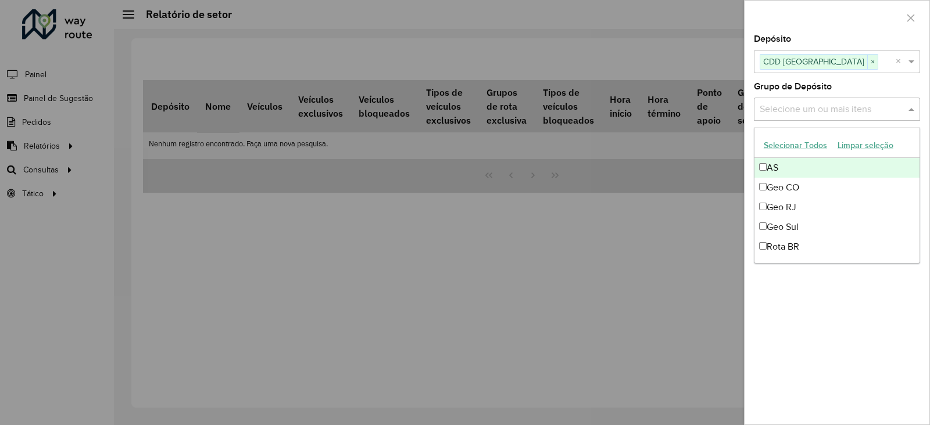
click at [912, 109] on span at bounding box center [912, 109] width 15 height 14
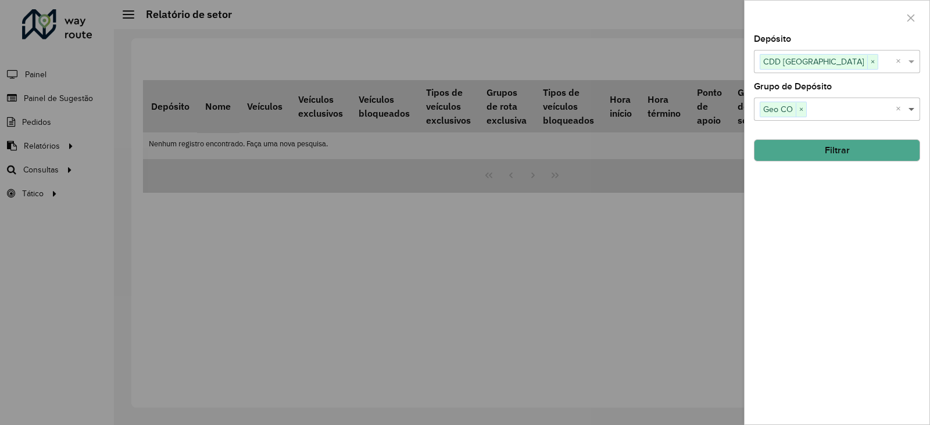
click at [913, 109] on span at bounding box center [912, 109] width 15 height 14
click at [840, 152] on button "Filtrar" at bounding box center [837, 150] width 166 height 22
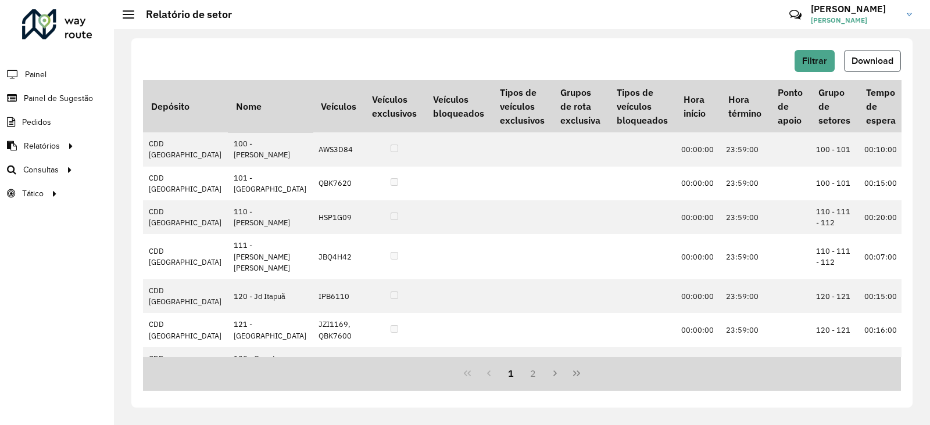
drag, startPoint x: 866, startPoint y: 59, endPoint x: 883, endPoint y: 57, distance: 16.9
click at [883, 57] on span "Download" at bounding box center [872, 61] width 42 height 10
click at [148, 188] on span "Setores" at bounding box center [146, 194] width 28 height 12
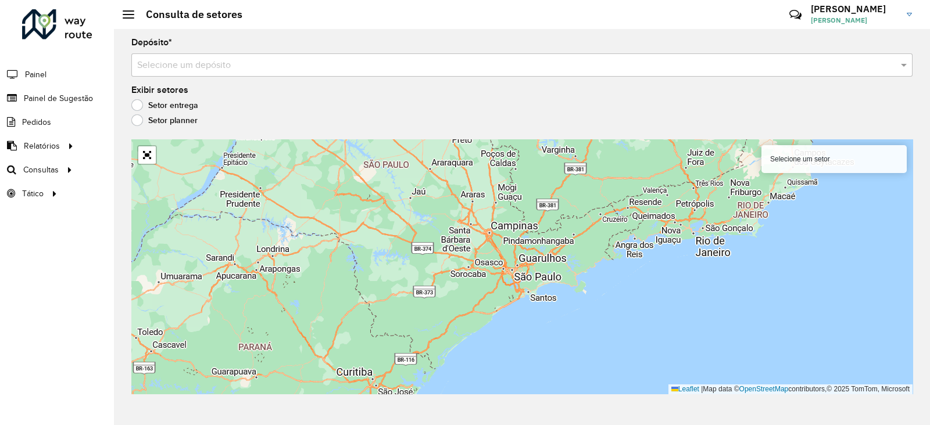
click at [163, 119] on label "Setor planner" at bounding box center [164, 120] width 66 height 12
click at [162, 98] on div "Exibir setores Setor entrega Setor planner" at bounding box center [521, 108] width 781 height 44
click at [162, 106] on label "Setor entrega" at bounding box center [164, 105] width 67 height 12
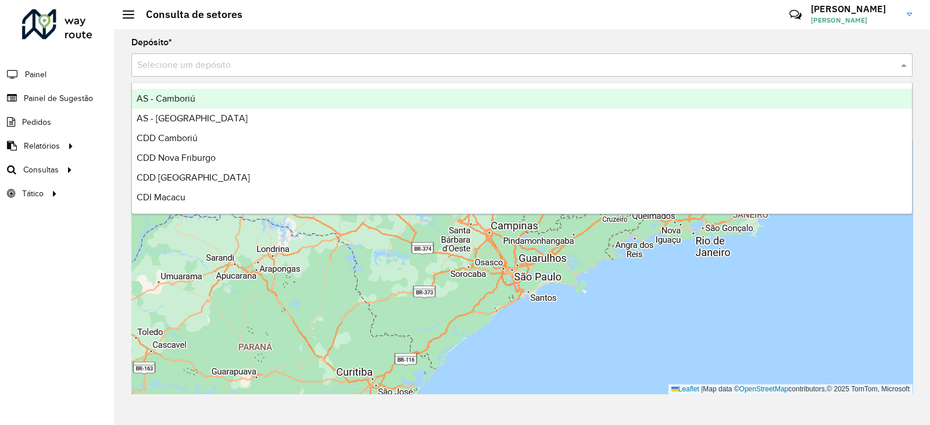
click at [794, 62] on input "text" at bounding box center [510, 66] width 746 height 14
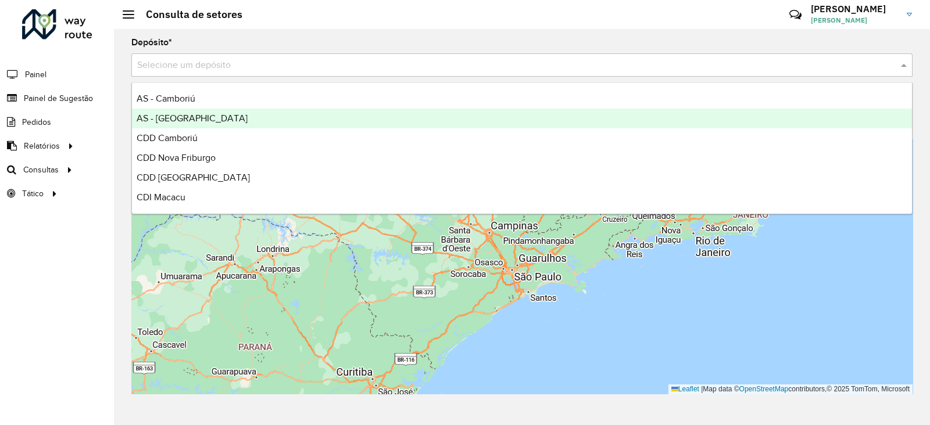
click at [215, 113] on span "AS - [GEOGRAPHIC_DATA]" at bounding box center [192, 118] width 111 height 10
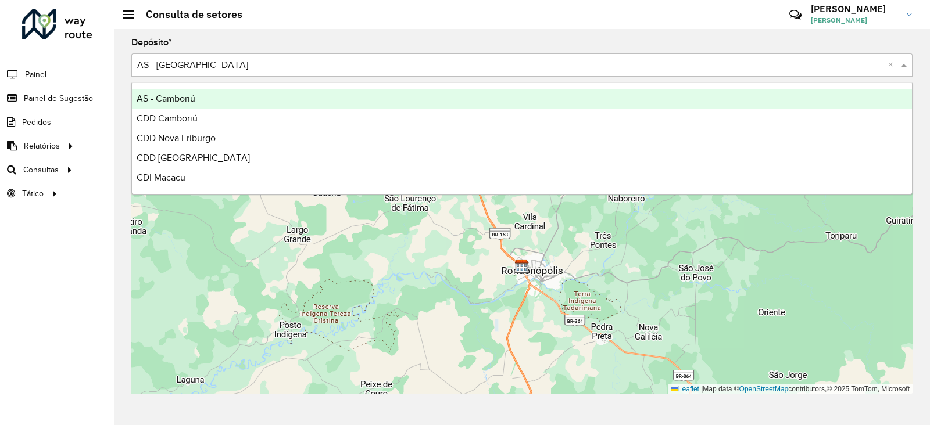
click at [274, 60] on input "text" at bounding box center [510, 66] width 746 height 14
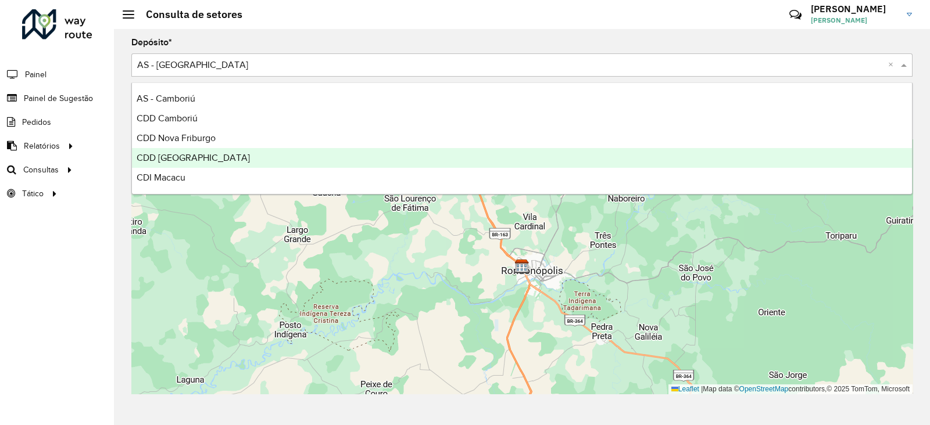
click at [206, 162] on span "CDD [GEOGRAPHIC_DATA]" at bounding box center [193, 158] width 113 height 10
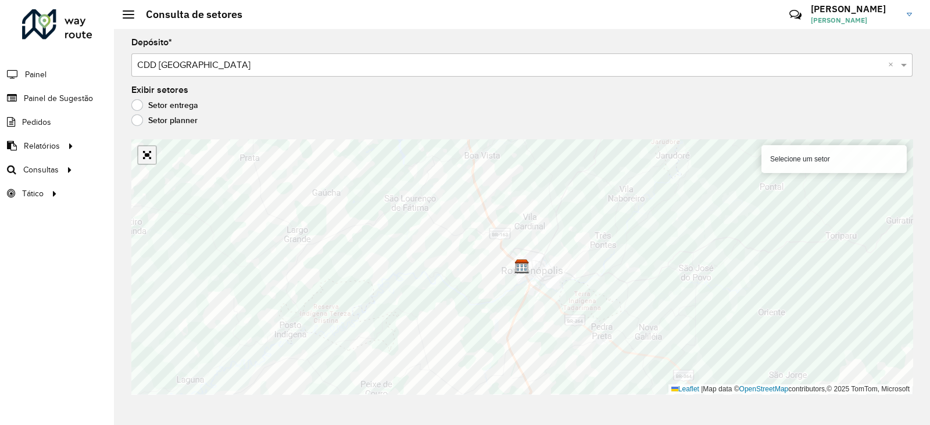
click at [147, 164] on link "Abrir mapa em tela cheia" at bounding box center [146, 154] width 17 height 17
